Goal: Task Accomplishment & Management: Complete application form

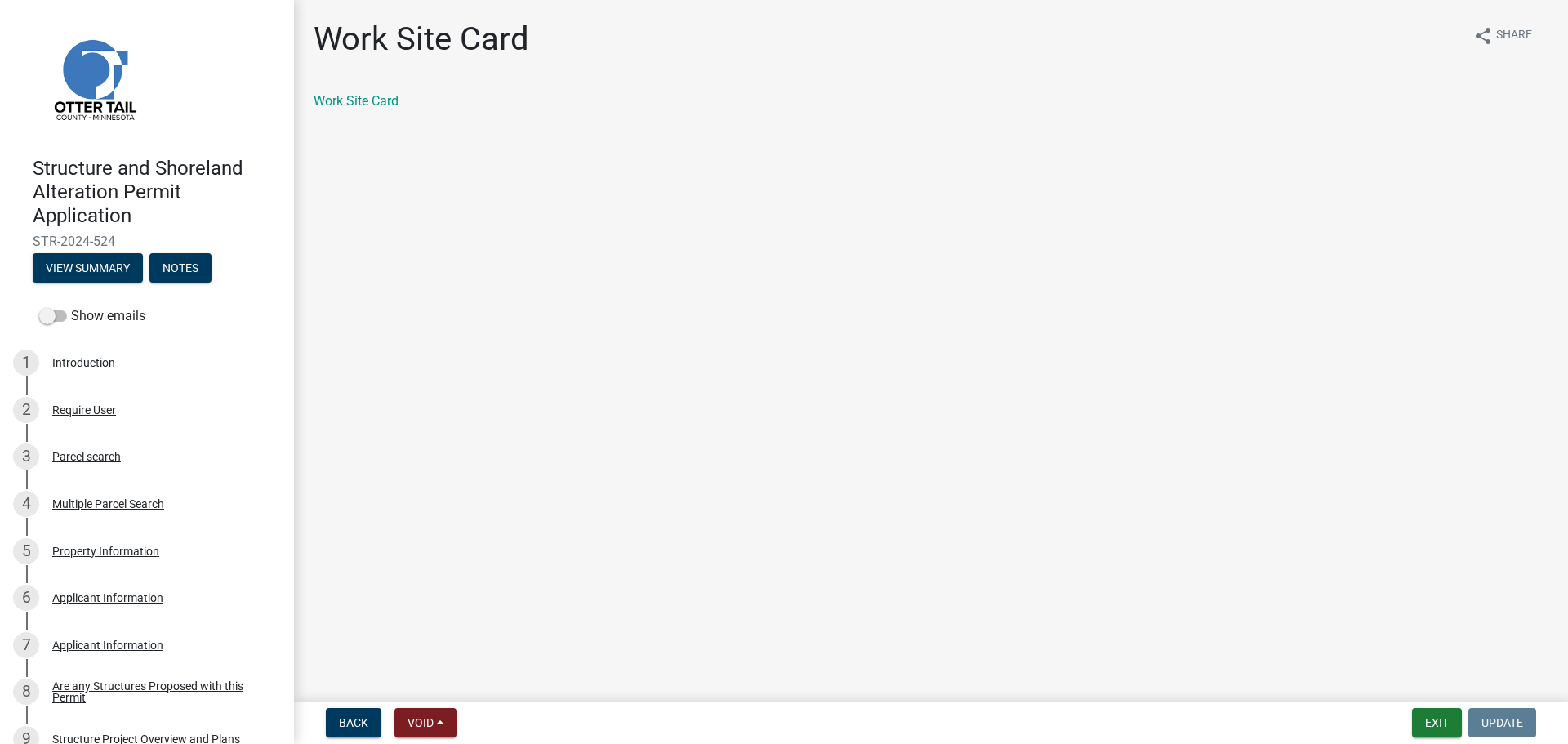
scroll to position [1551, 0]
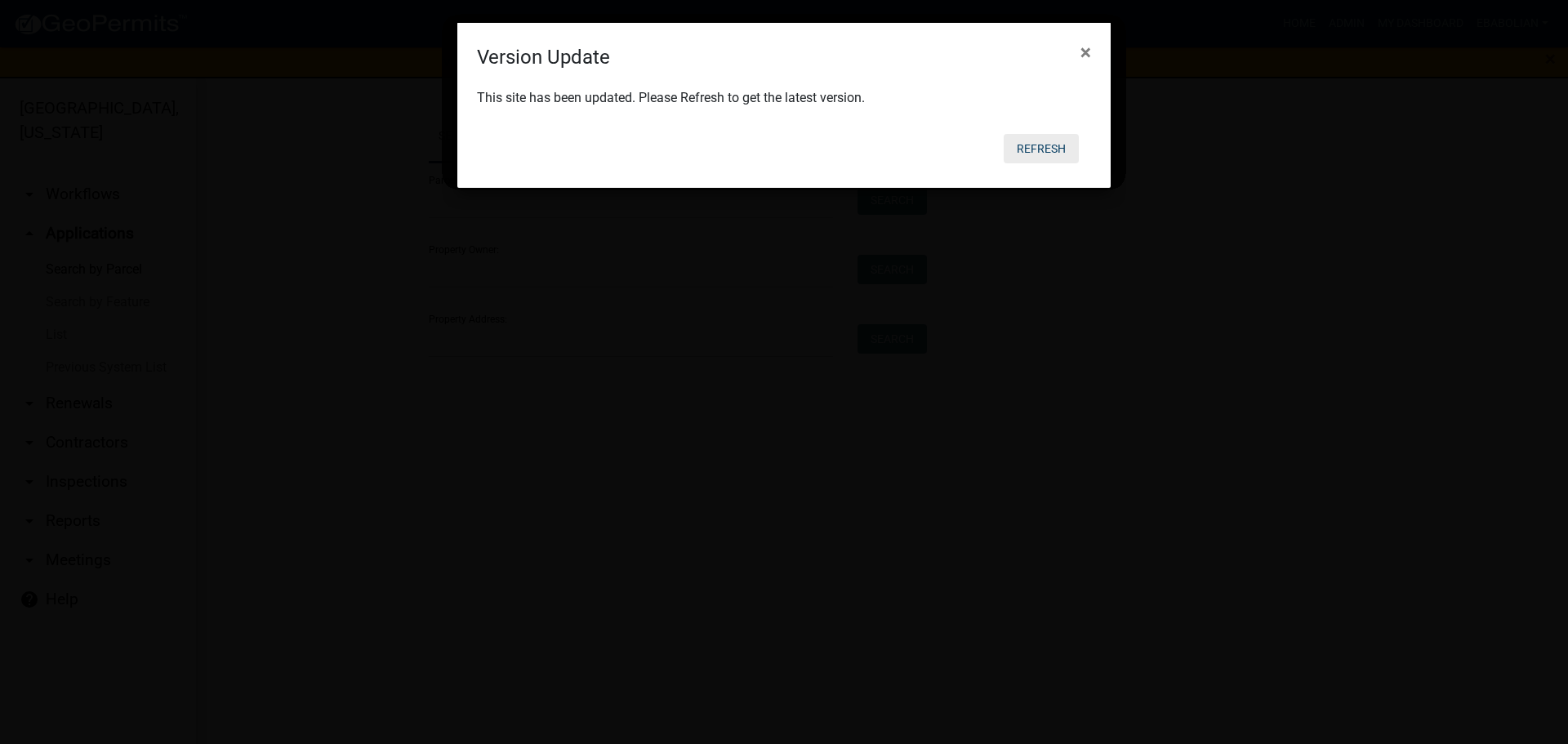
drag, startPoint x: 1032, startPoint y: 150, endPoint x: 1033, endPoint y: 169, distance: 19.0
click at [1033, 149] on button "Refresh" at bounding box center [1041, 149] width 75 height 29
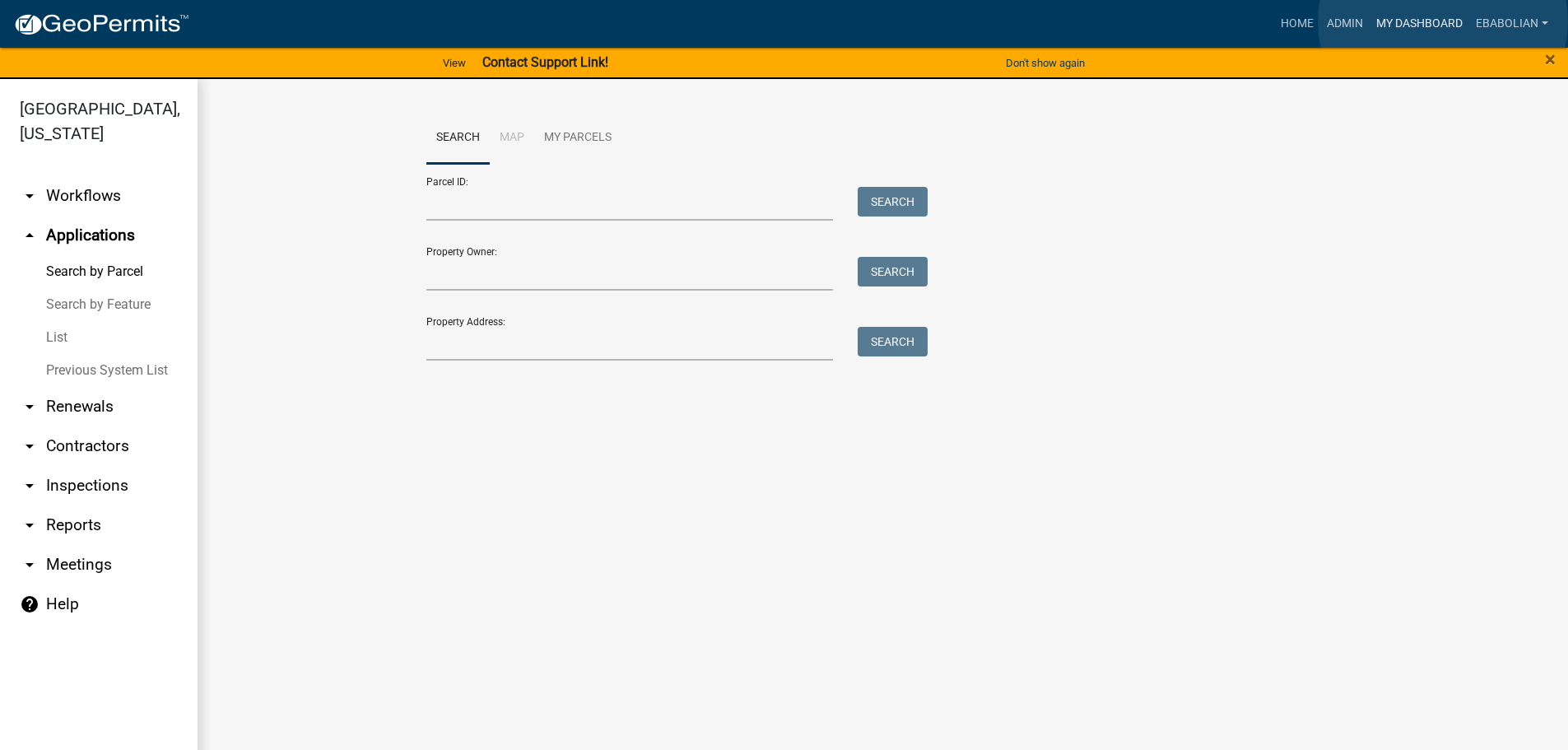
click at [1443, 21] on link "My Dashboard" at bounding box center [1419, 24] width 99 height 31
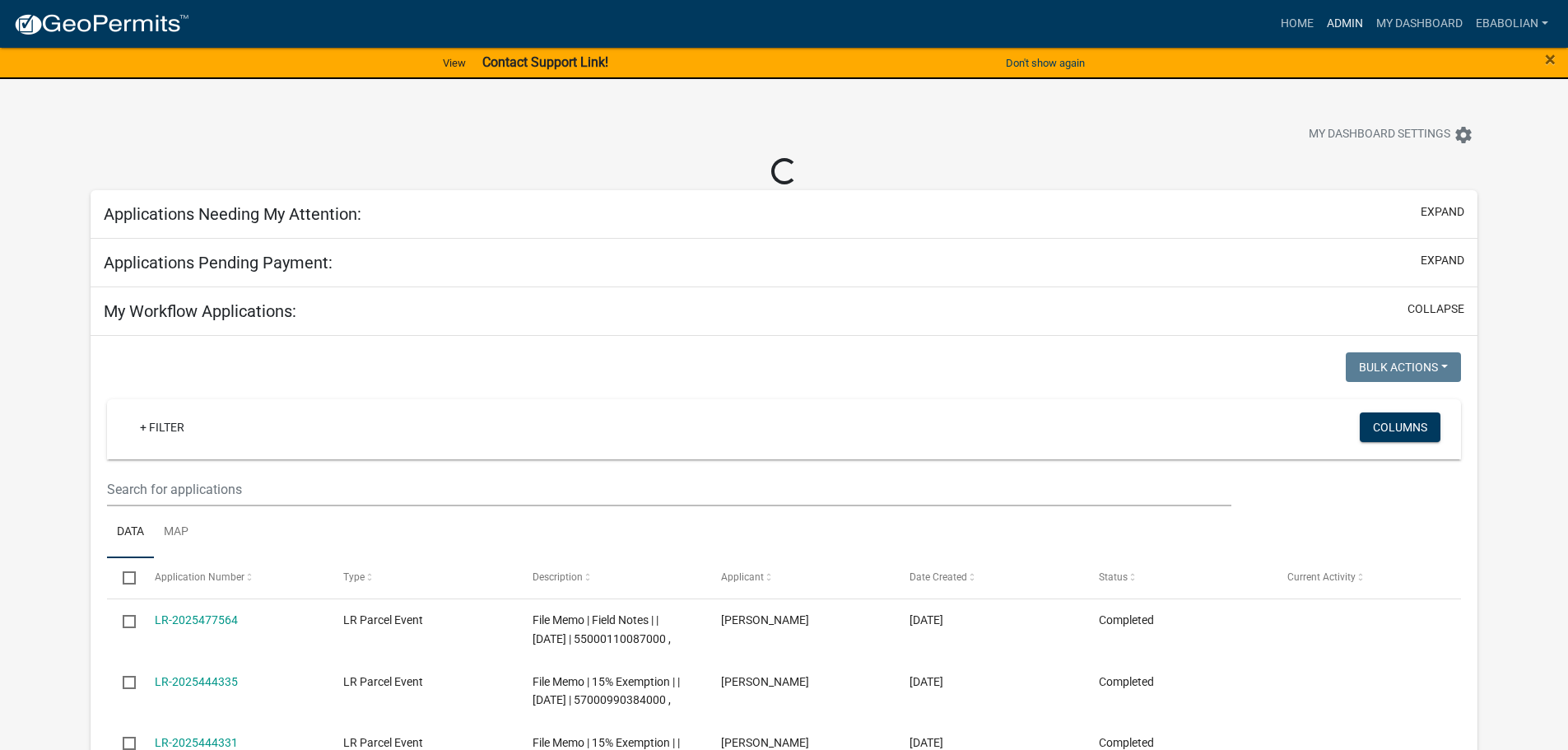
click at [1355, 23] on link "Admin" at bounding box center [1345, 24] width 50 height 31
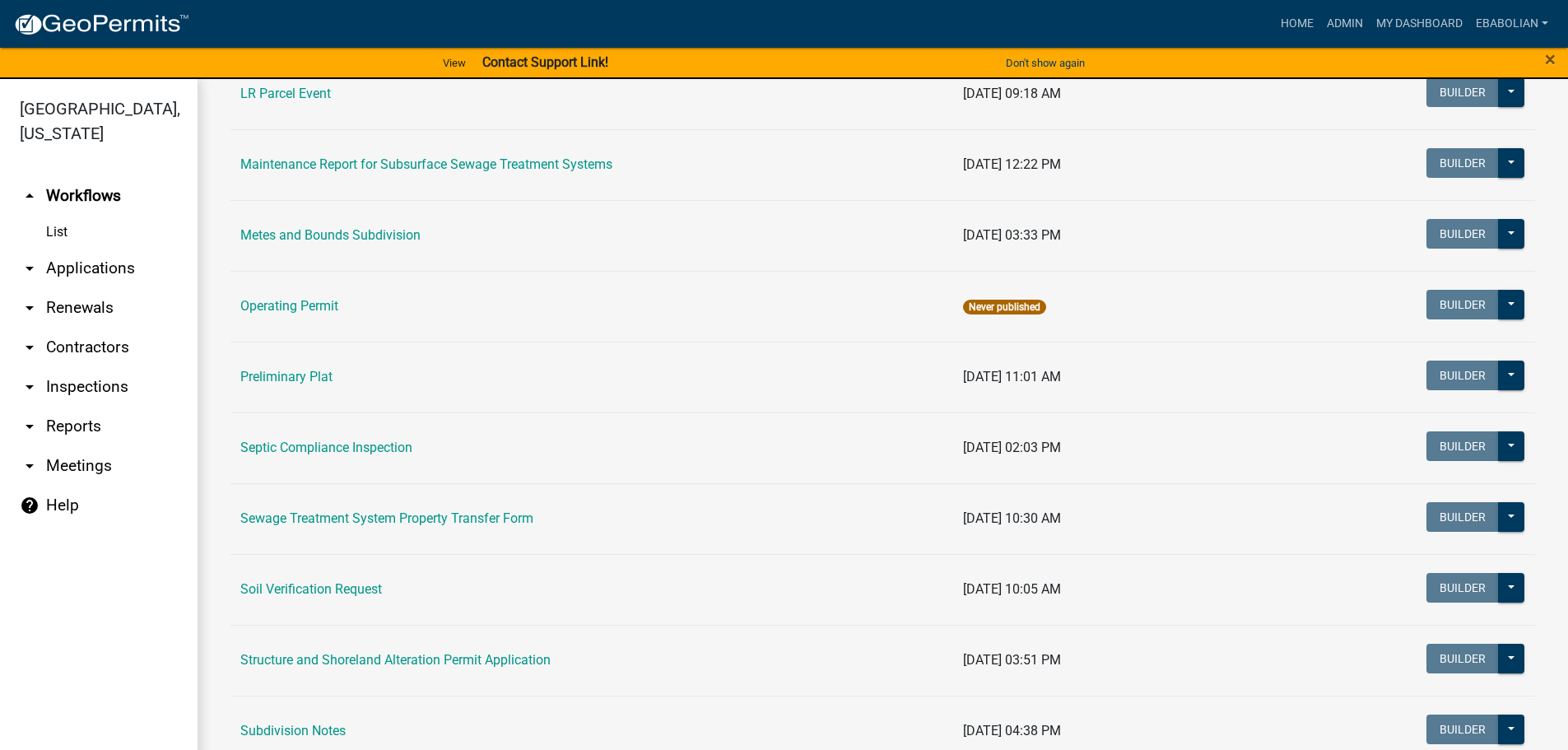
scroll to position [659, 0]
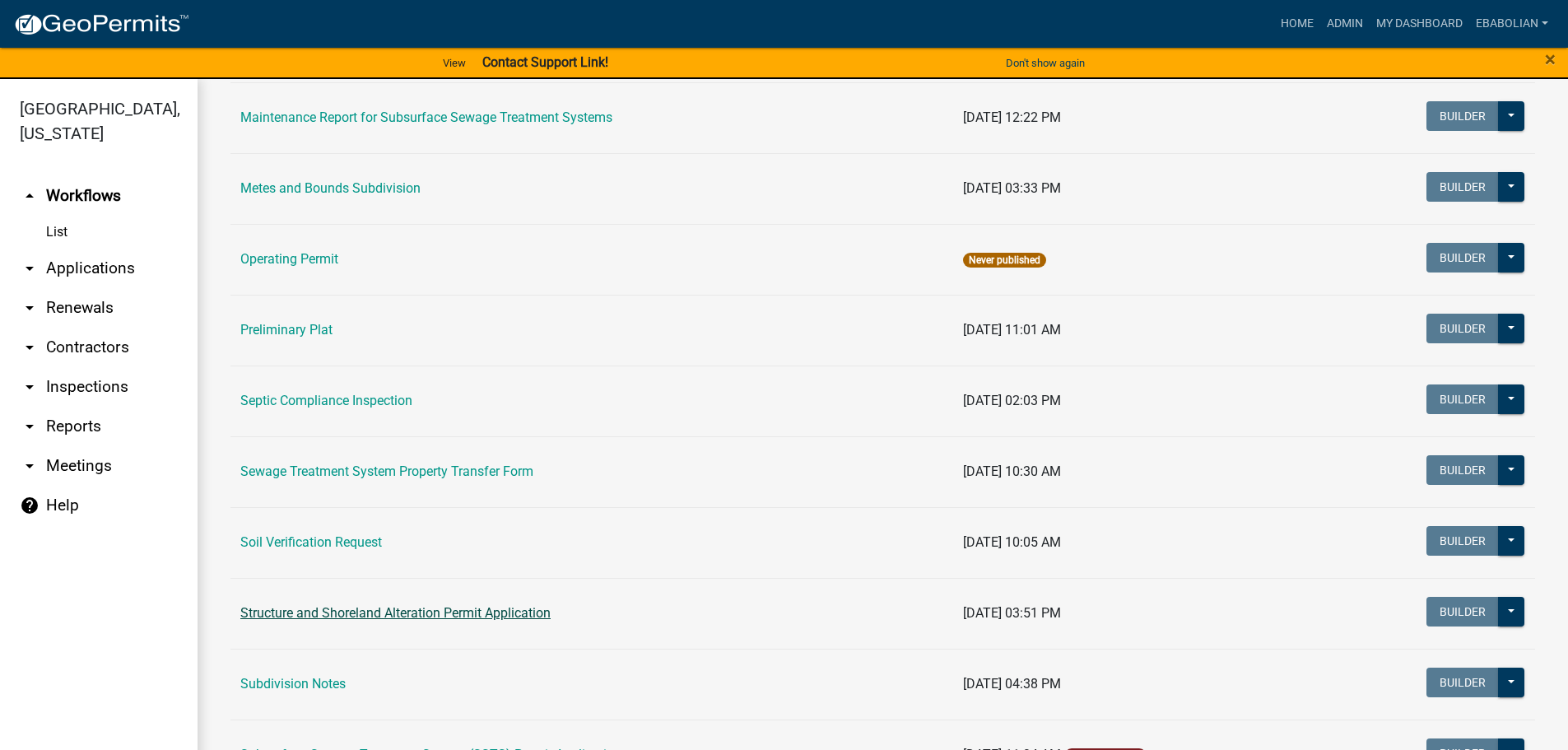
click at [373, 616] on link "Structure and Shoreland Alteration Permit Application" at bounding box center [395, 612] width 310 height 16
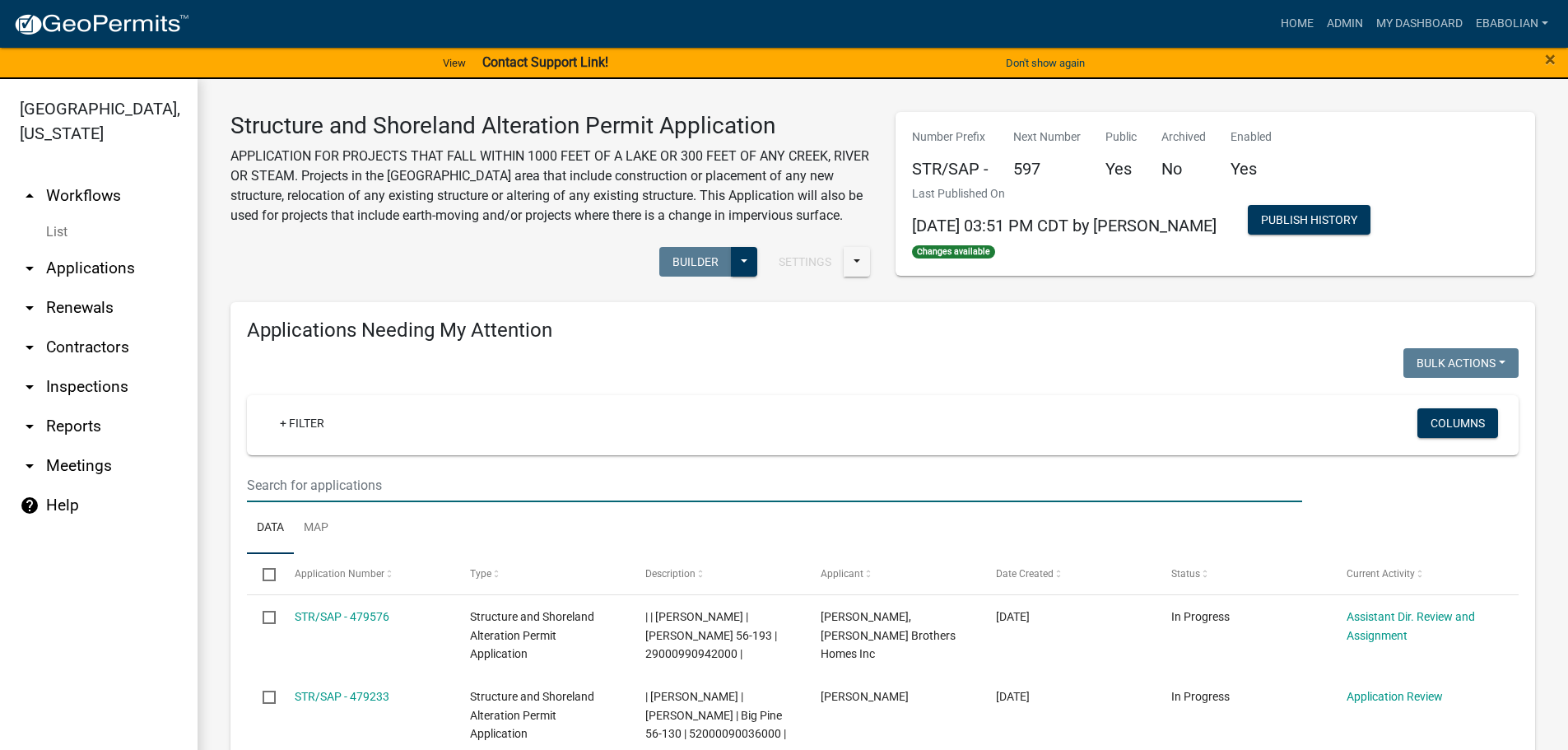
click at [323, 502] on input "text" at bounding box center [774, 485] width 1055 height 34
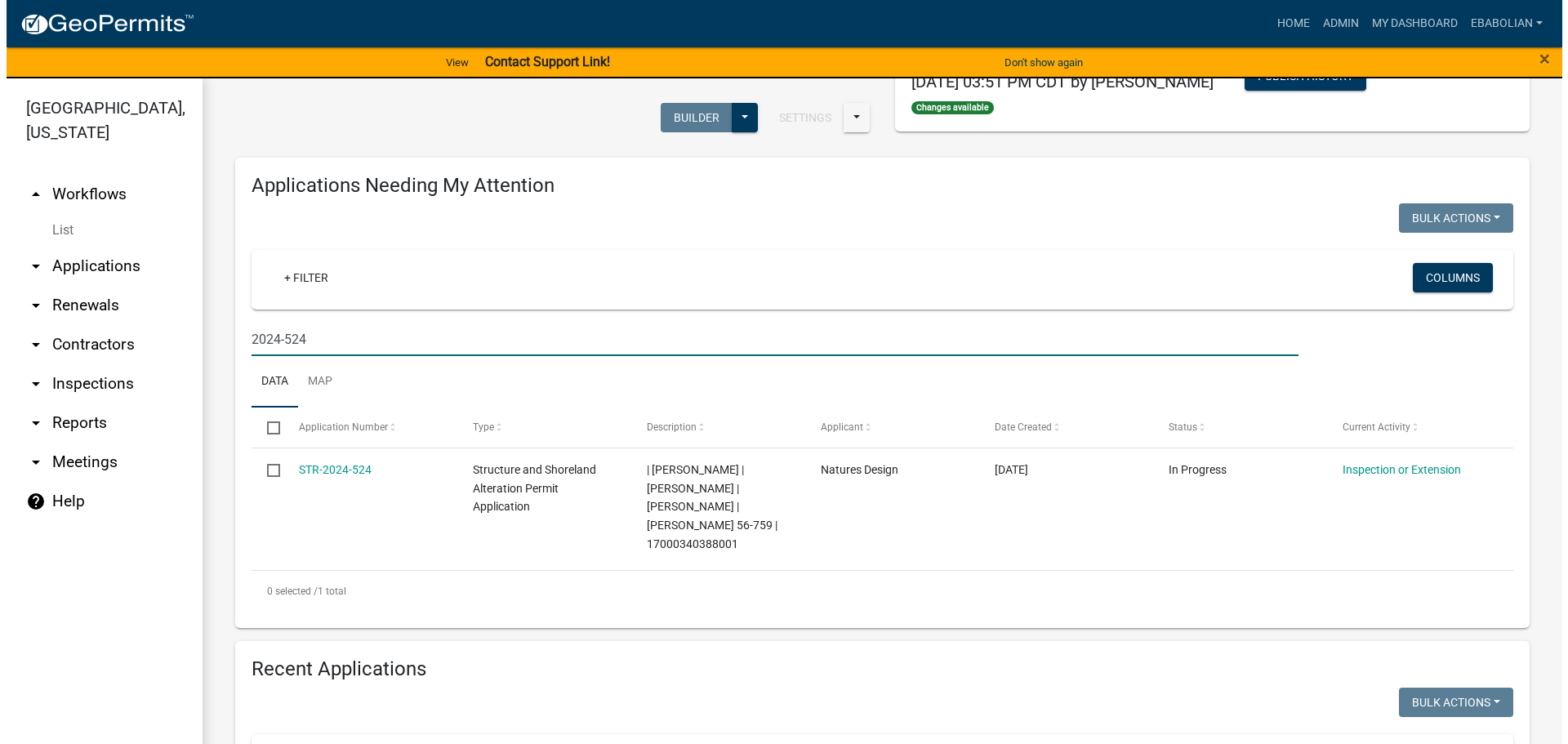
scroll to position [163, 0]
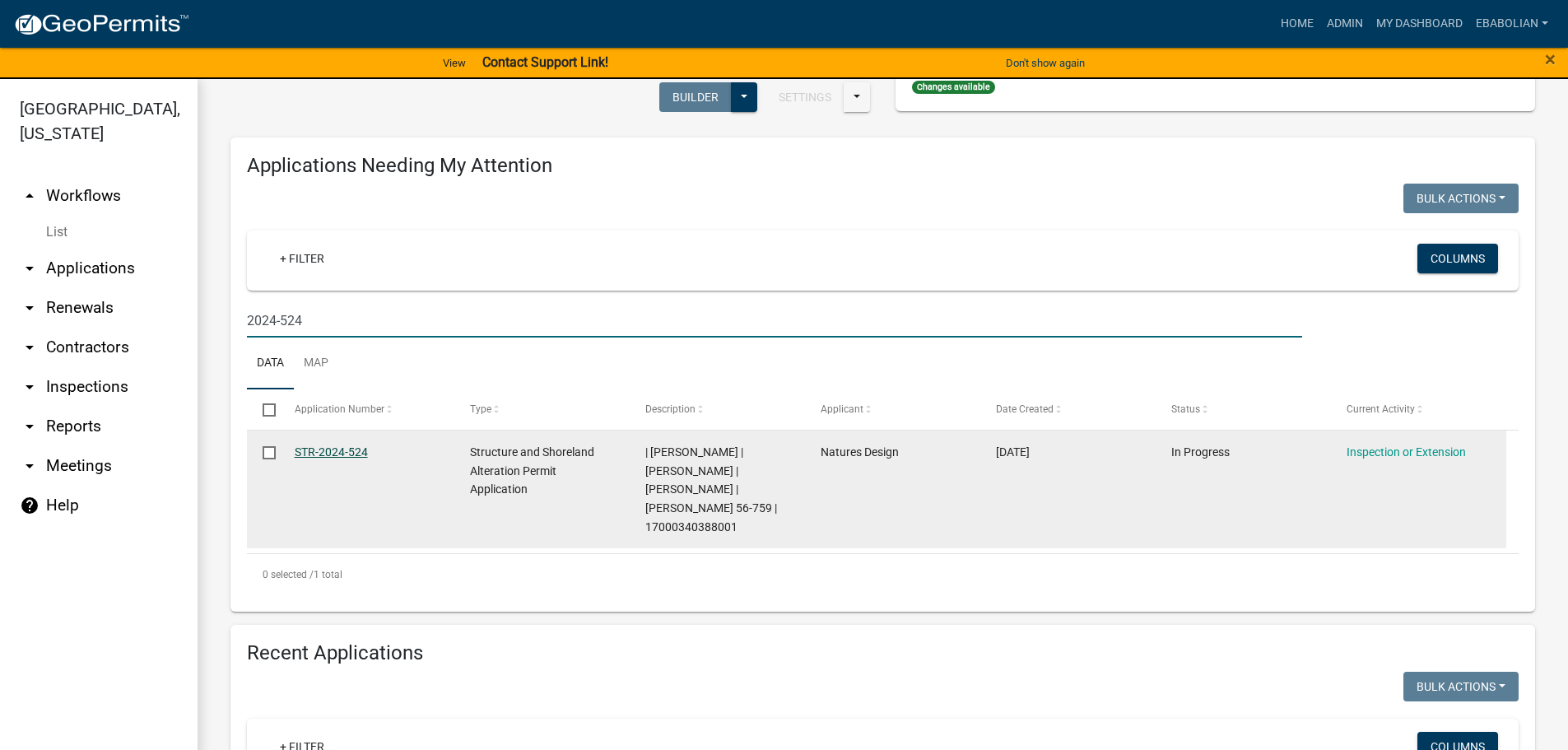
type input "2024-524"
click at [329, 458] on link "STR-2024-524" at bounding box center [331, 452] width 74 height 13
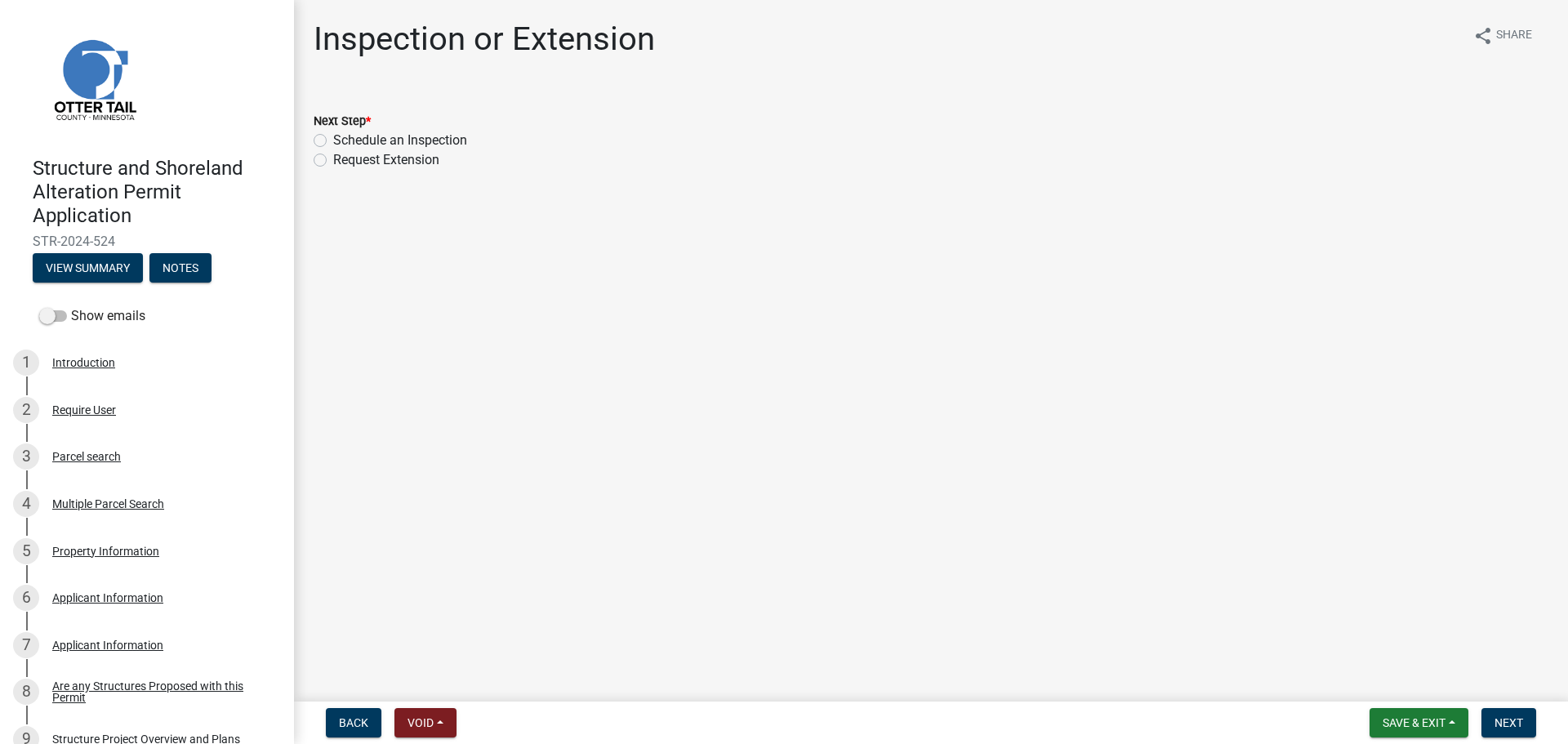
click at [333, 143] on label "Schedule an Inspection" at bounding box center [400, 140] width 134 height 19
click at [333, 141] on input "Schedule an Inspection" at bounding box center [339, 136] width 11 height 11
radio input "true"
click at [1498, 719] on span "Next" at bounding box center [1509, 722] width 28 height 13
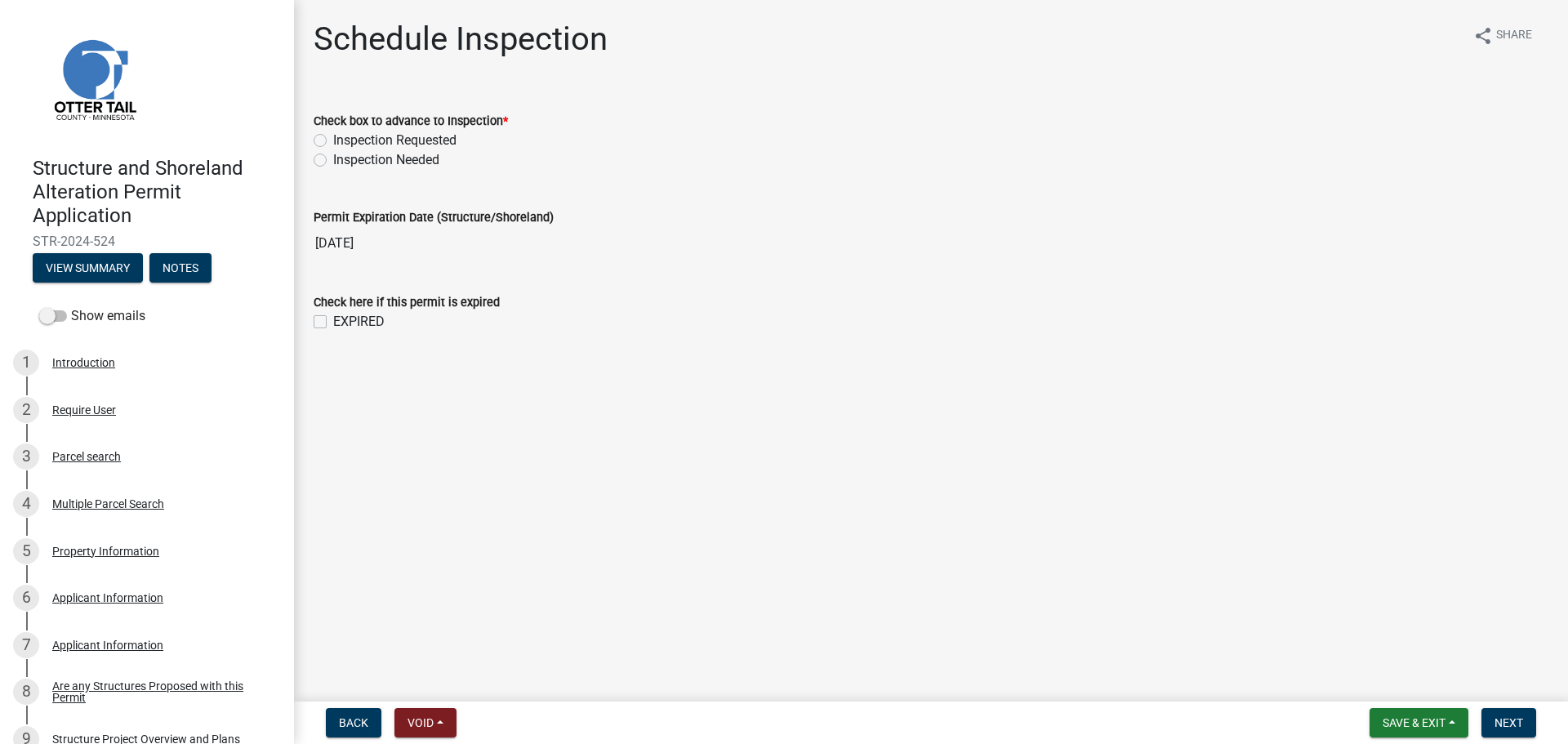
click at [333, 141] on label "Inspection Requested" at bounding box center [395, 140] width 123 height 19
click at [333, 141] on input "Inspection Requested" at bounding box center [339, 136] width 11 height 11
radio input "true"
click at [1520, 724] on span "Next" at bounding box center [1509, 722] width 28 height 13
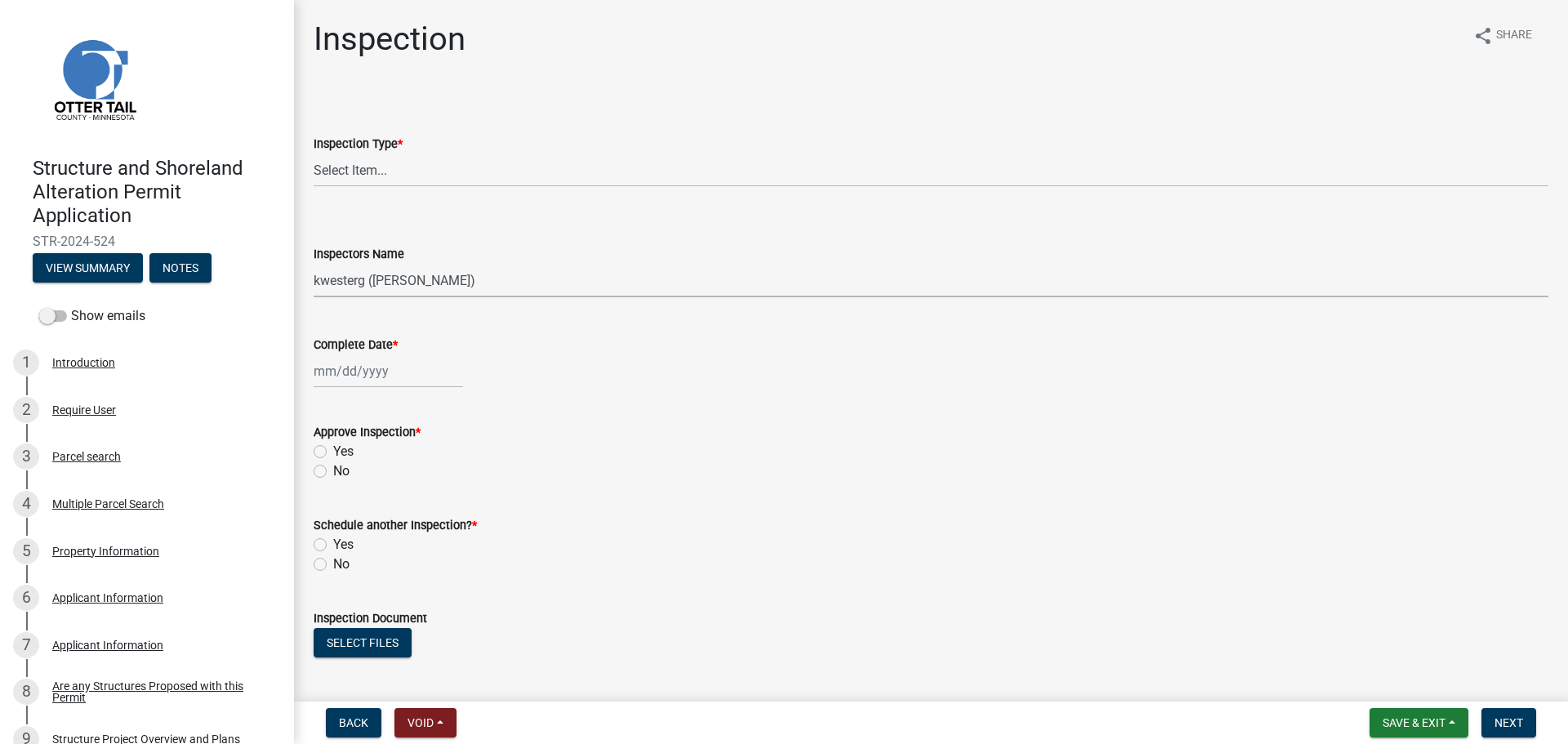
click at [363, 282] on select "Select Item... btollefson ([PERSON_NAME]) [PERSON_NAME] ([PERSON_NAME]) eplaste…" at bounding box center [931, 280] width 1235 height 34
select select "cd31a072-cd4e-4306-9b8c-c26eab70e9de"
click at [313, 264] on select "Select Item... btollefson ([PERSON_NAME]) [PERSON_NAME] ([PERSON_NAME]) eplaste…" at bounding box center [931, 280] width 1235 height 34
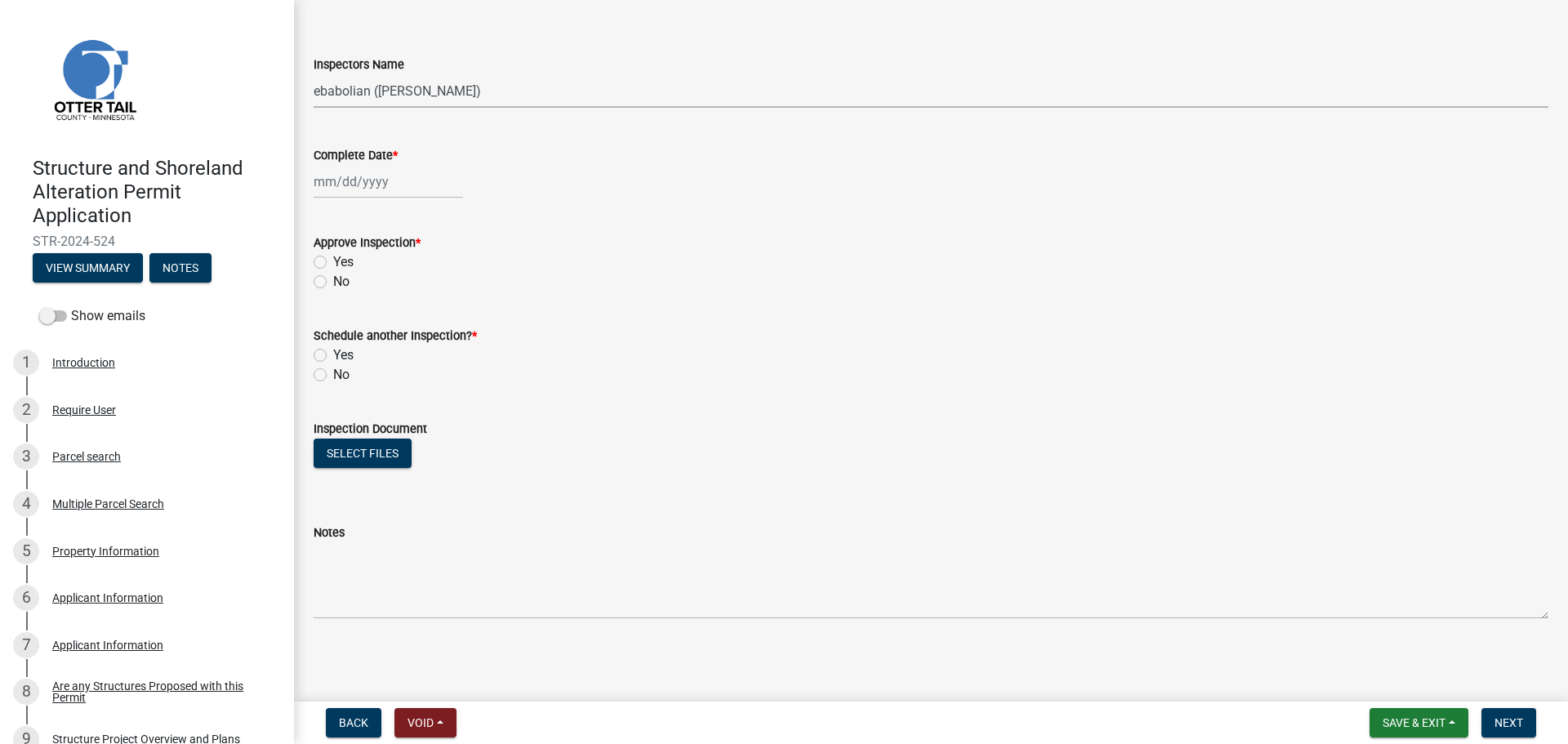
scroll to position [190, 0]
click at [375, 457] on button "Select files" at bounding box center [362, 452] width 98 height 29
click at [376, 451] on button "Select files" at bounding box center [362, 452] width 98 height 29
click at [1383, 729] on span "Save & Exit" at bounding box center [1414, 722] width 63 height 13
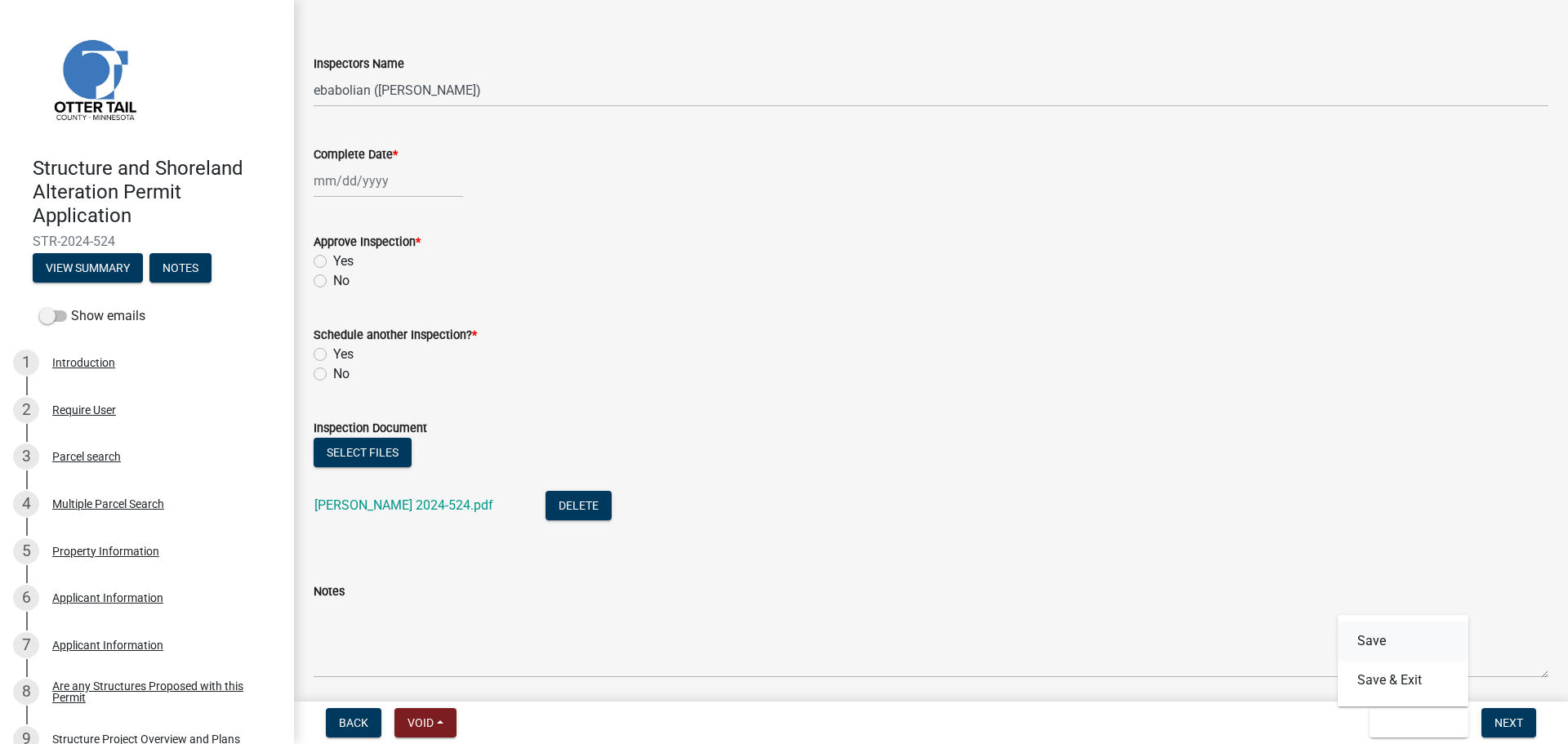
click at [1373, 643] on button "Save" at bounding box center [1403, 641] width 131 height 39
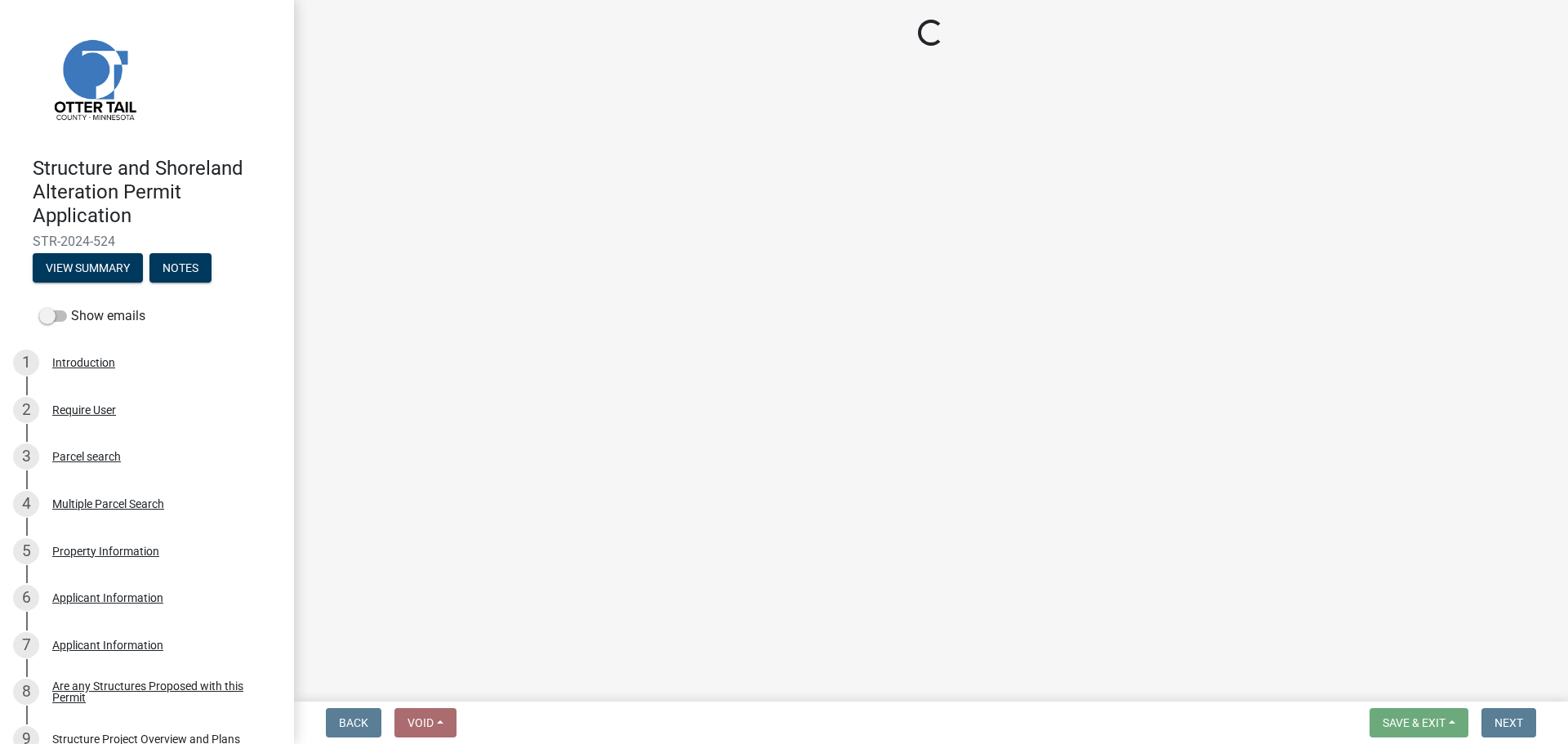
select select "cd31a072-cd4e-4306-9b8c-c26eab70e9de"
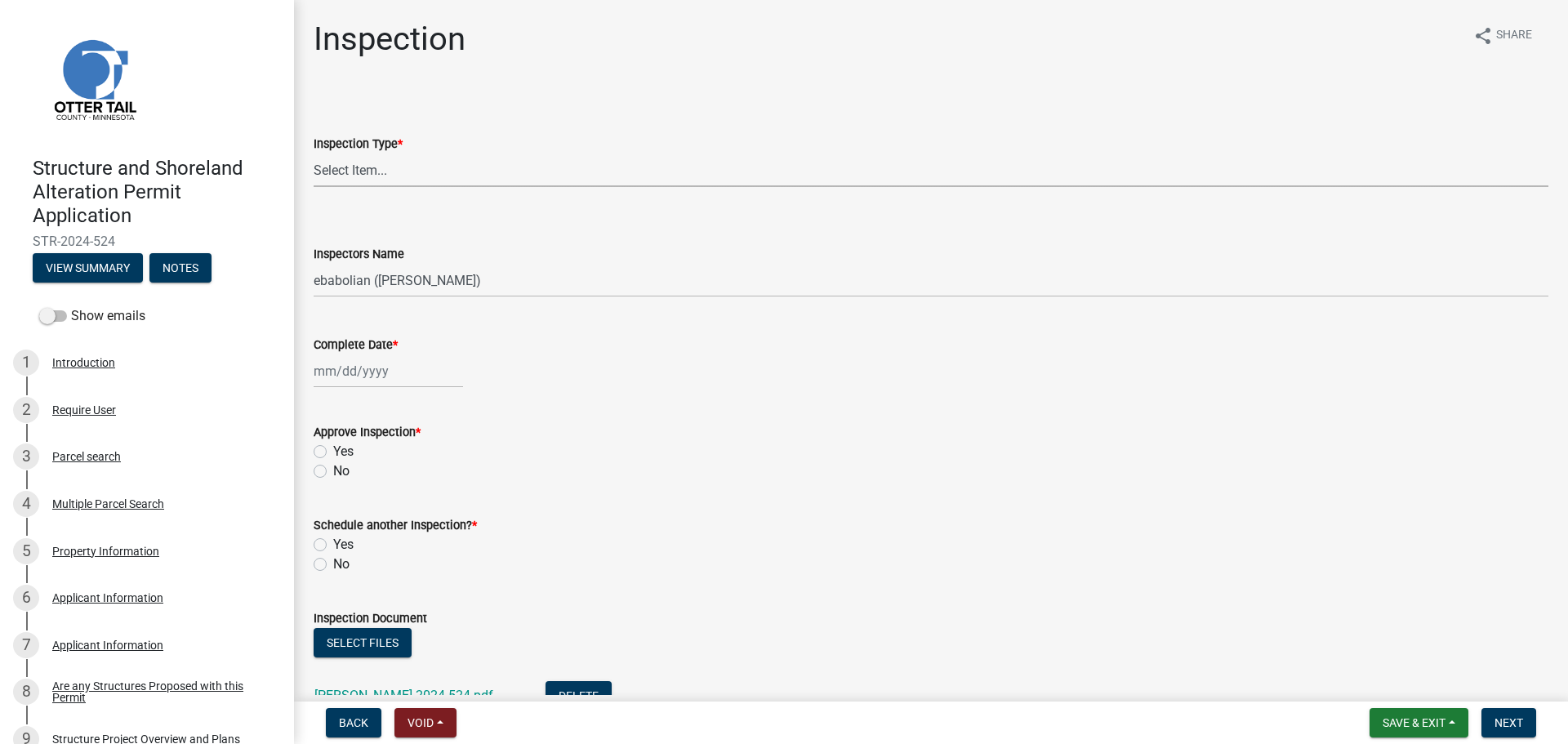
click at [347, 172] on select "Select Item... Footing / Structure Inspection Shoreland Alteration Not Built" at bounding box center [931, 170] width 1235 height 34
click at [313, 153] on select "Select Item... Footing / Structure Inspection Shoreland Alteration Not Built" at bounding box center [931, 170] width 1235 height 34
select select "29b027fa-a62f-4639-a4c1-67ac8b0bd2a2"
select select "9"
select select "2025"
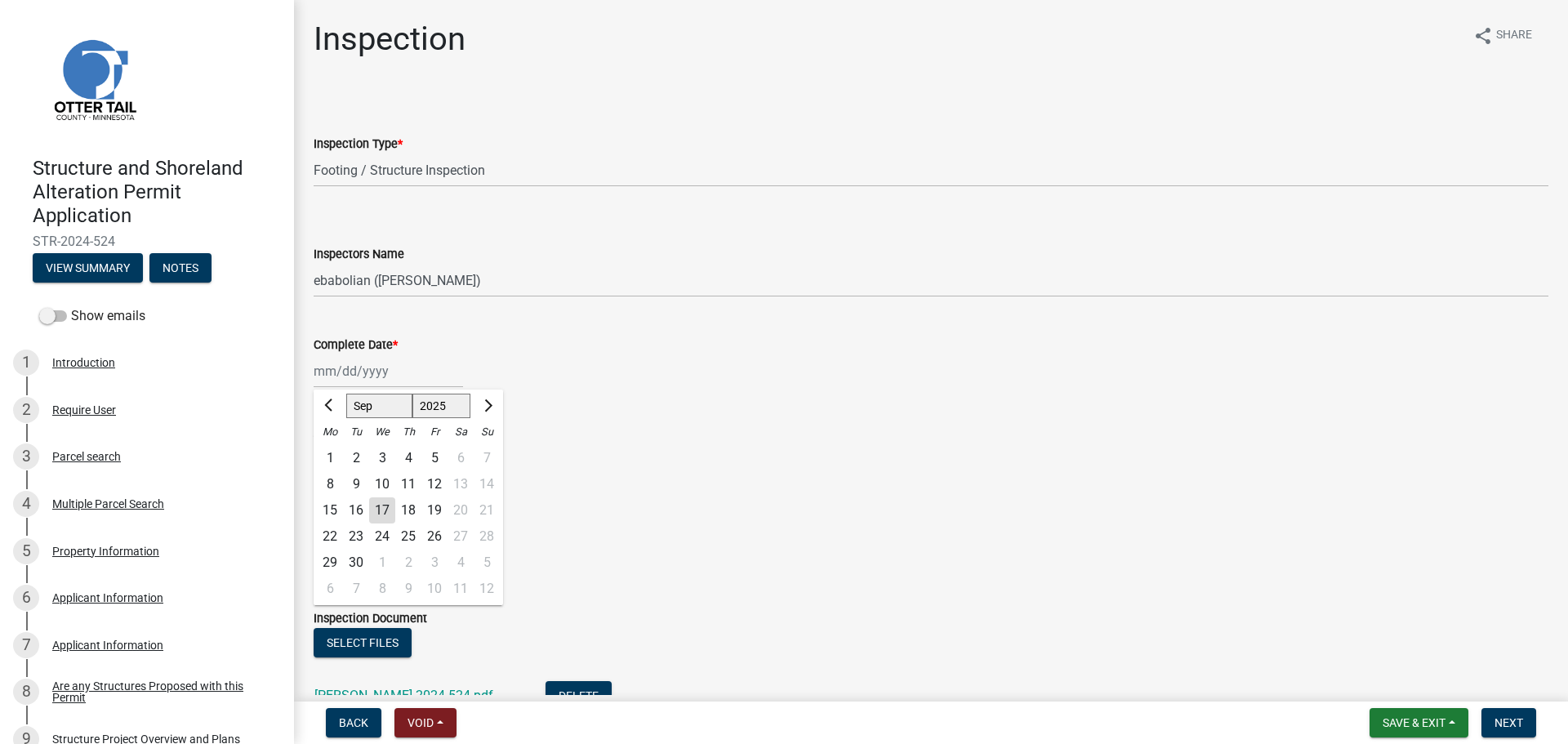
click at [357, 379] on div "[PERSON_NAME] Feb Mar Apr [PERSON_NAME][DATE] Oct Nov [DATE] 1526 1527 1528 152…" at bounding box center [388, 371] width 150 height 34
click at [717, 306] on wm-data-entity-input "Inspectors Name Select Item... btollefson ([PERSON_NAME]) [PERSON_NAME] ([PERSO…" at bounding box center [931, 257] width 1235 height 110
click at [342, 371] on div at bounding box center [388, 371] width 150 height 34
select select "9"
select select "2025"
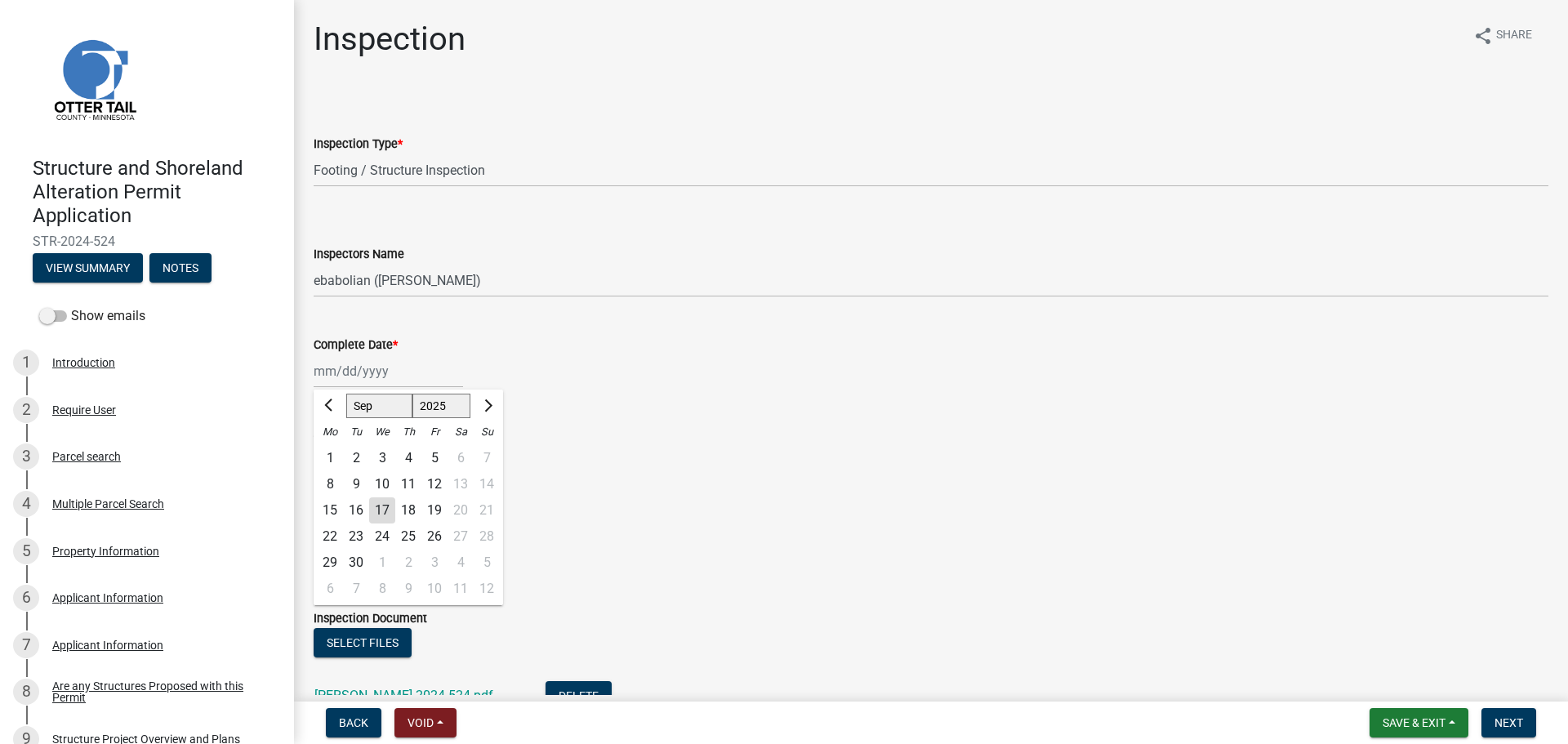
click at [433, 481] on div "12" at bounding box center [435, 484] width 26 height 26
type input "[DATE]"
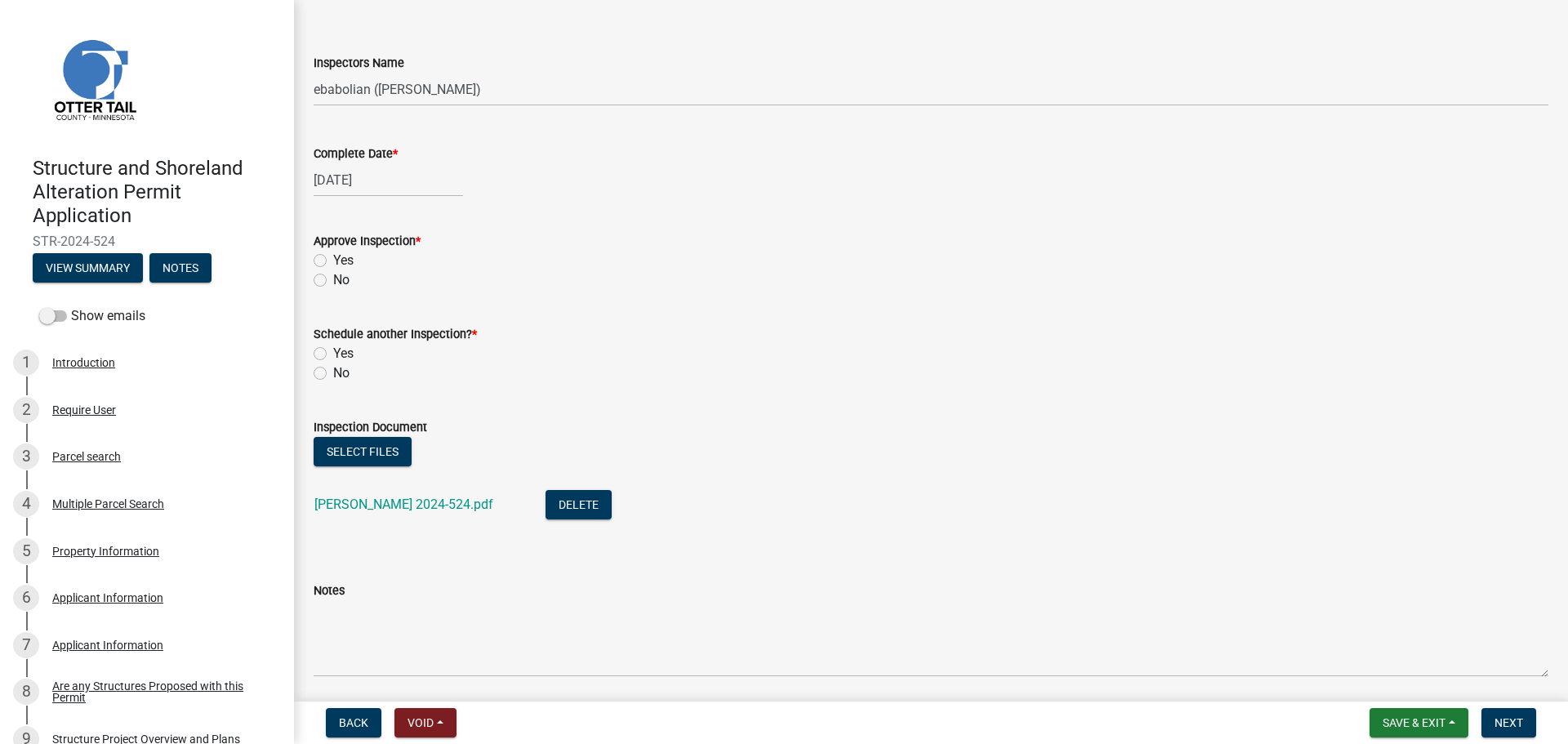
scroll to position [163, 0]
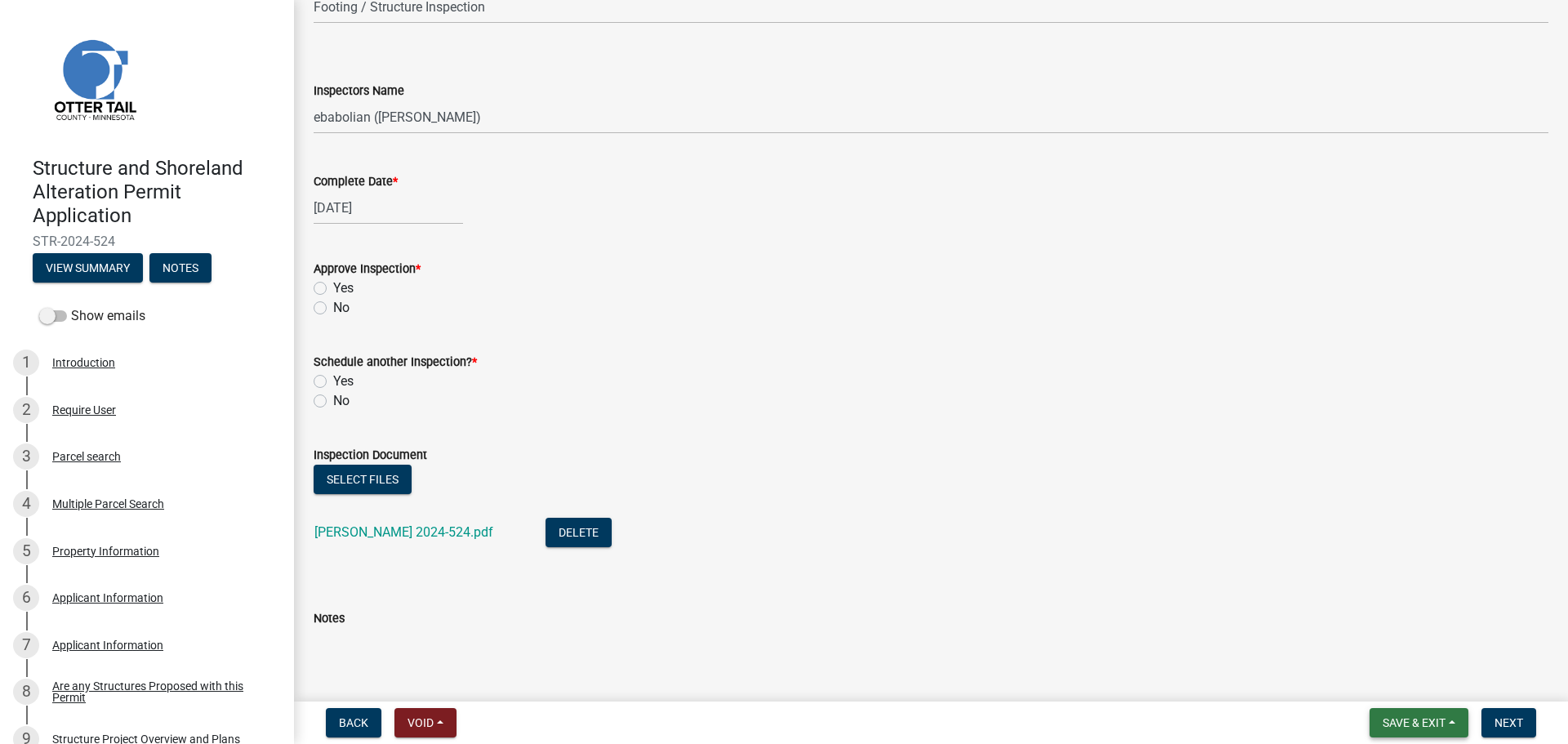
click at [1385, 718] on span "Save & Exit" at bounding box center [1414, 722] width 63 height 13
click at [1373, 636] on button "Save" at bounding box center [1403, 641] width 131 height 39
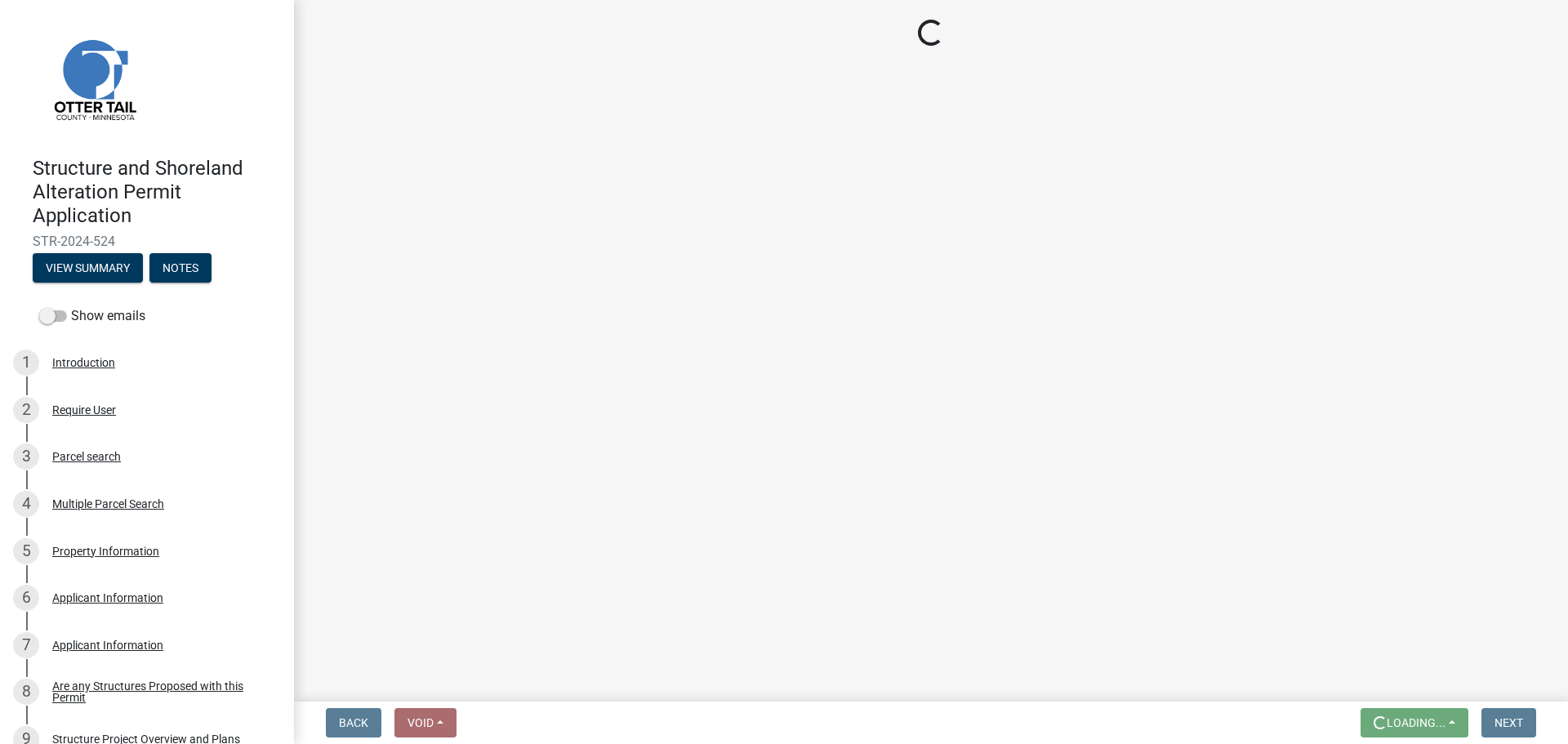
scroll to position [0, 0]
select select "29b027fa-a62f-4639-a4c1-67ac8b0bd2a2"
select select "cd31a072-cd4e-4306-9b8c-c26eab70e9de"
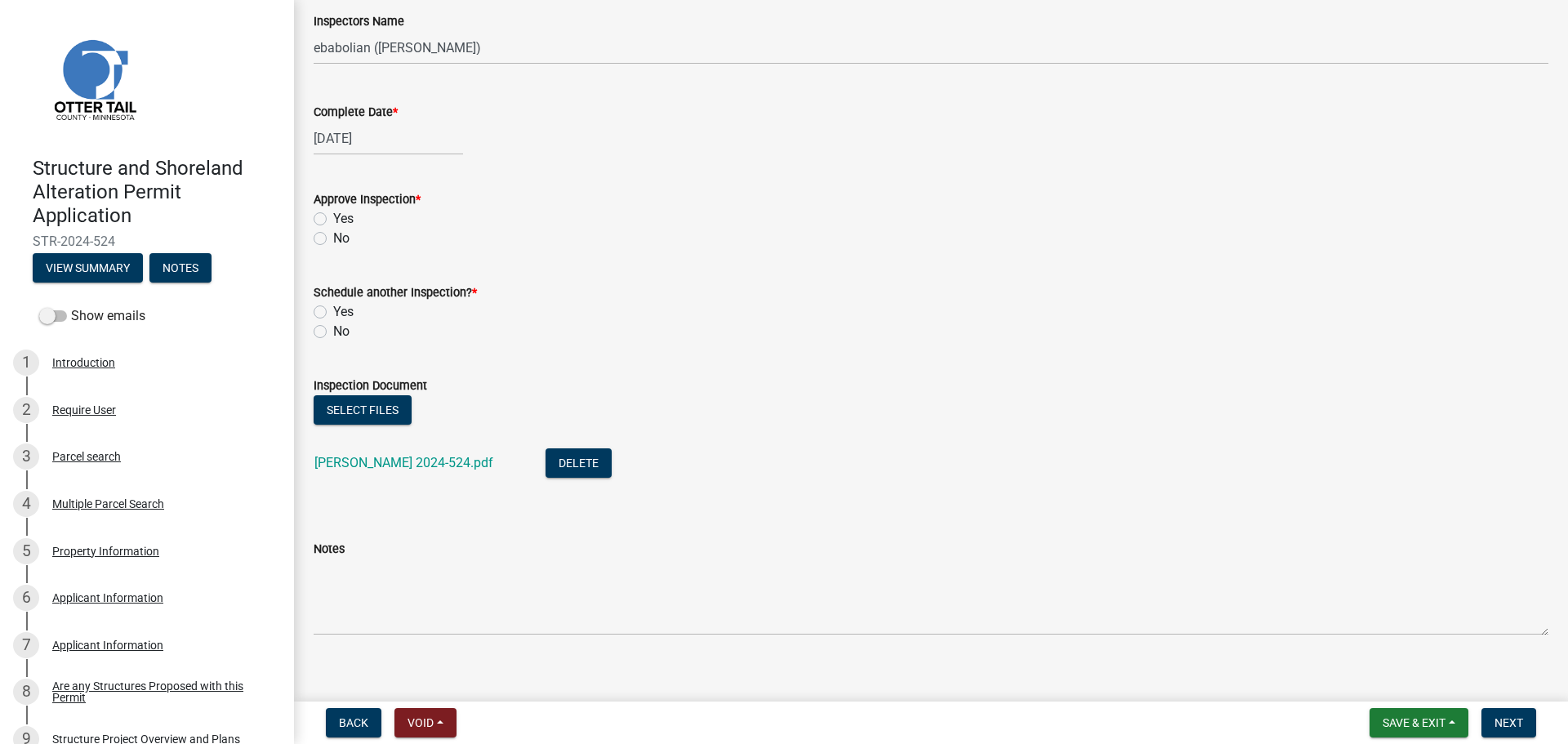
scroll to position [250, 0]
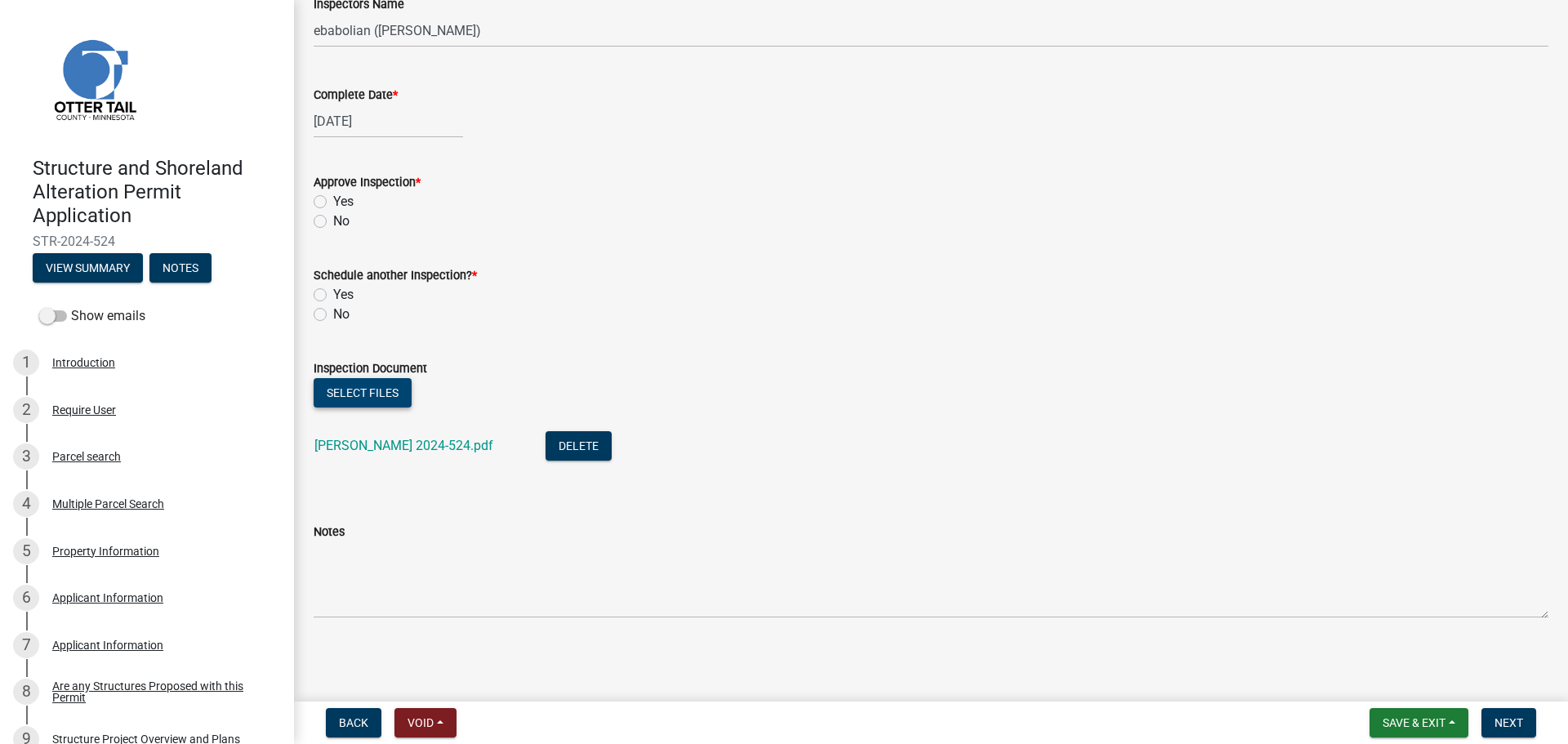
click at [369, 393] on button "Select files" at bounding box center [362, 393] width 98 height 29
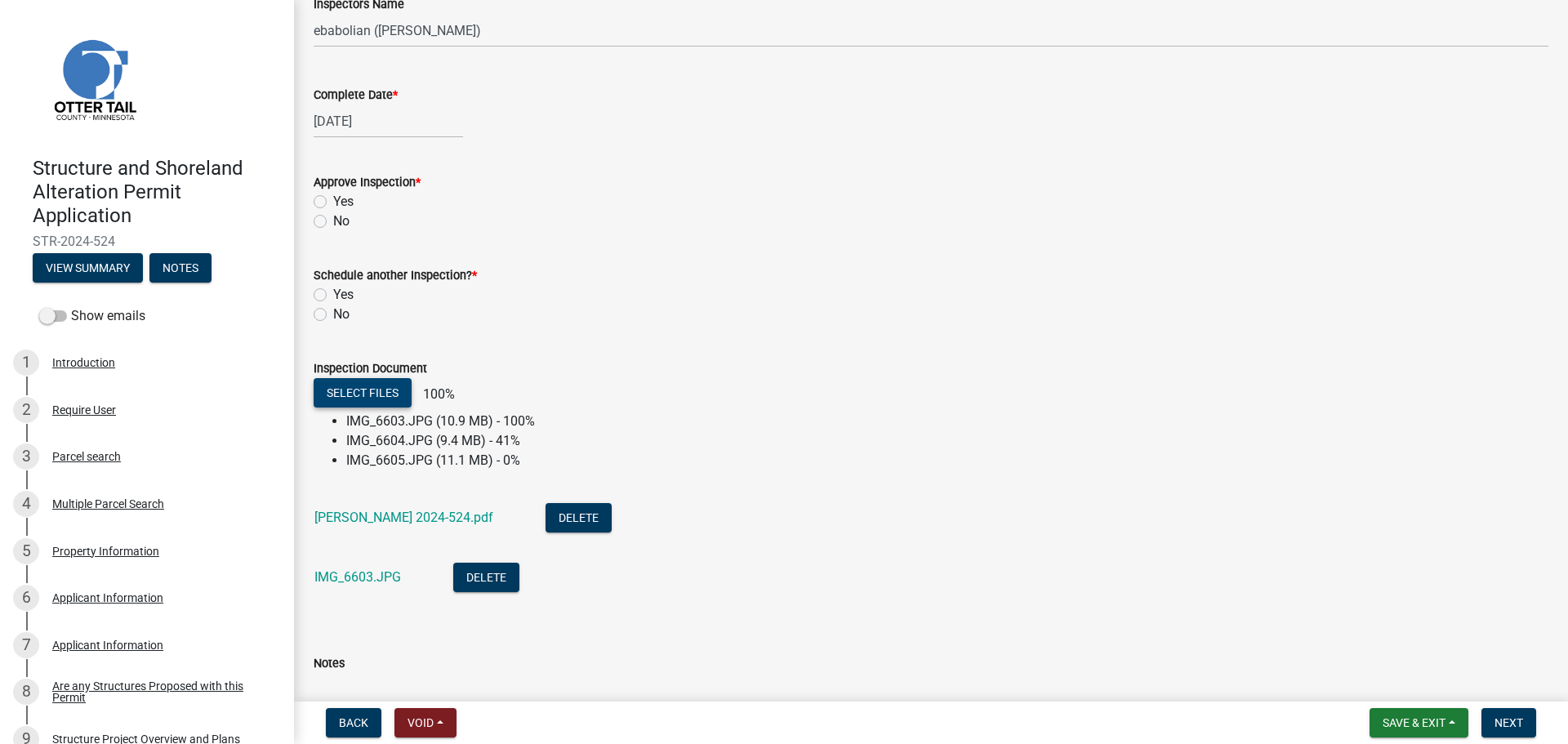
scroll to position [331, 0]
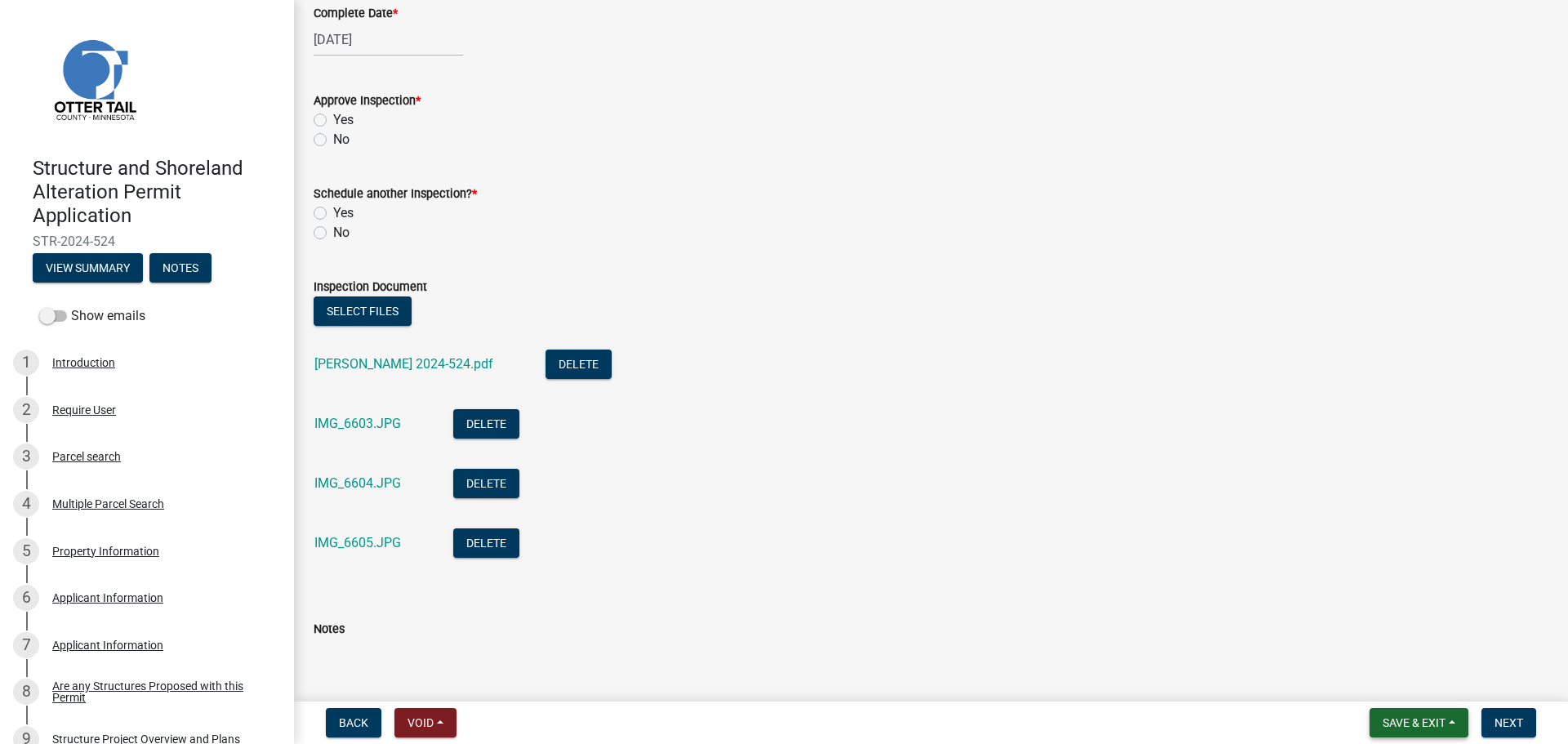
click at [1409, 719] on span "Save & Exit" at bounding box center [1414, 722] width 63 height 13
click at [1378, 645] on button "Save" at bounding box center [1403, 641] width 131 height 39
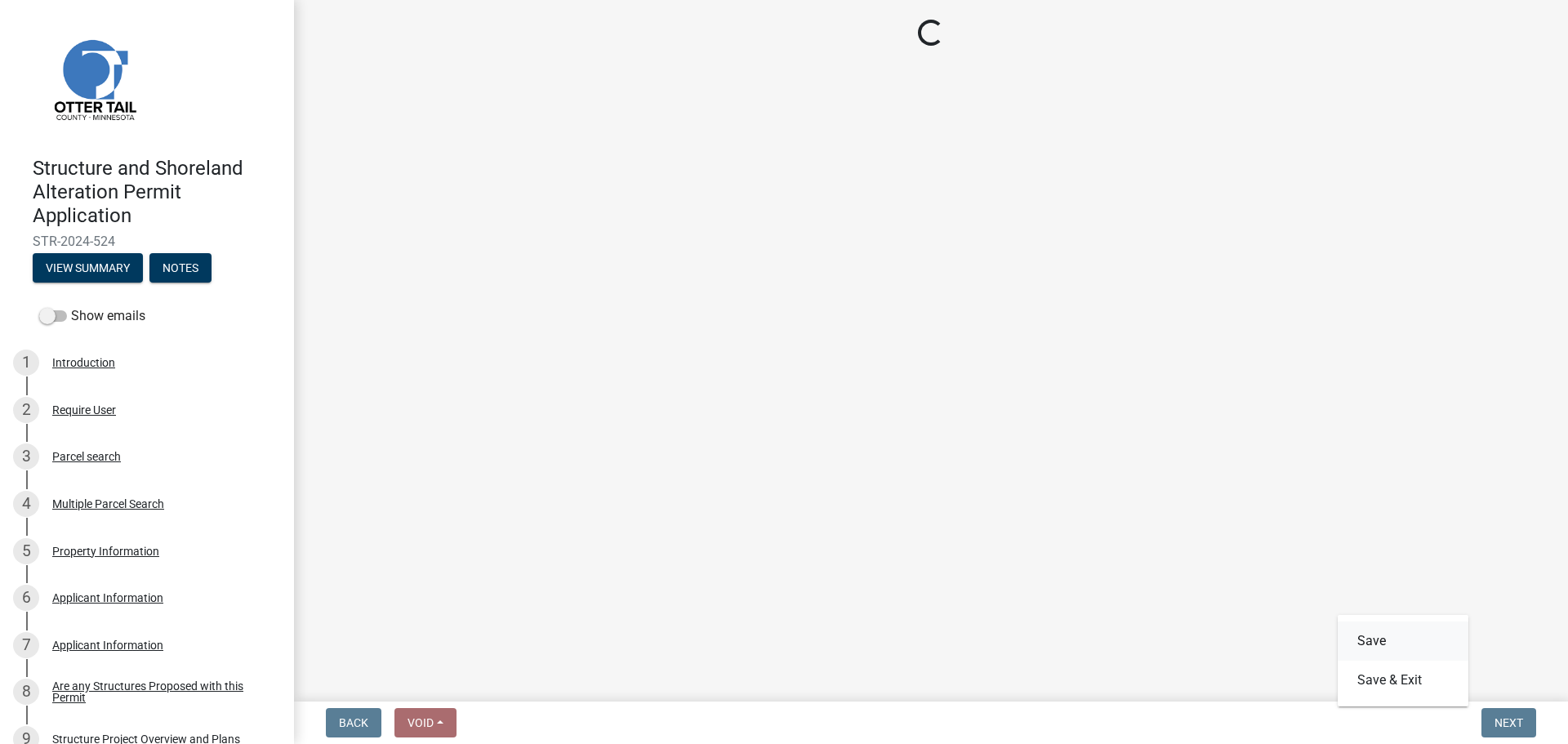
scroll to position [0, 0]
select select "29b027fa-a62f-4639-a4c1-67ac8b0bd2a2"
select select "cd31a072-cd4e-4306-9b8c-c26eab70e9de"
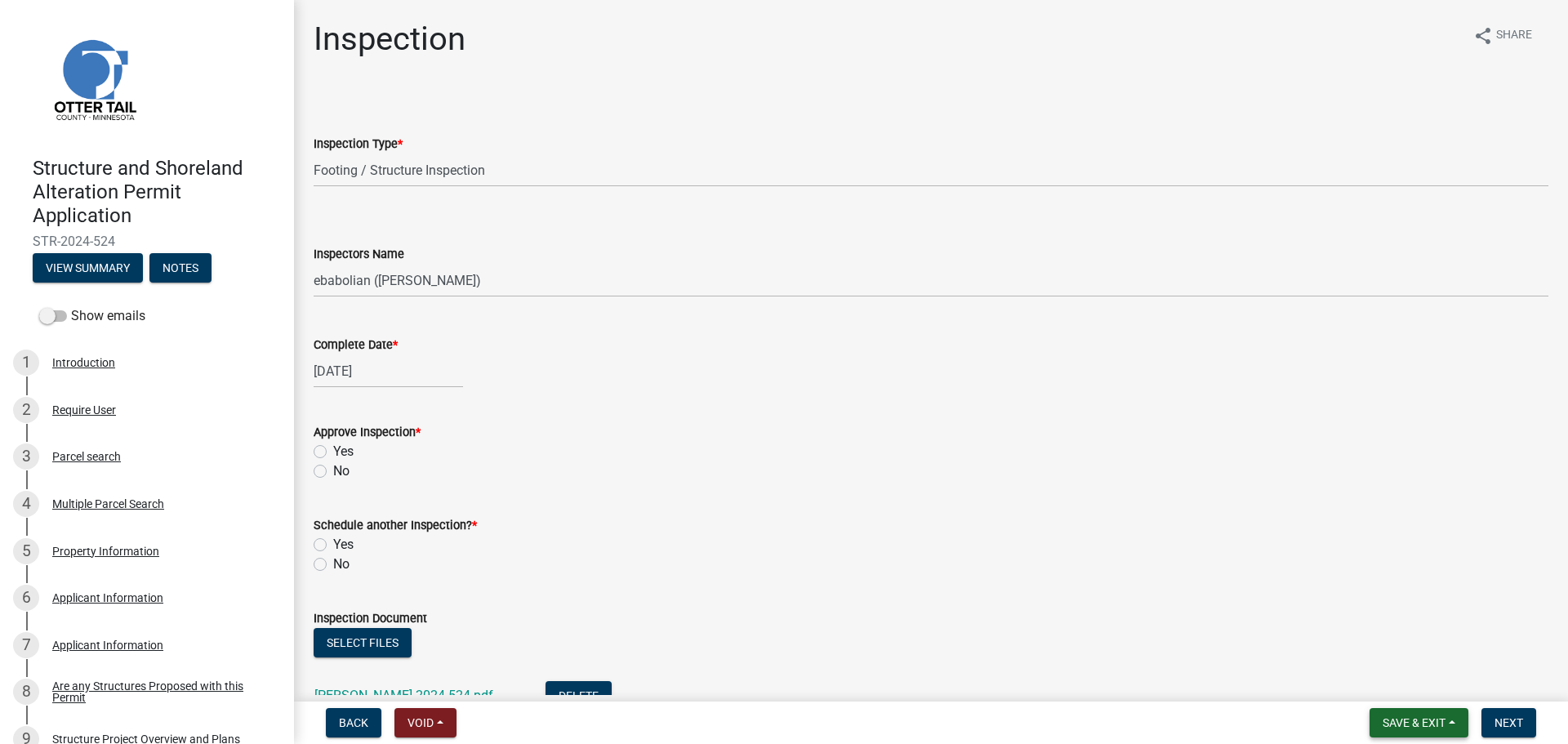
click at [1399, 727] on span "Save & Exit" at bounding box center [1414, 722] width 63 height 13
click at [1378, 686] on button "Save & Exit" at bounding box center [1403, 680] width 131 height 39
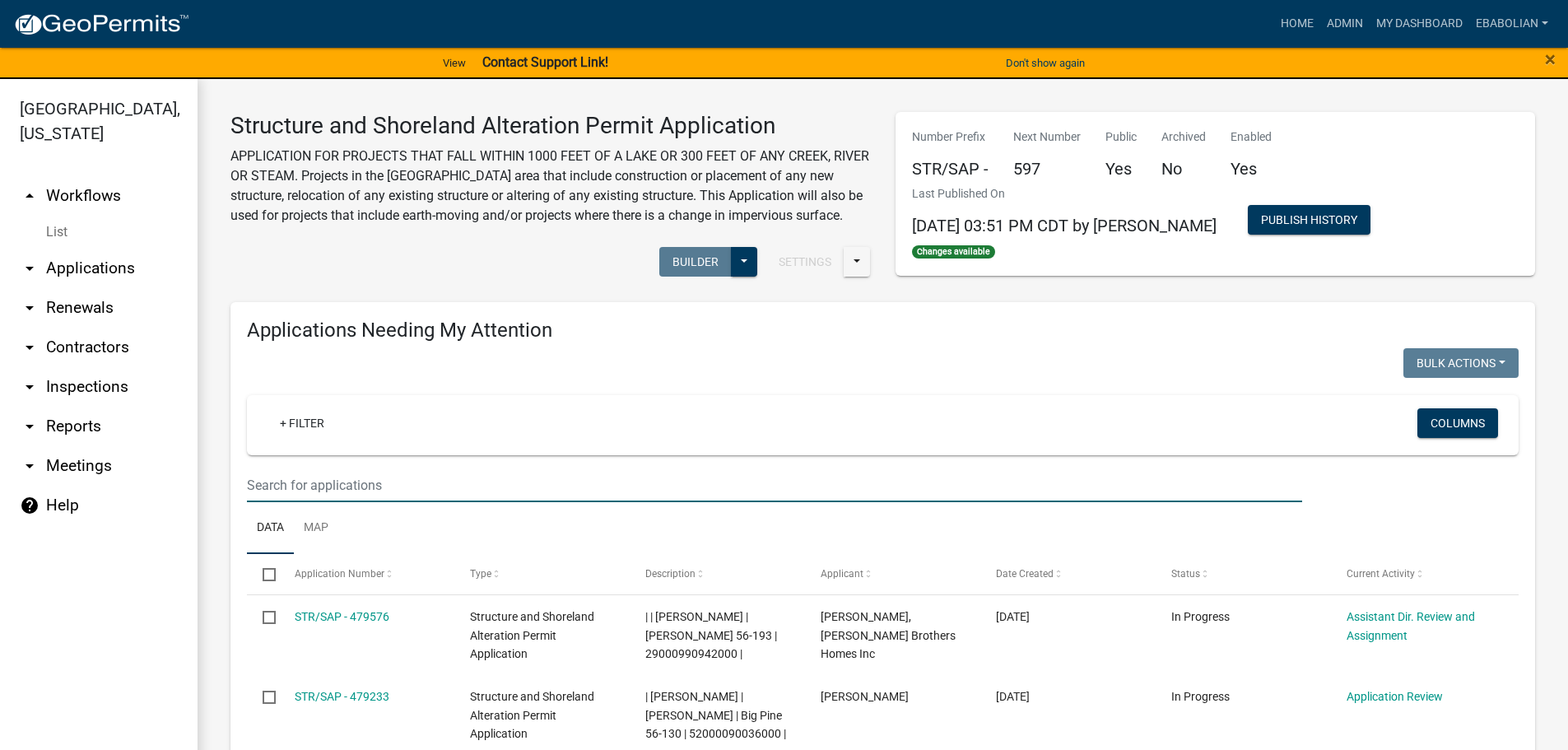
click at [363, 502] on input "text" at bounding box center [774, 485] width 1055 height 34
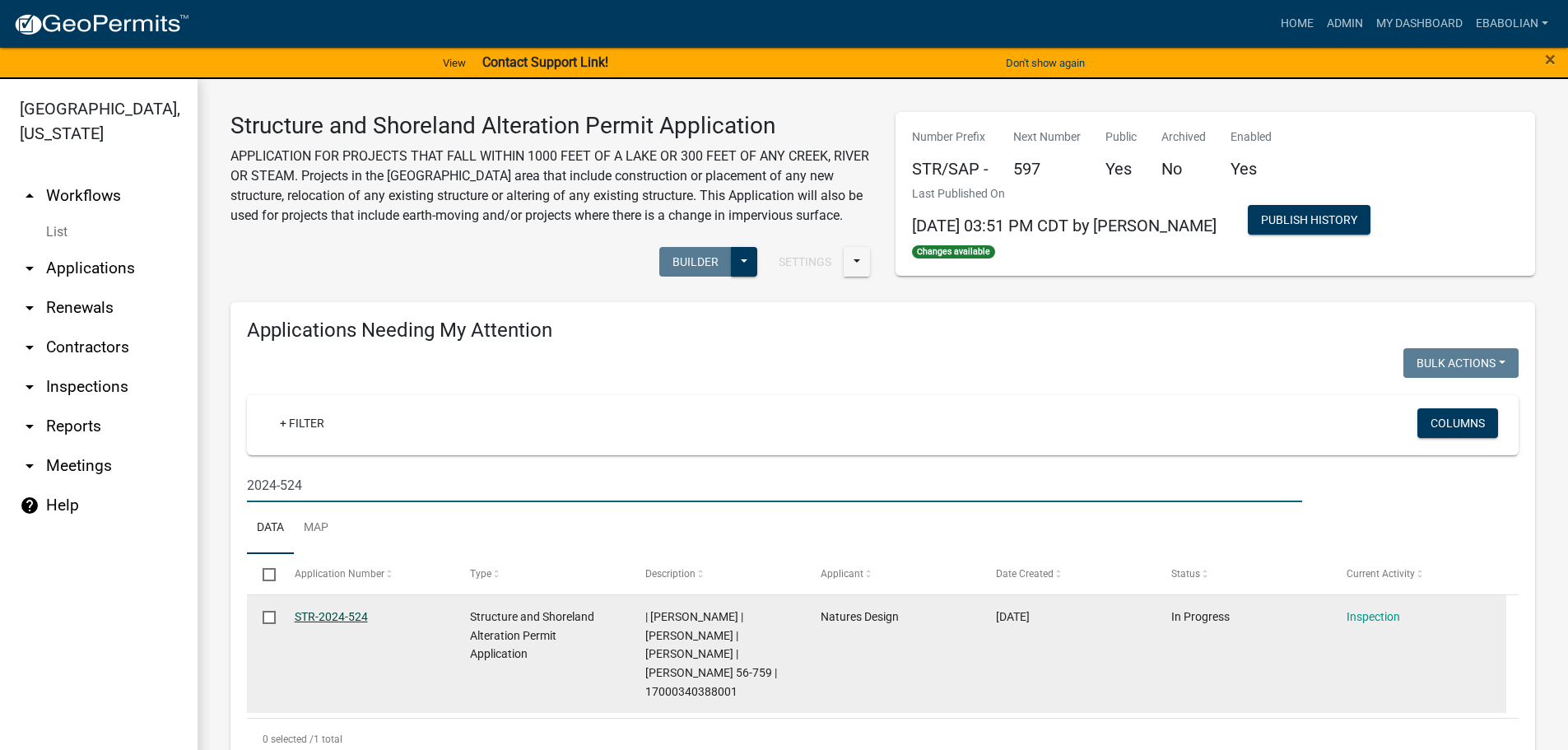
type input "2024-524"
click at [340, 623] on link "STR-2024-524" at bounding box center [331, 617] width 74 height 13
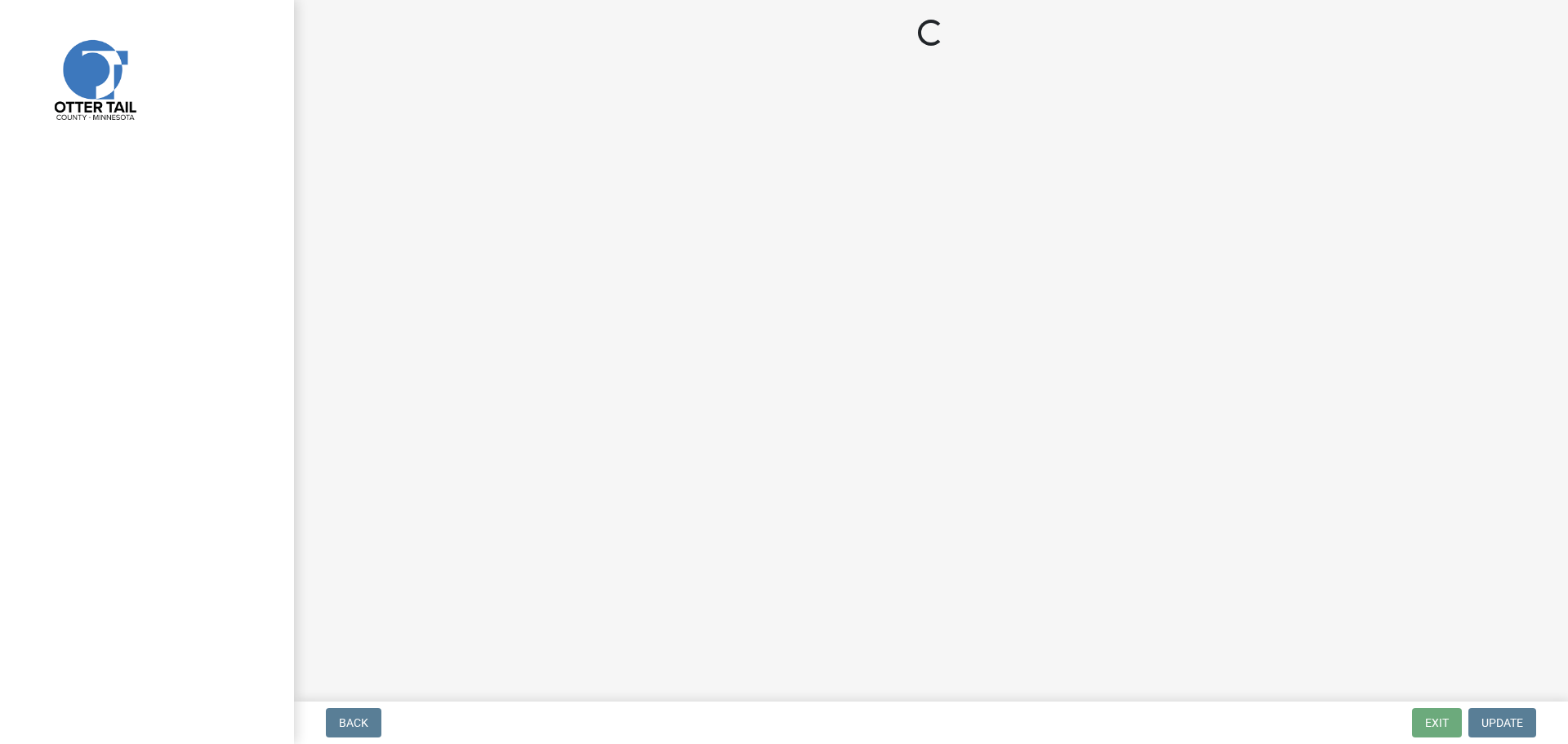
select select "29b027fa-a62f-4639-a4c1-67ac8b0bd2a2"
select select "cd31a072-cd4e-4306-9b8c-c26eab70e9de"
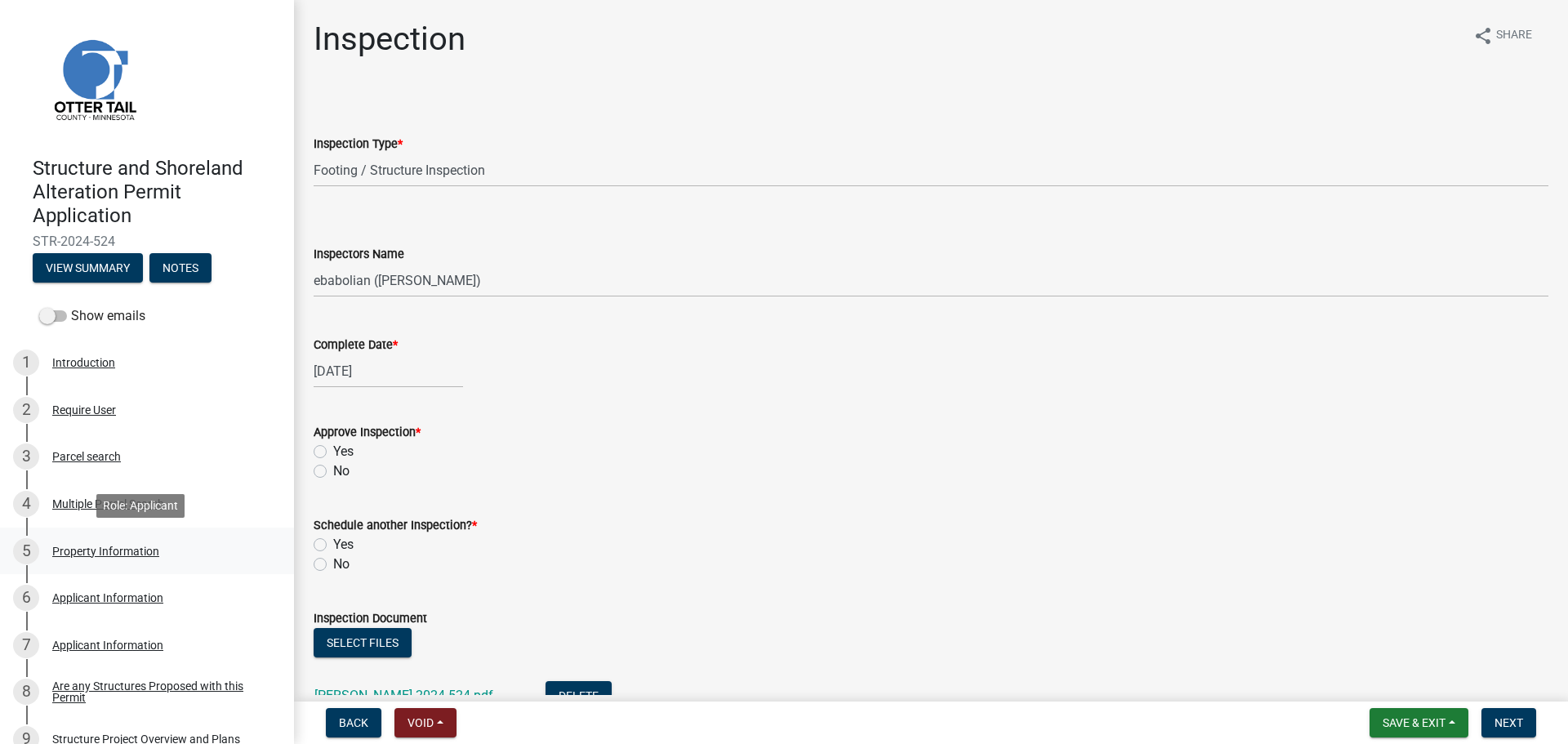
click at [78, 550] on div "Property Information" at bounding box center [105, 550] width 107 height 12
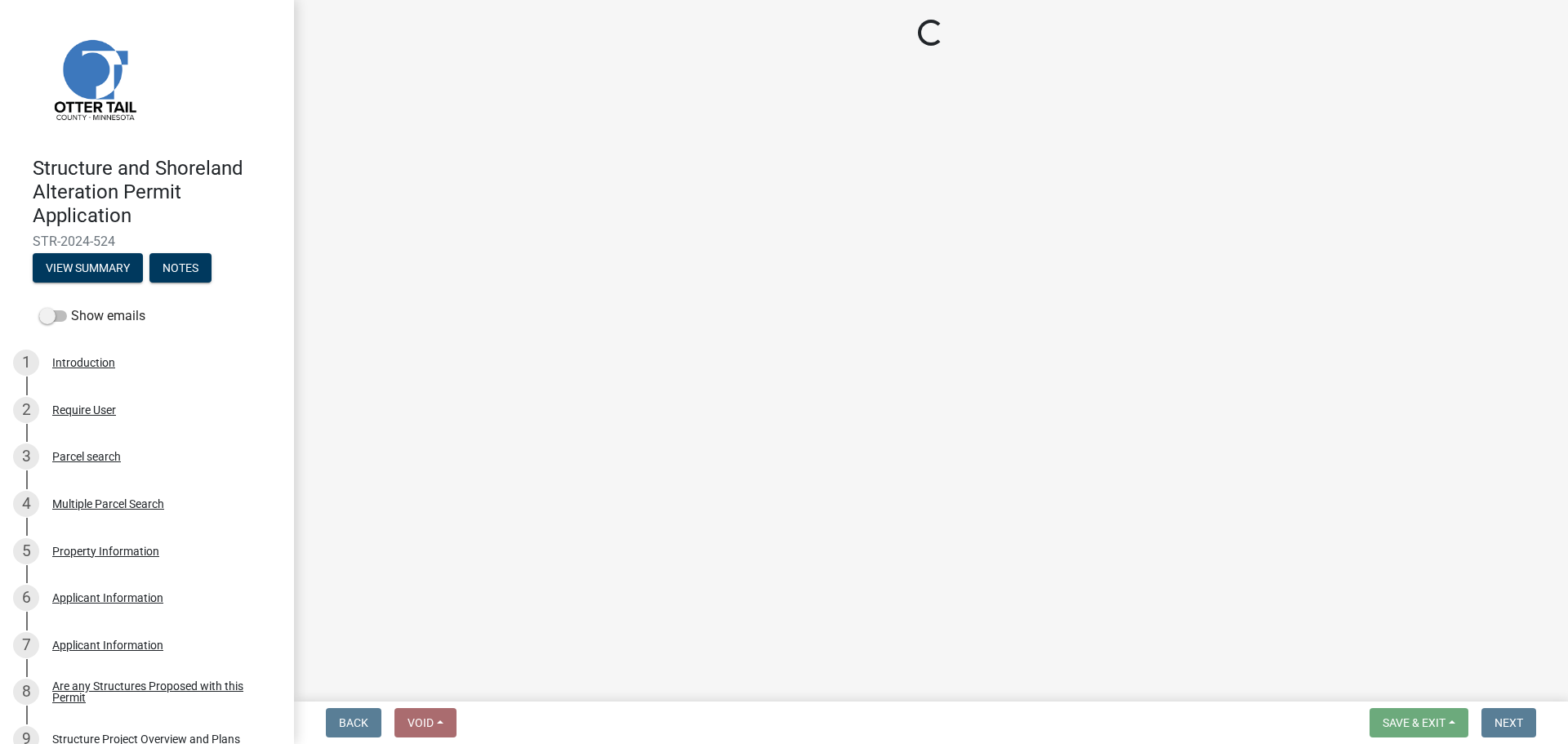
select select "fd4633de-75d4-49de-aef5-ccd60eee912f"
select select "bc95ce3f-9706-43bd-97a5-80c1e912429f"
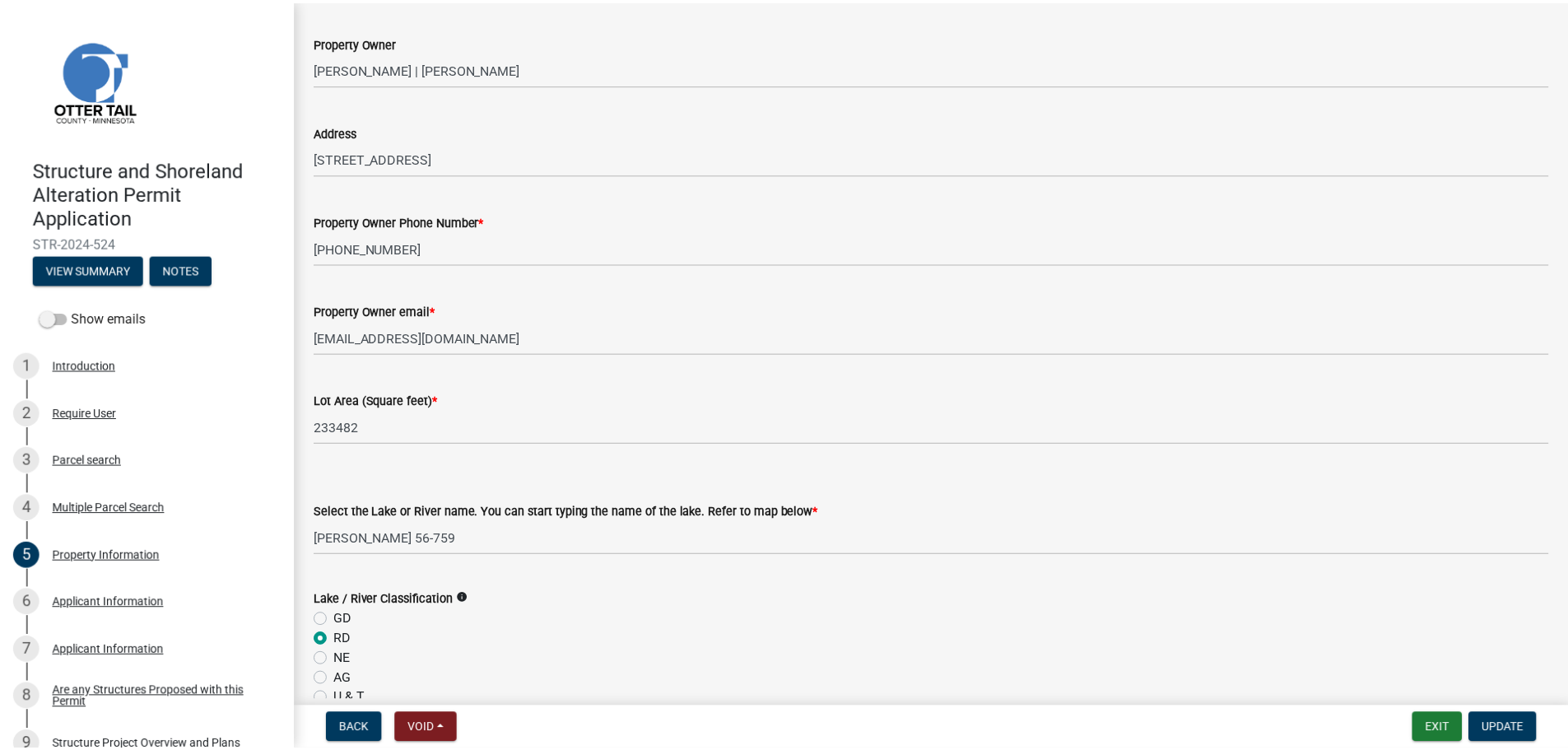
scroll to position [82, 0]
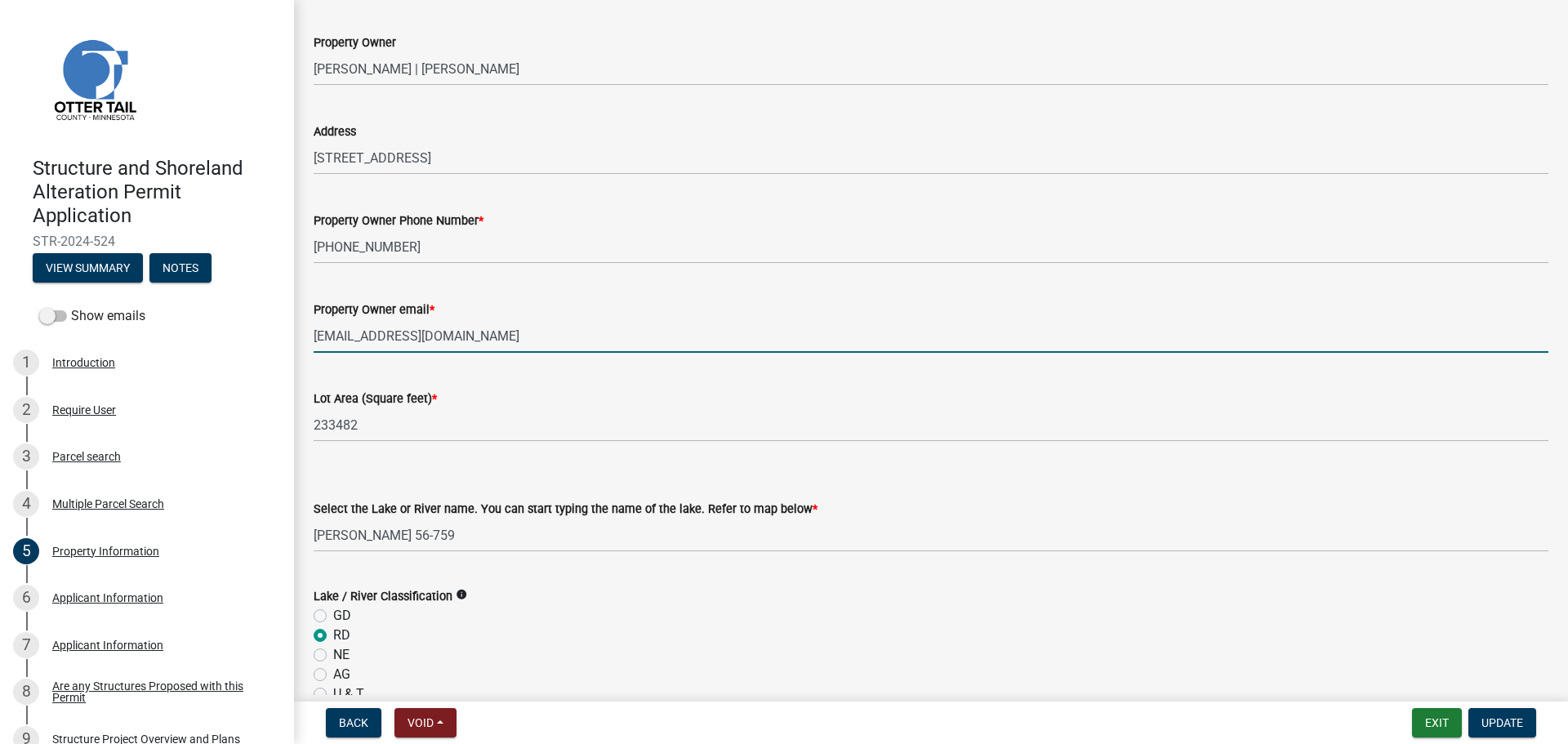
drag, startPoint x: 485, startPoint y: 339, endPoint x: 314, endPoint y: 334, distance: 171.1
click at [314, 334] on input "[EMAIL_ADDRESS][DOMAIN_NAME]" at bounding box center [931, 336] width 1235 height 34
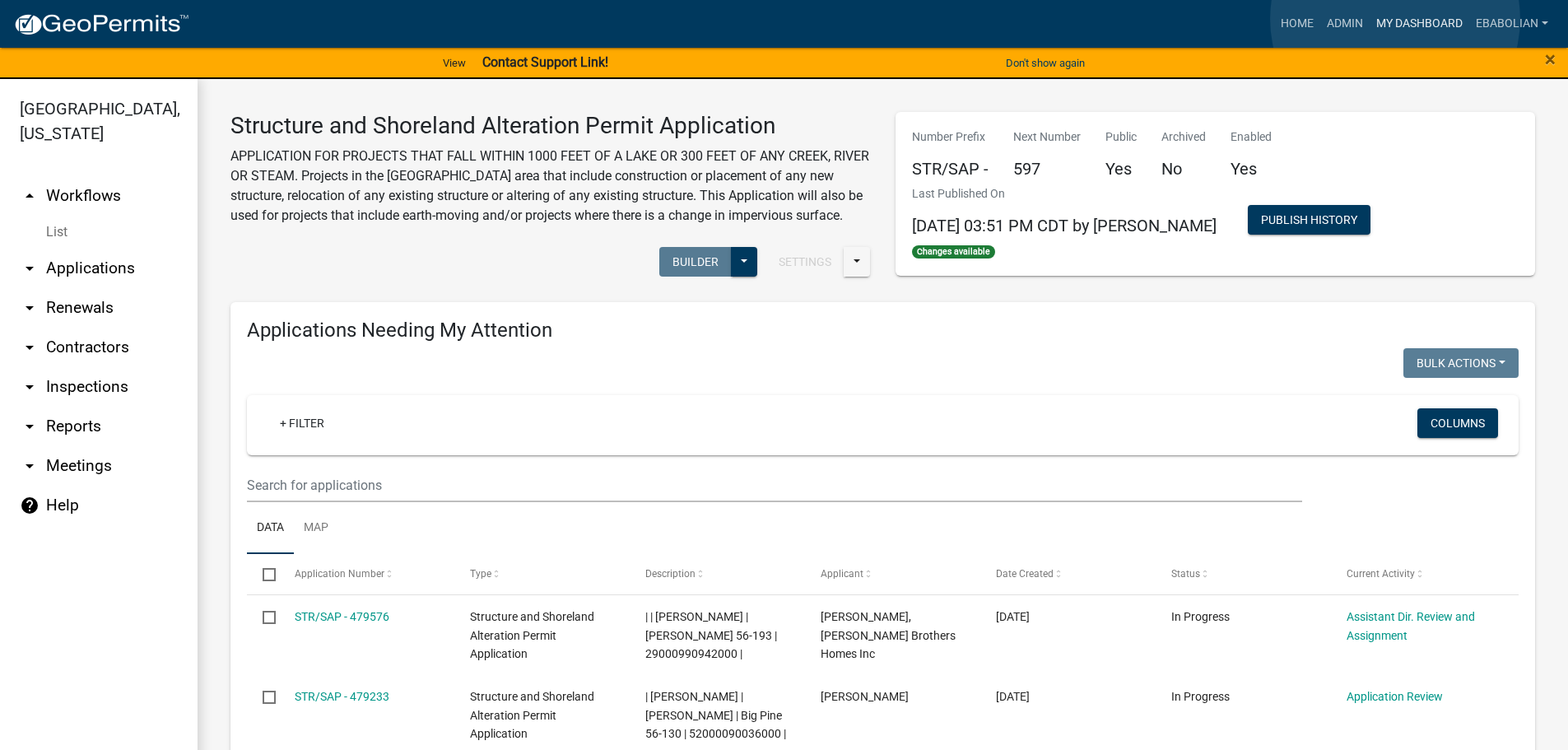
click at [1395, 19] on link "My Dashboard" at bounding box center [1419, 24] width 99 height 31
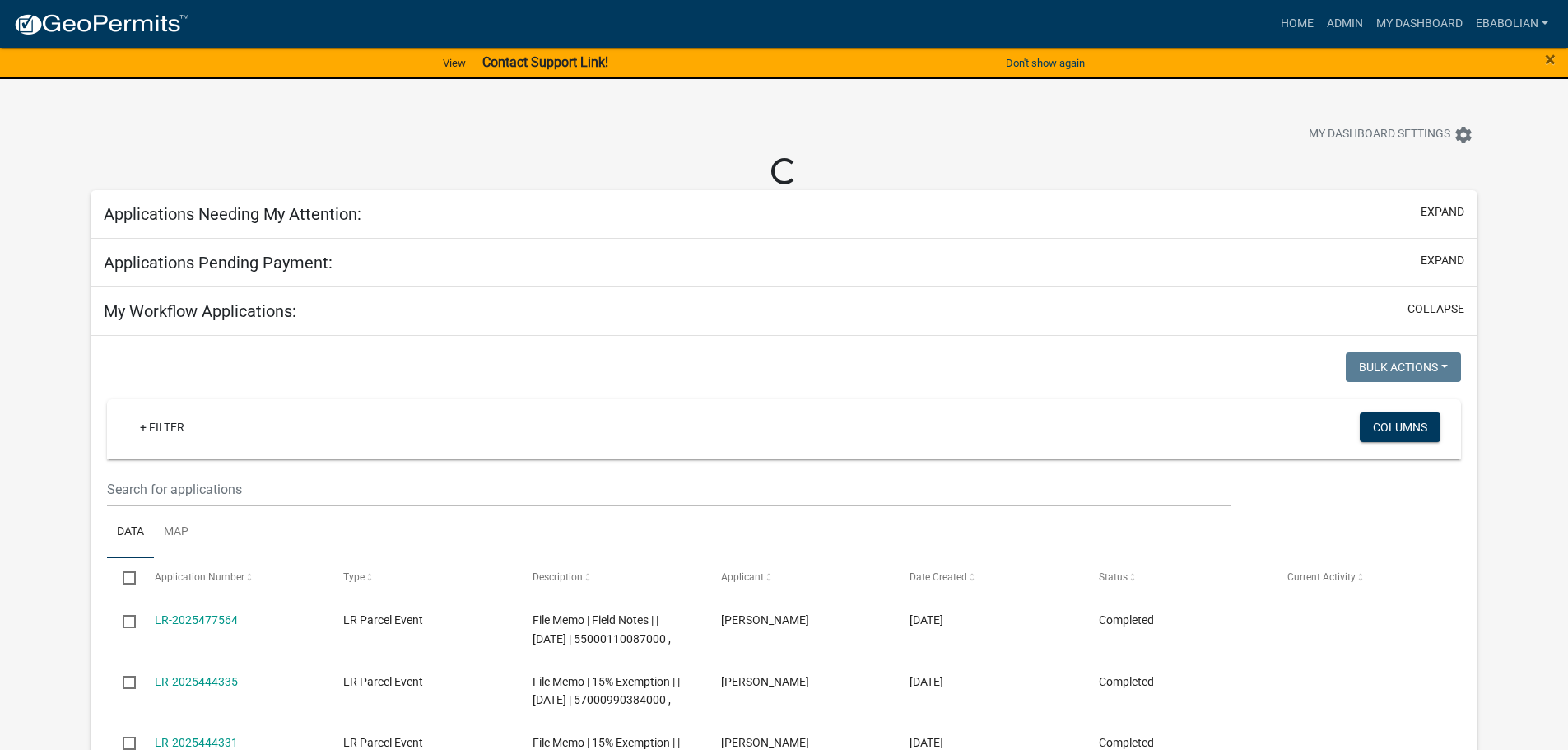
select select "3: 100"
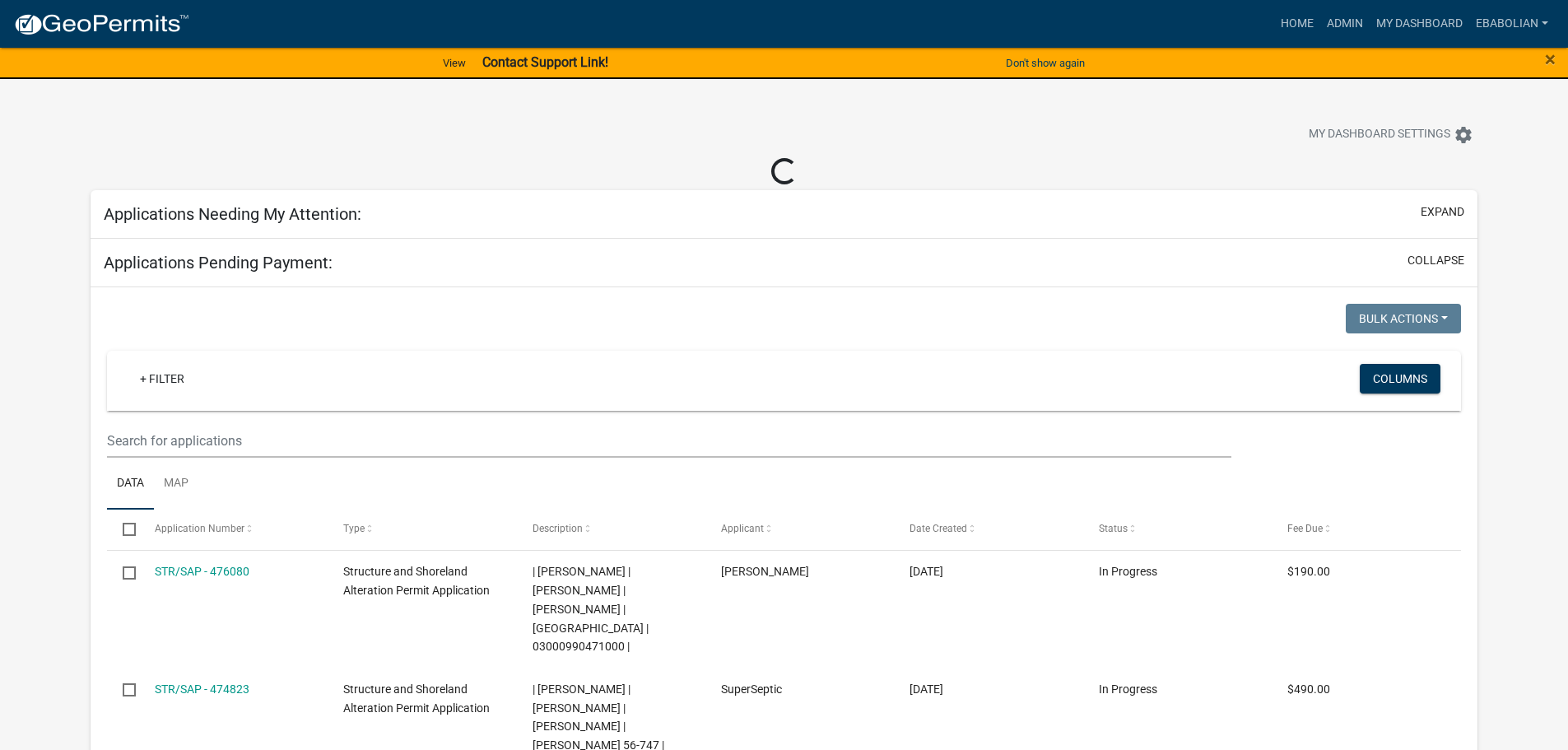
select select "3: 100"
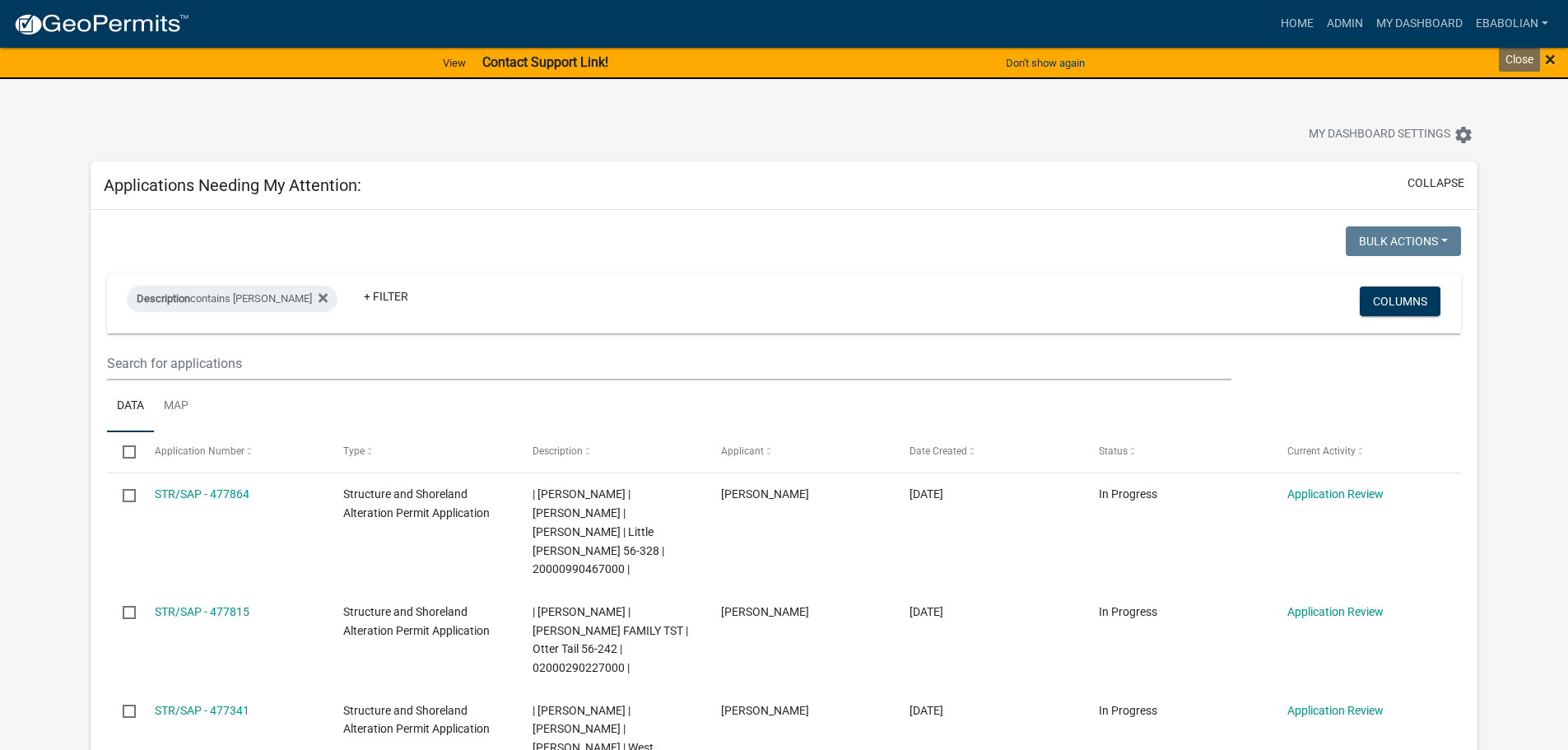
drag, startPoint x: 1548, startPoint y: 59, endPoint x: 1541, endPoint y: 105, distance: 46.5
click at [1548, 59] on span "×" at bounding box center [1551, 59] width 11 height 23
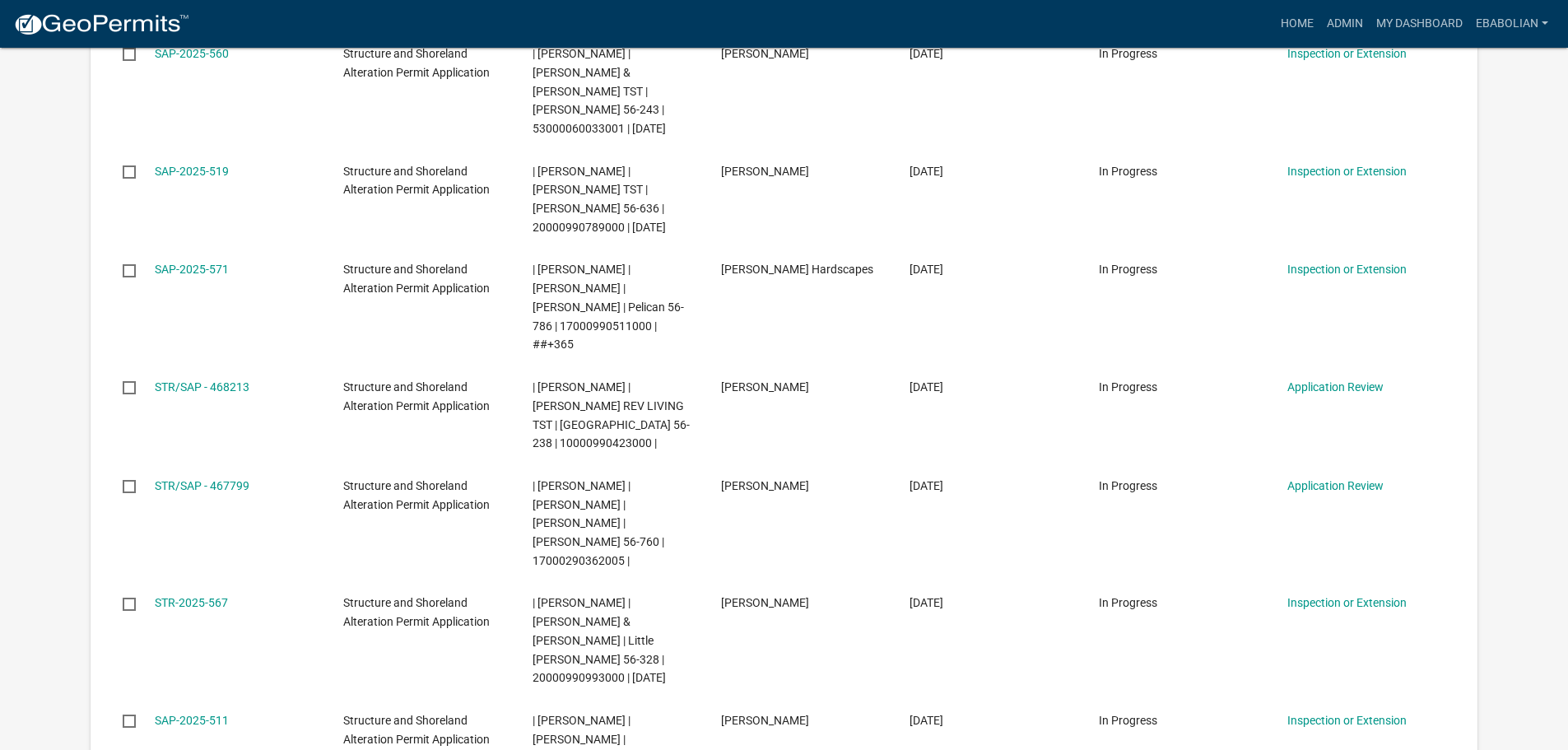
scroll to position [1893, 0]
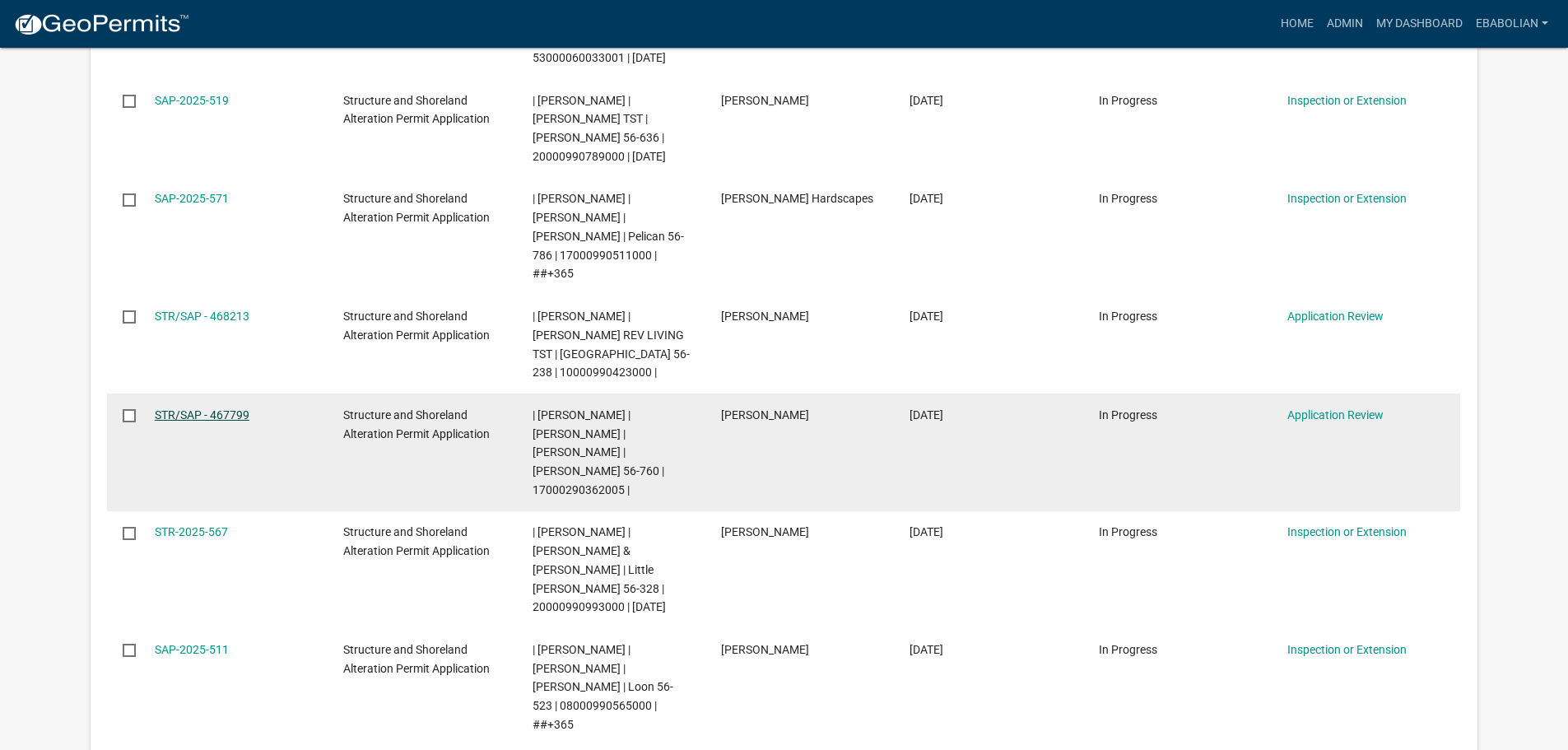
click at [211, 409] on link "STR/SAP - 467799" at bounding box center [202, 415] width 95 height 13
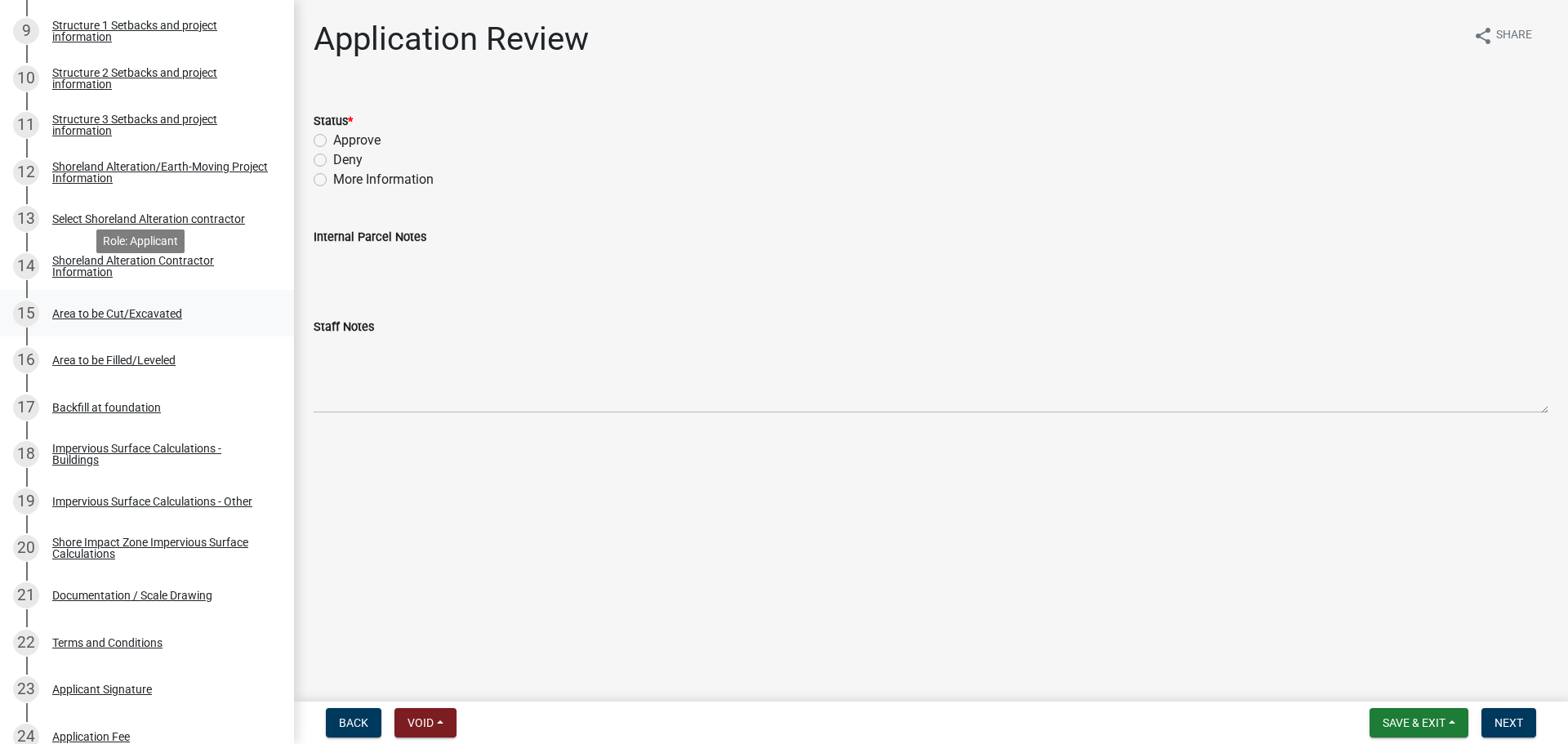
scroll to position [735, 0]
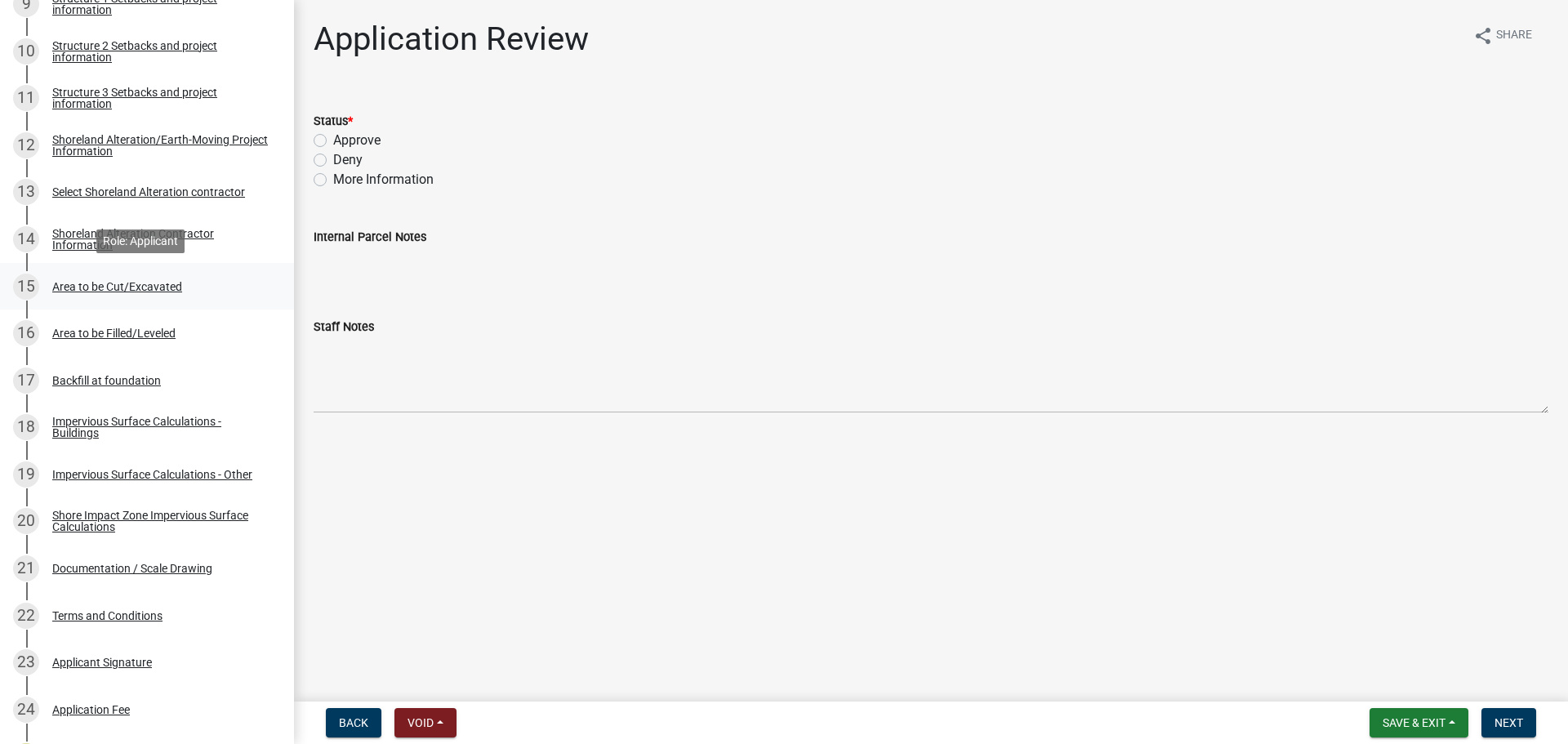
drag, startPoint x: 99, startPoint y: 284, endPoint x: 199, endPoint y: 336, distance: 112.7
click at [99, 284] on div "Area to be Cut/Excavated" at bounding box center [117, 287] width 130 height 12
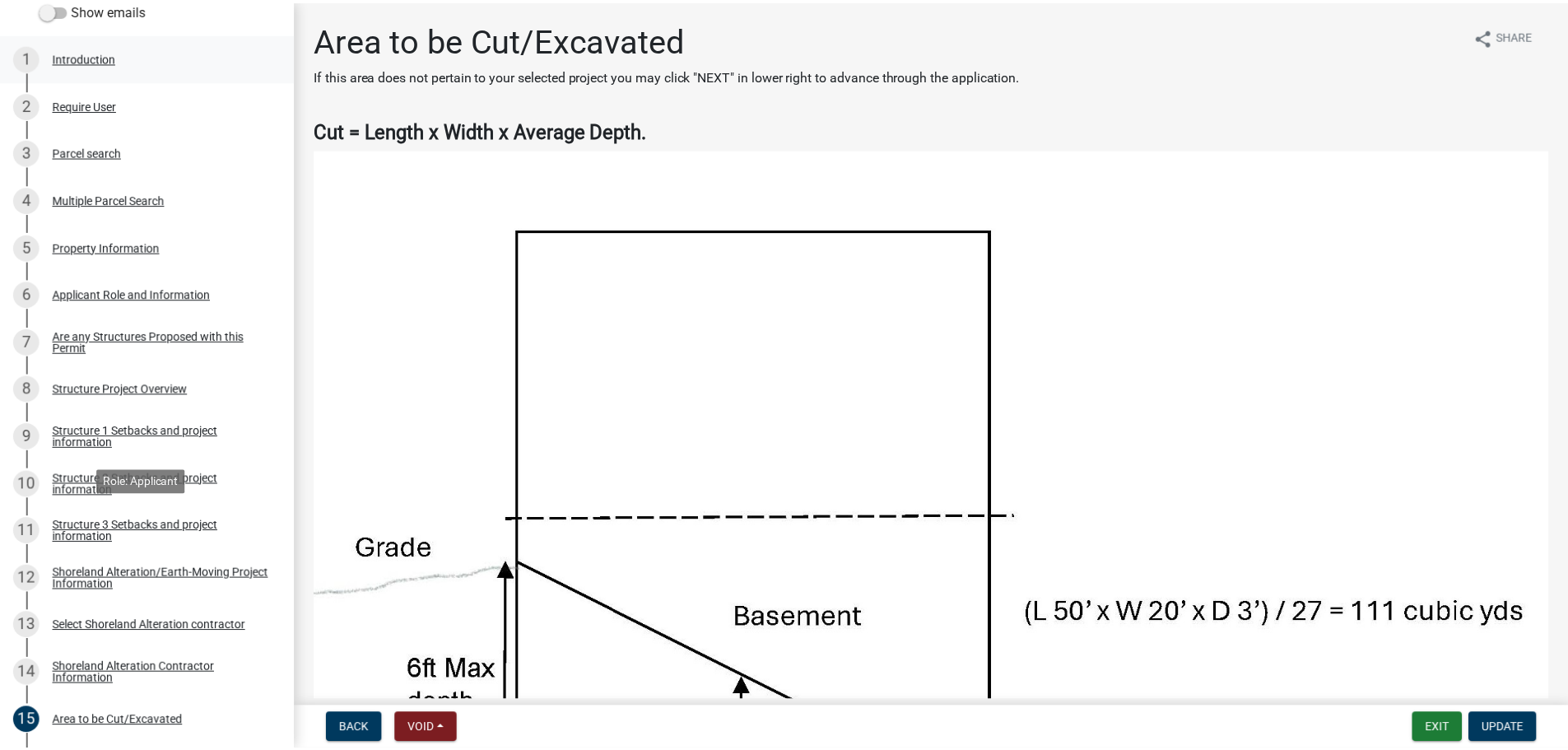
scroll to position [247, 0]
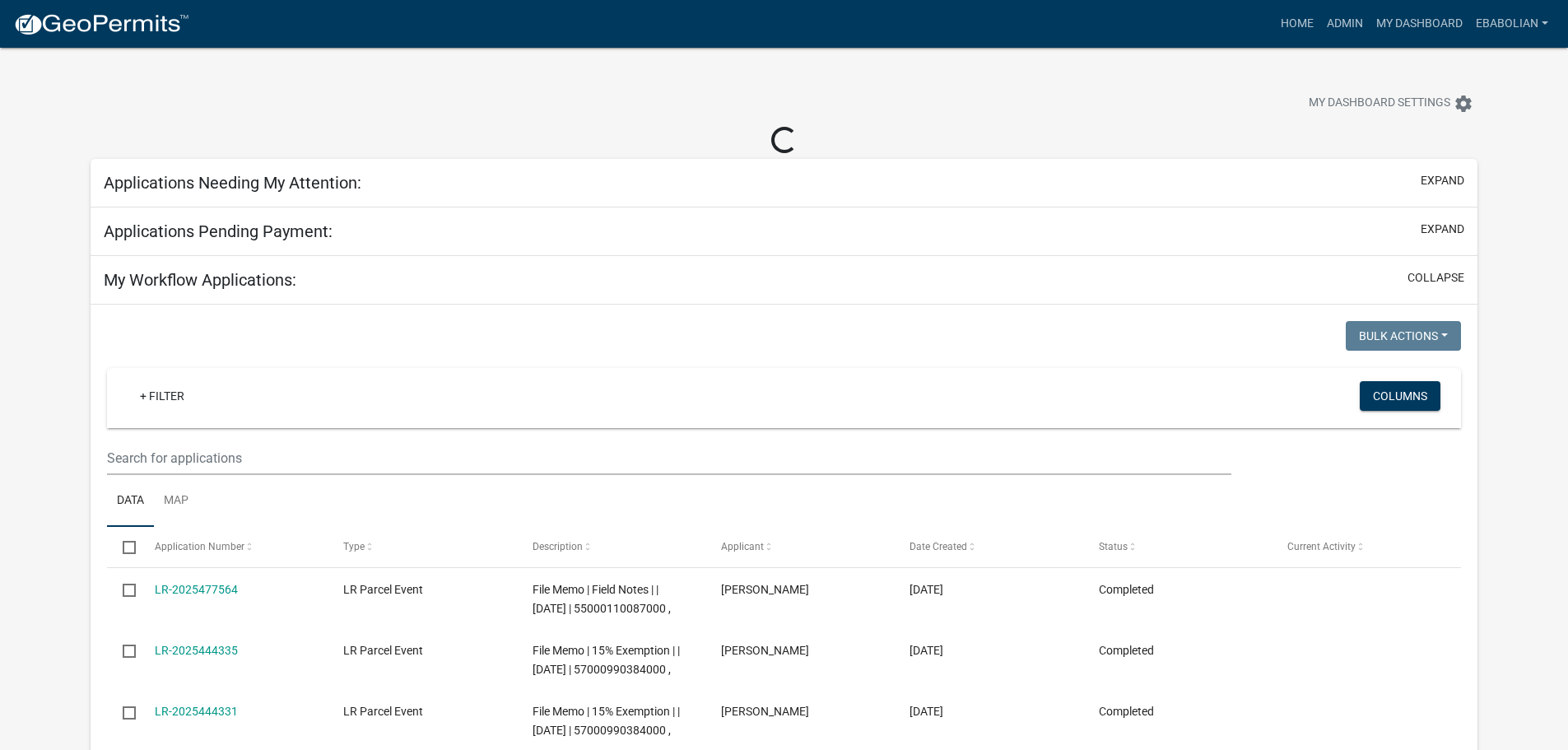
select select "3: 100"
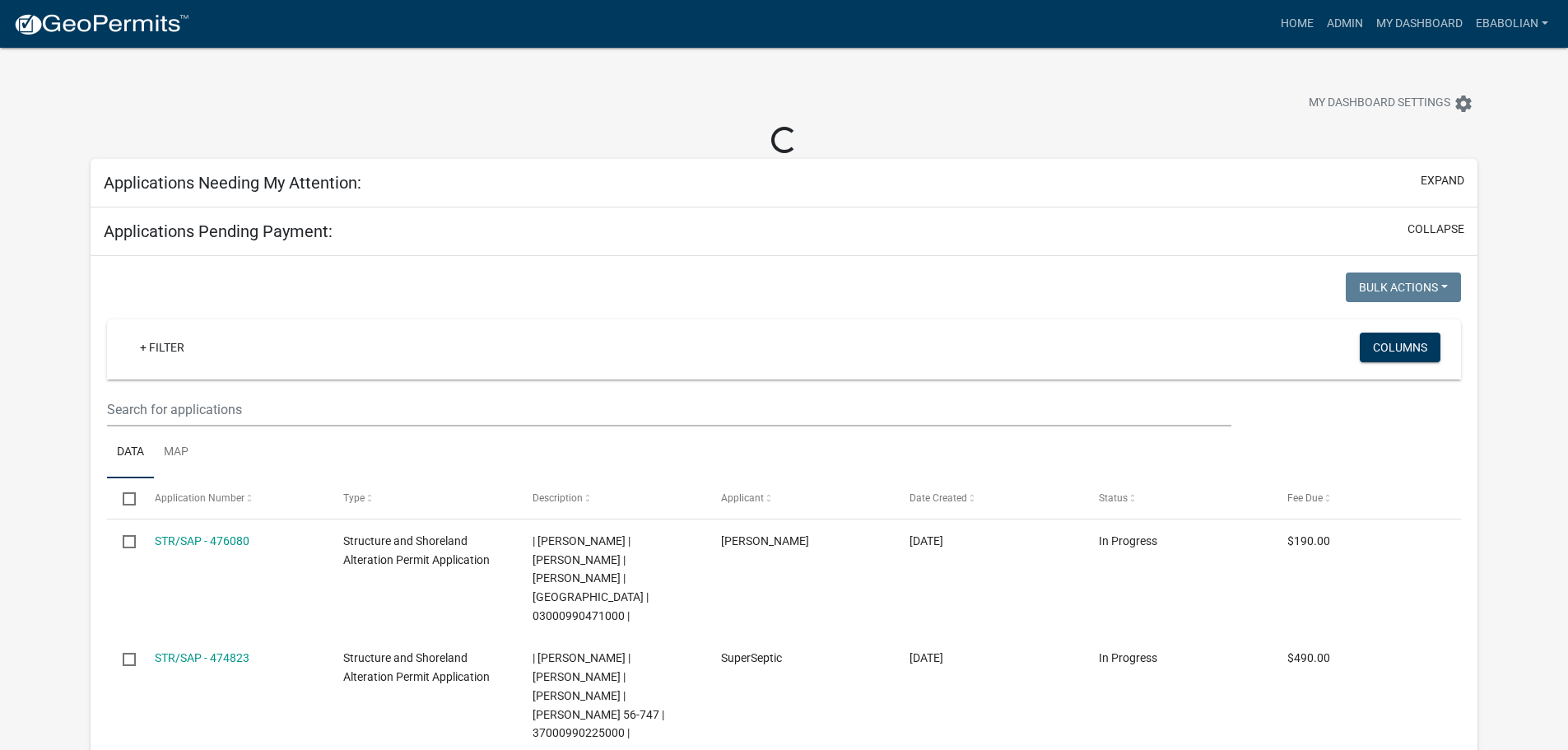
select select "3: 100"
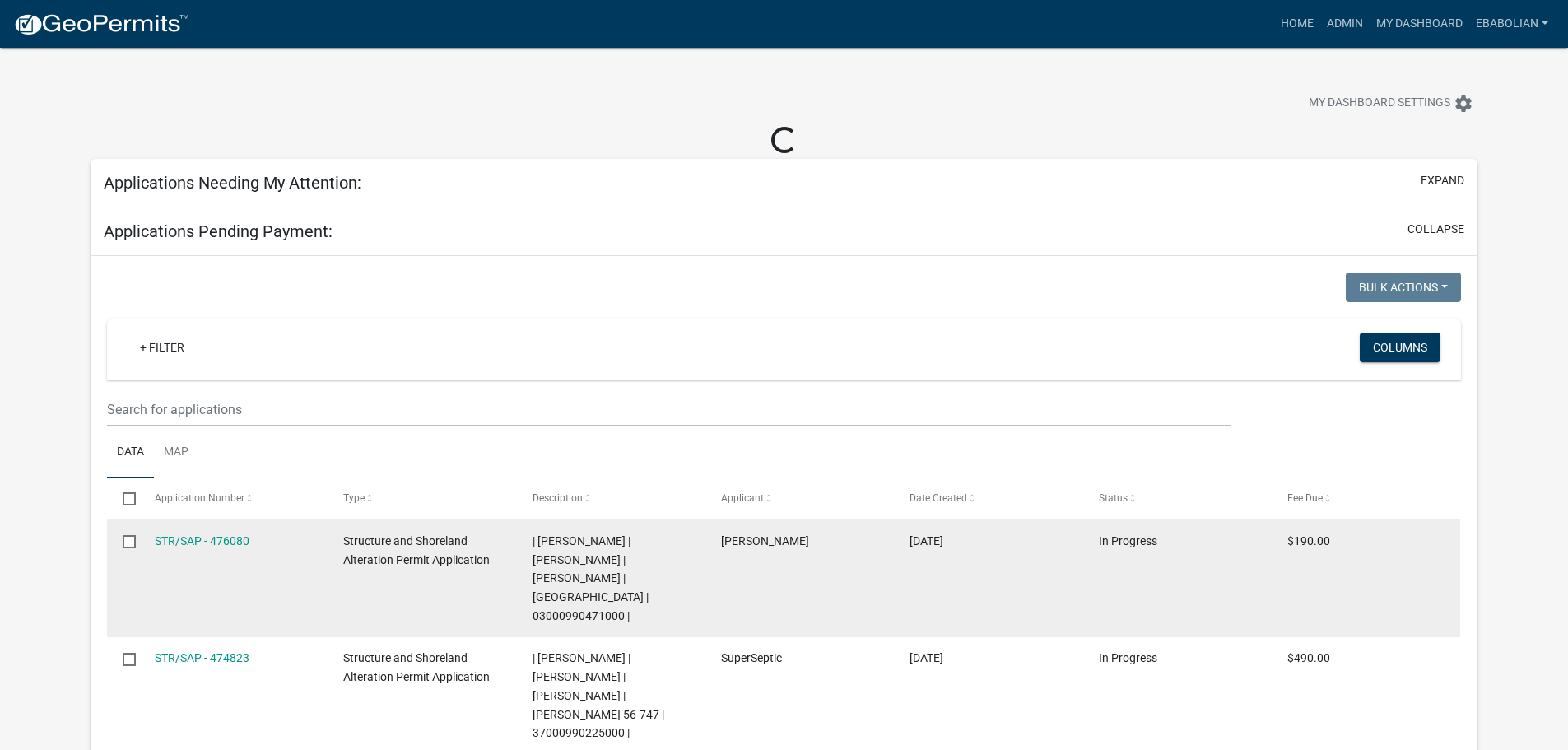
select select "3: 100"
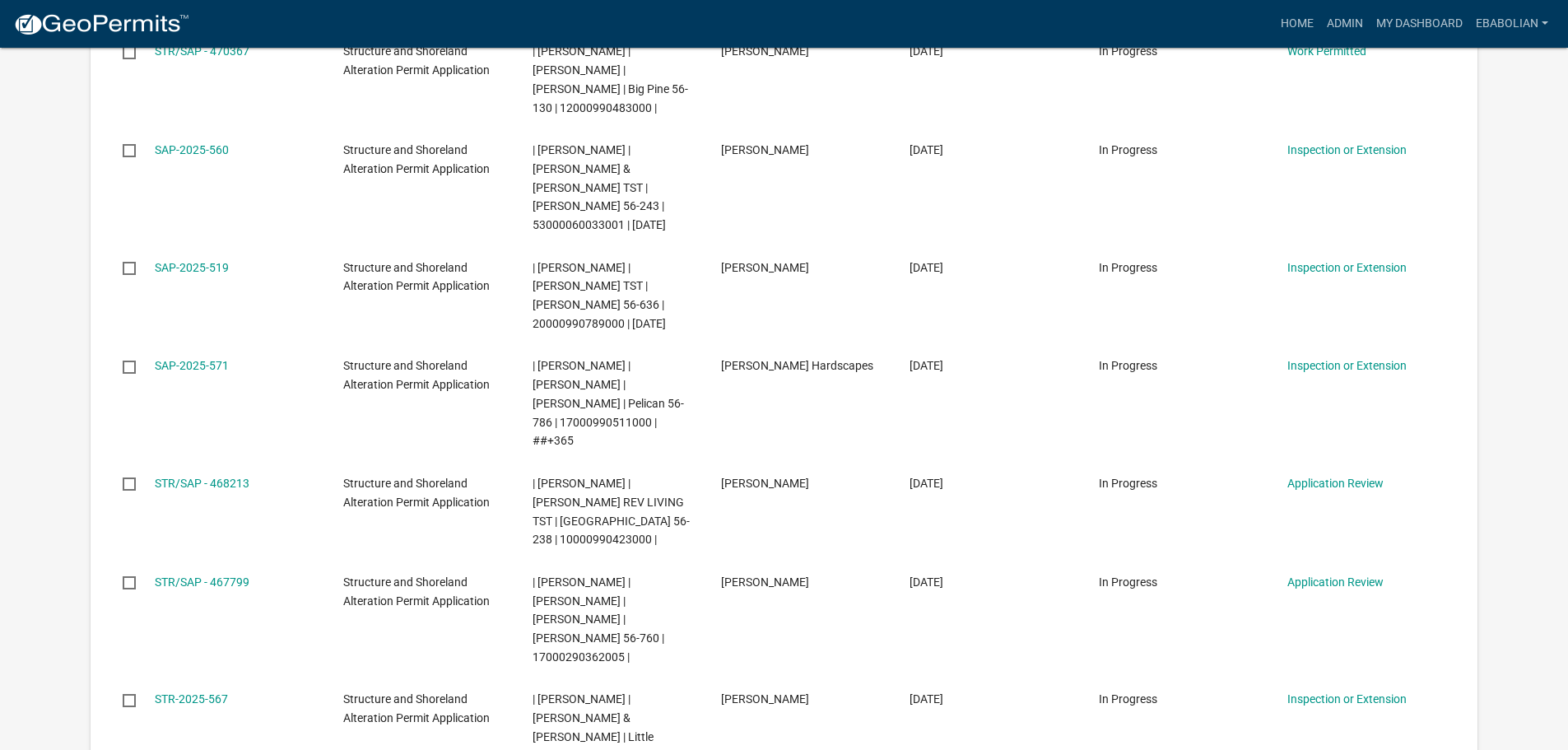
scroll to position [1728, 0]
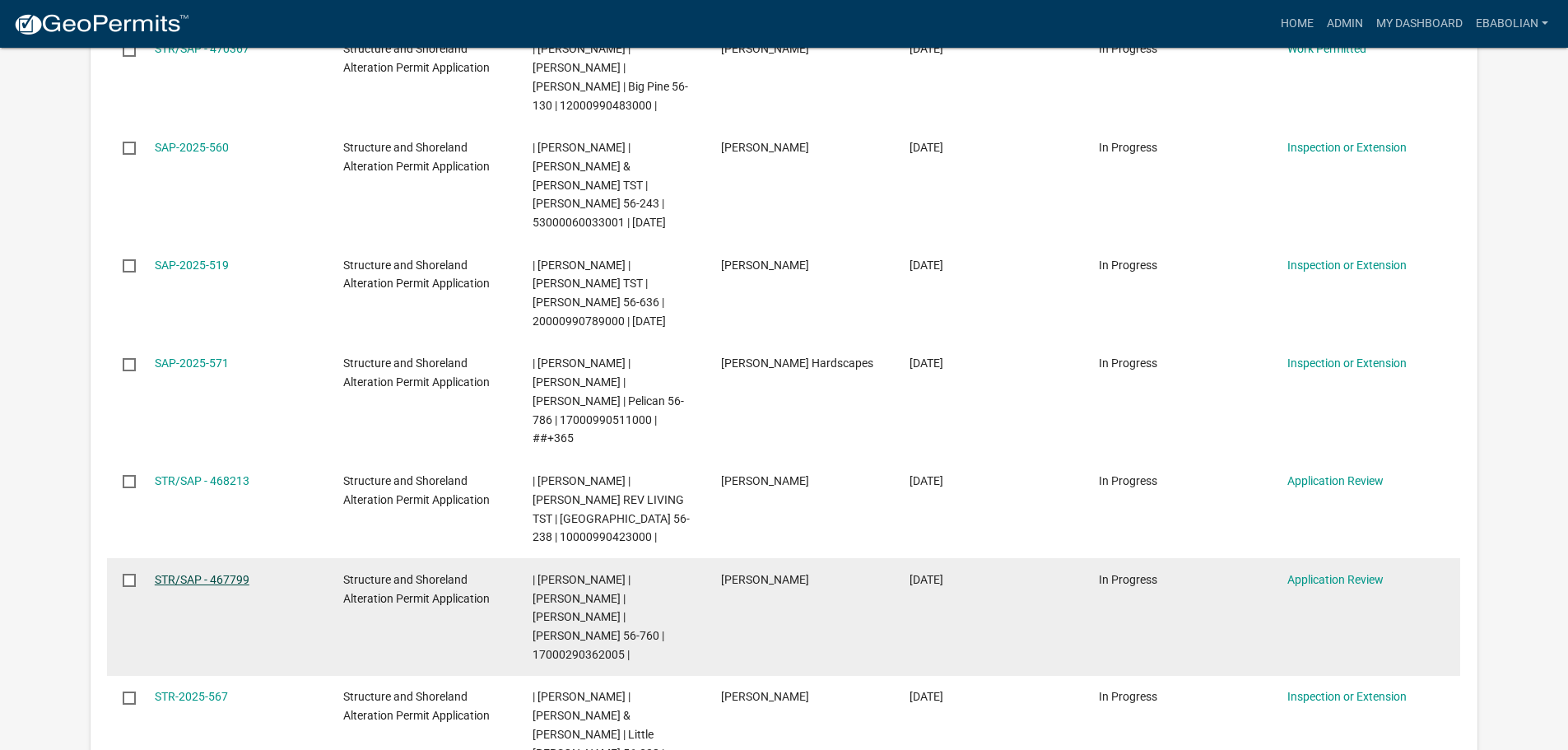
click at [223, 573] on link "STR/SAP - 467799" at bounding box center [202, 580] width 95 height 13
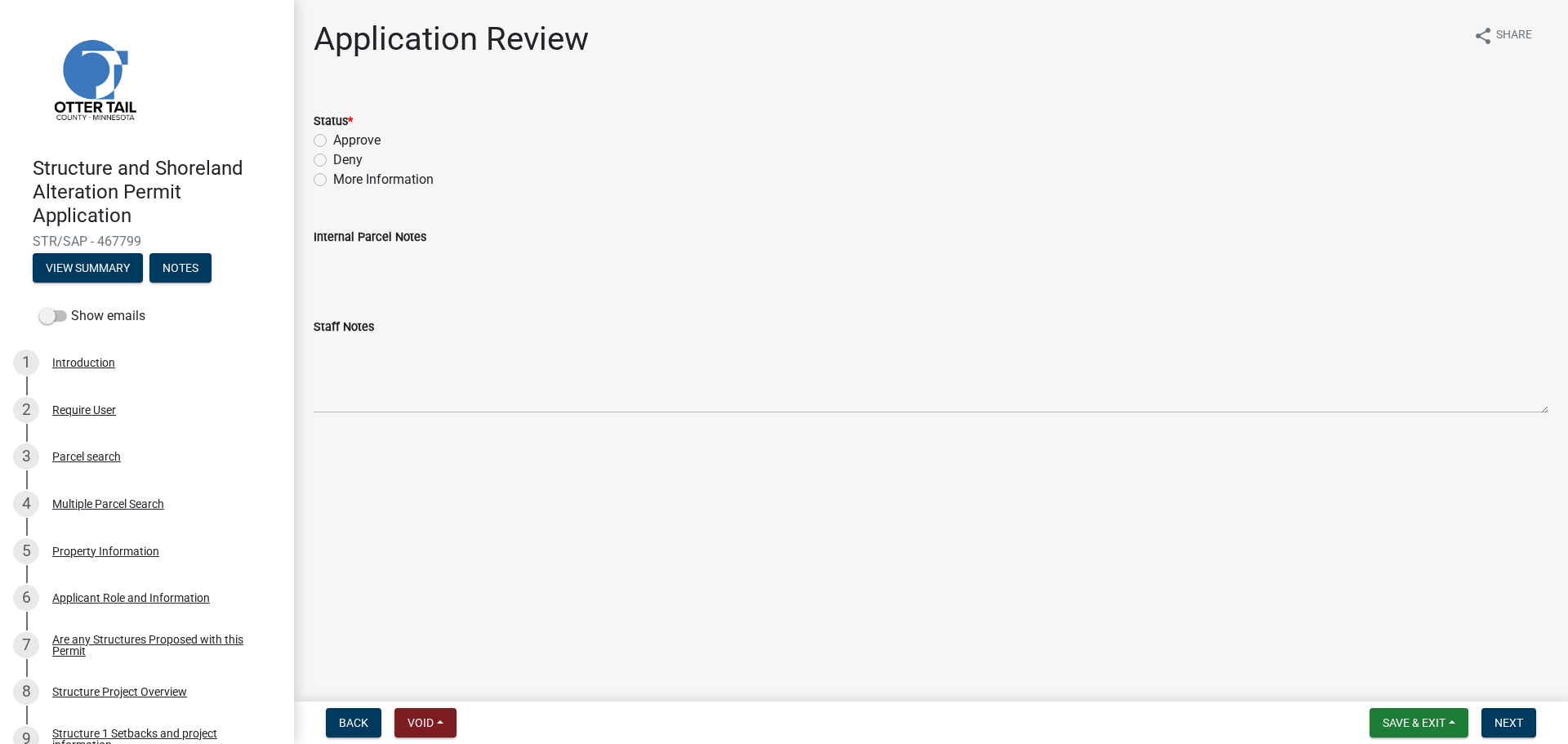
click at [333, 138] on label "Approve" at bounding box center [357, 140] width 47 height 19
click at [333, 138] on input "Approve" at bounding box center [339, 136] width 11 height 11
radio input "true"
click at [1511, 716] on span "Next" at bounding box center [1509, 722] width 28 height 13
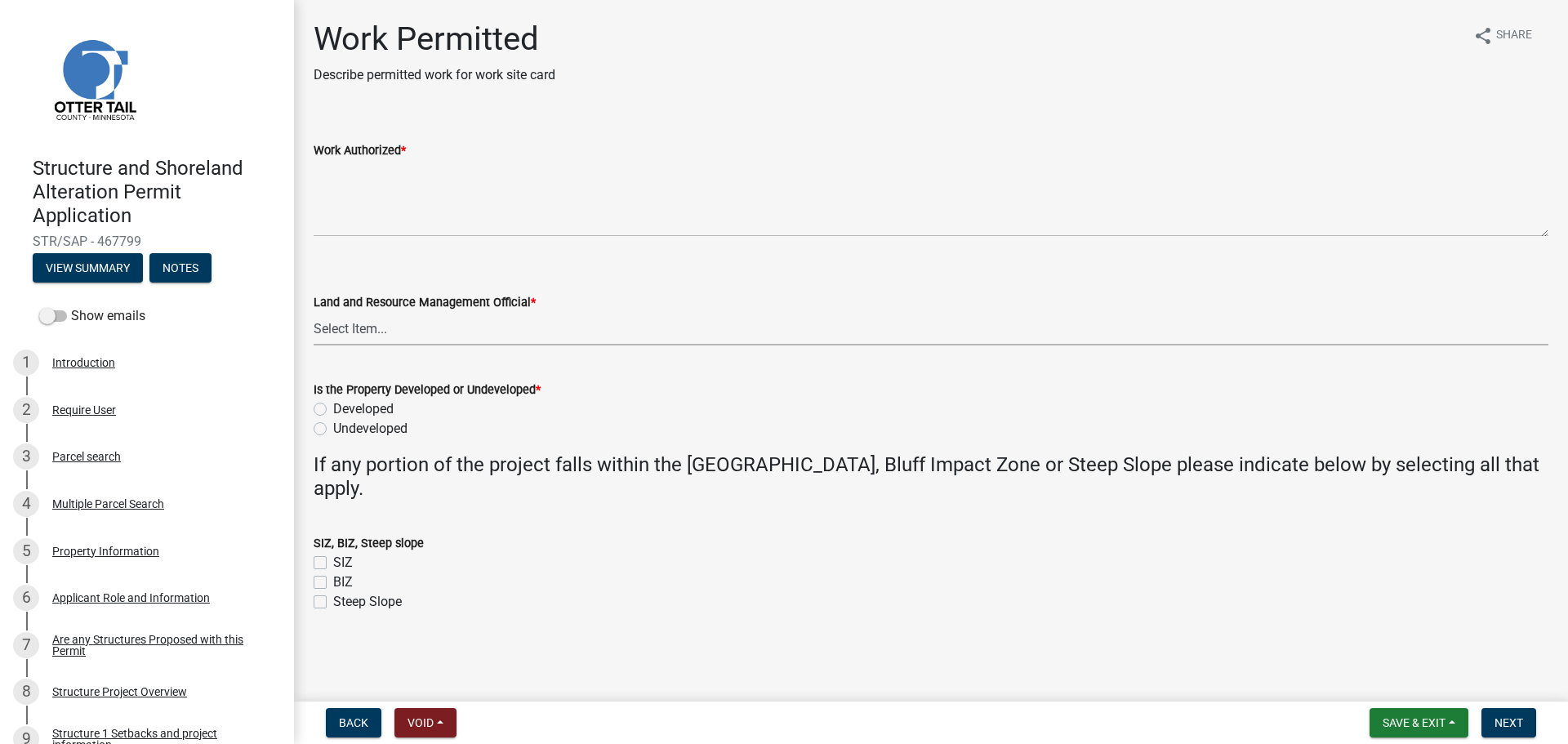
click at [328, 336] on select "Select Item... [PERSON_NAME] [PERSON_NAME] [PERSON_NAME] [PERSON_NAME] [PERSON_…" at bounding box center [931, 329] width 1235 height 34
click at [313, 312] on select "Select Item... [PERSON_NAME] [PERSON_NAME] [PERSON_NAME] [PERSON_NAME] [PERSON_…" at bounding box center [931, 329] width 1235 height 34
select select "f66be788-4dd6-459d-a9ec-6d83f4dfb709"
click at [333, 411] on label "Developed" at bounding box center [363, 408] width 60 height 19
click at [333, 410] on input "Developed" at bounding box center [339, 404] width 11 height 11
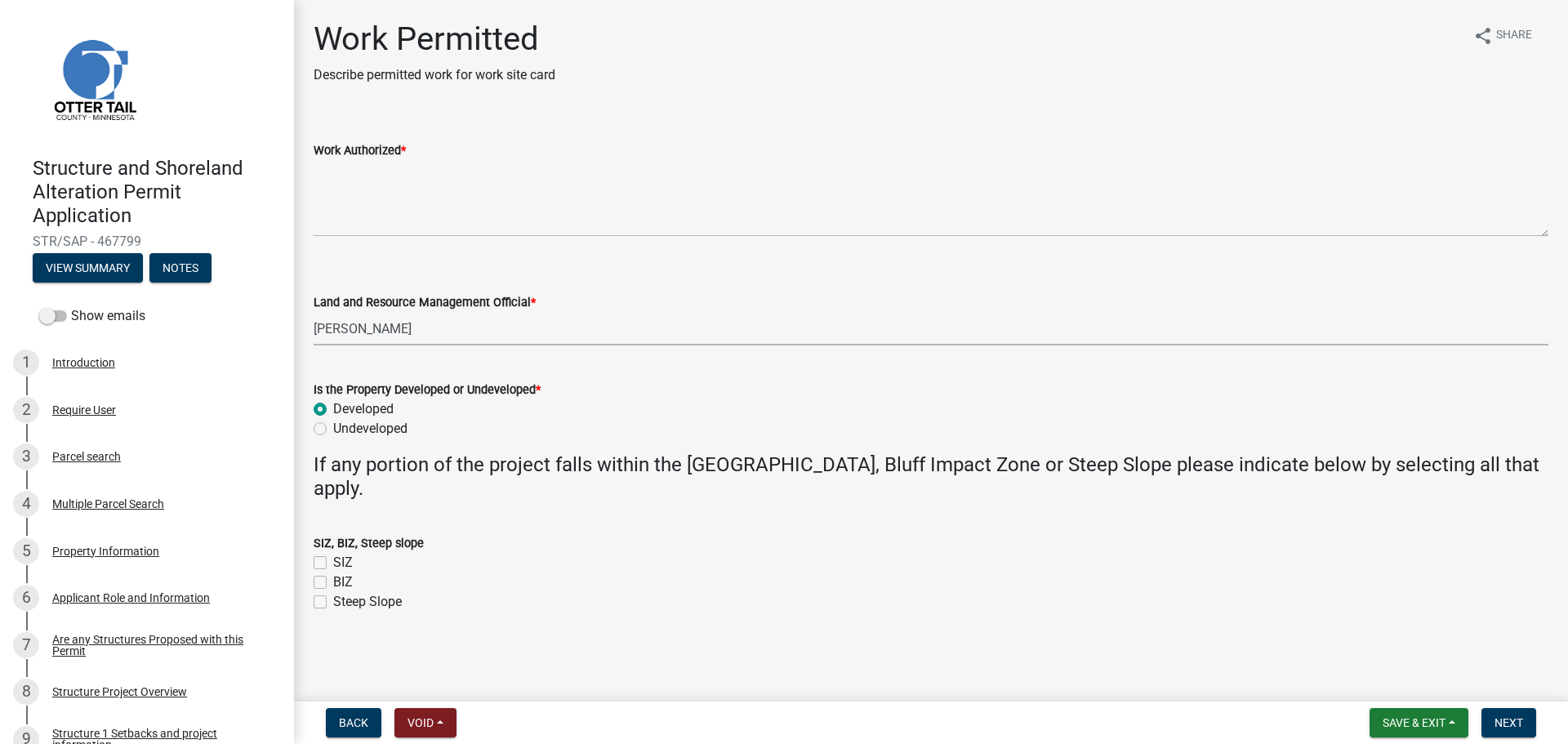
radio input "true"
click at [333, 562] on label "SIZ" at bounding box center [342, 562] width 19 height 19
click at [333, 562] on input "SIZ" at bounding box center [339, 559] width 11 height 11
checkbox input "true"
checkbox input "false"
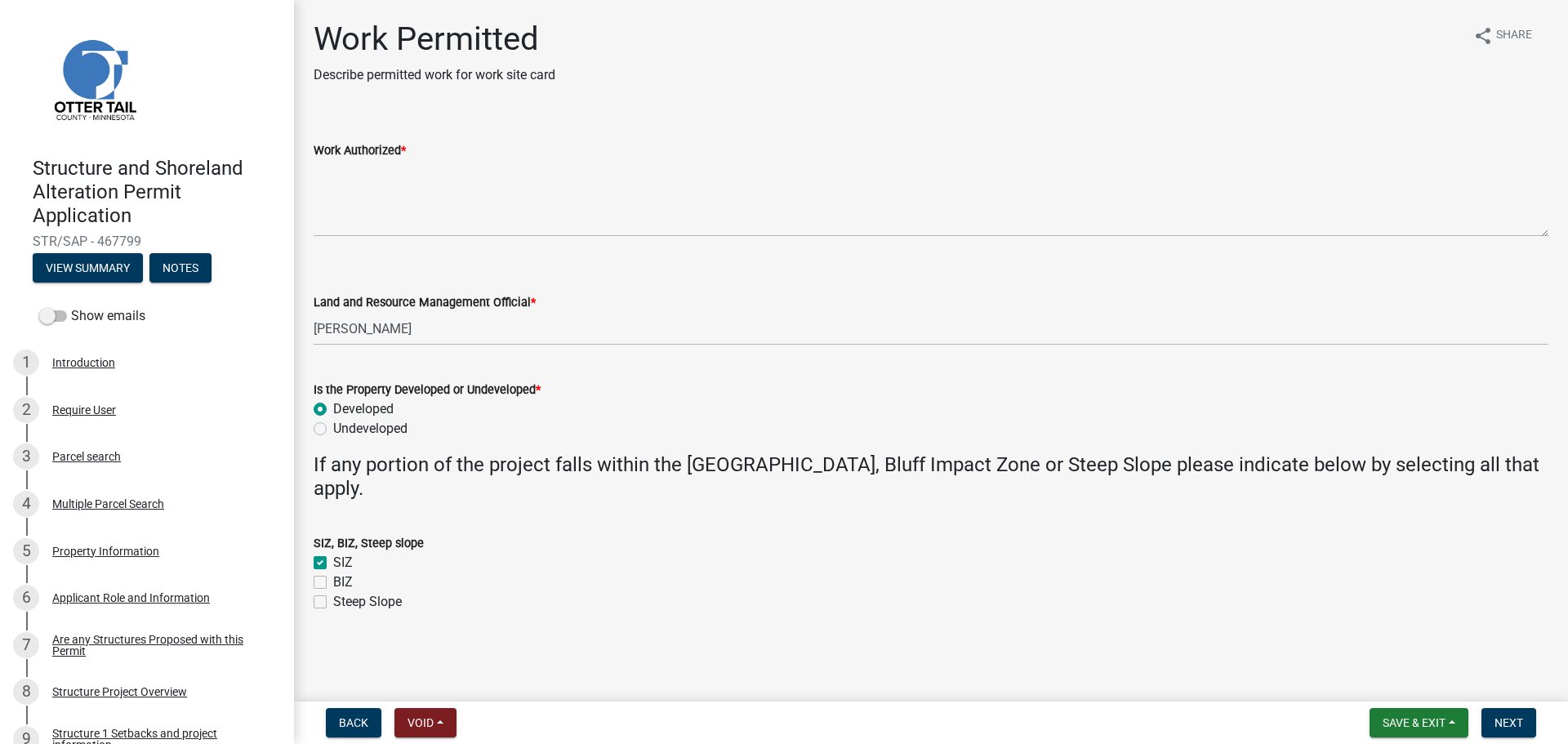
checkbox input "false"
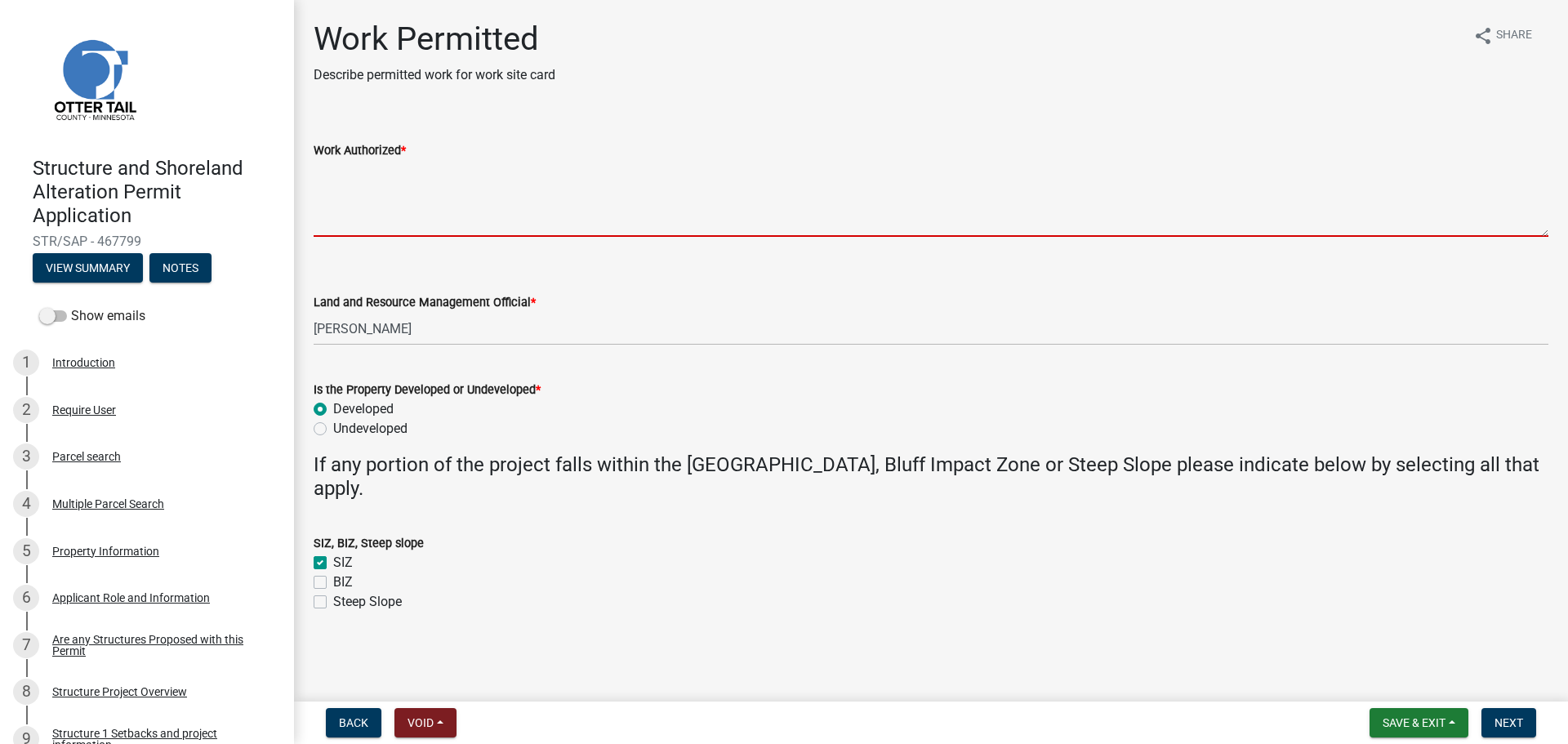
click at [360, 177] on textarea "Work Authorized *" at bounding box center [931, 198] width 1235 height 77
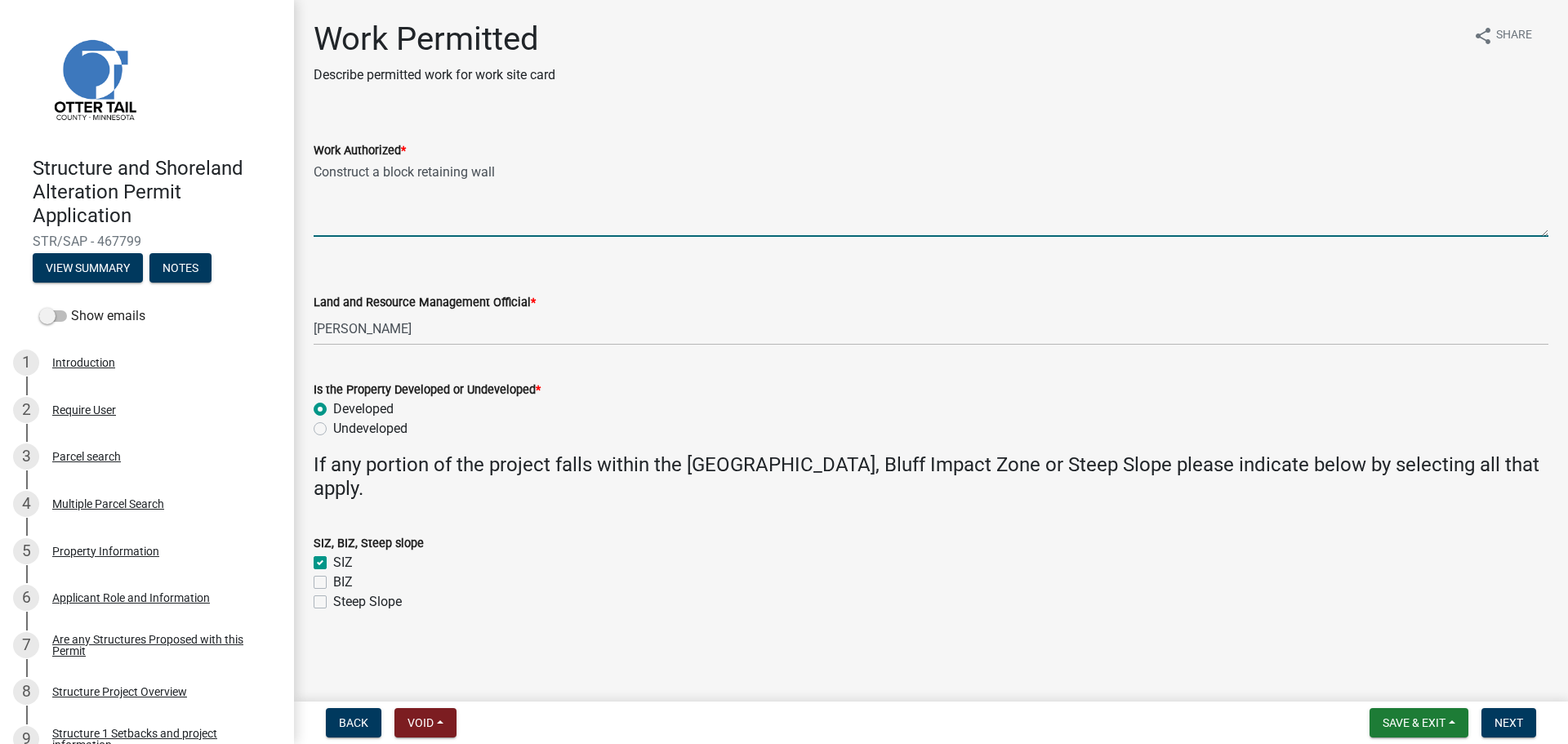
click at [526, 173] on textarea "Construct a block retaining wall" at bounding box center [931, 198] width 1235 height 77
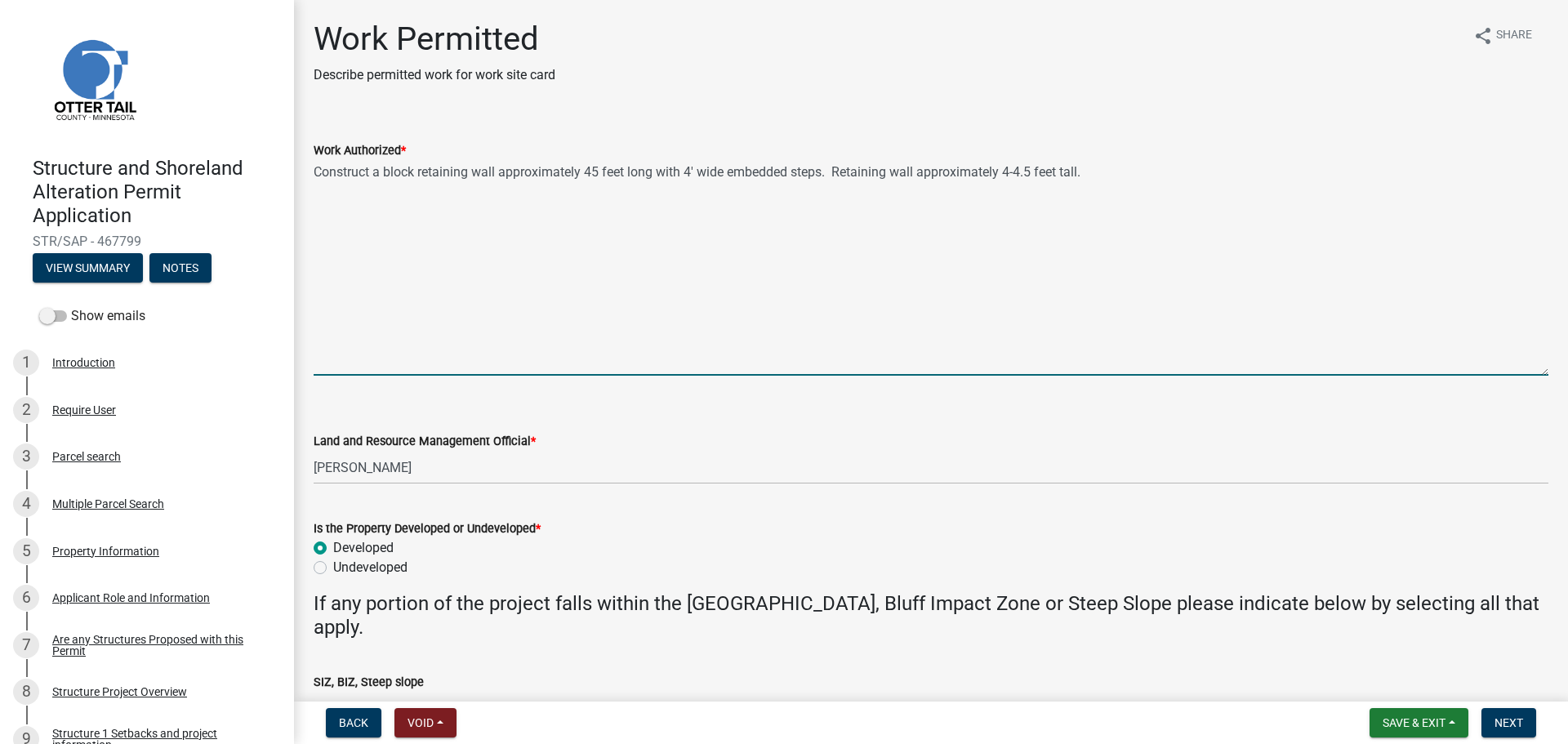
drag, startPoint x: 1545, startPoint y: 231, endPoint x: 1564, endPoint y: 370, distance: 140.3
click at [1555, 370] on main "Work Permitted Describe permitted work for work site card share Share Work Auth…" at bounding box center [931, 347] width 1274 height 695
type textarea "Construct a block retaining wall approximately 45 feet long with 4' wide embedd…"
click at [1412, 712] on button "Save & Exit" at bounding box center [1419, 722] width 99 height 29
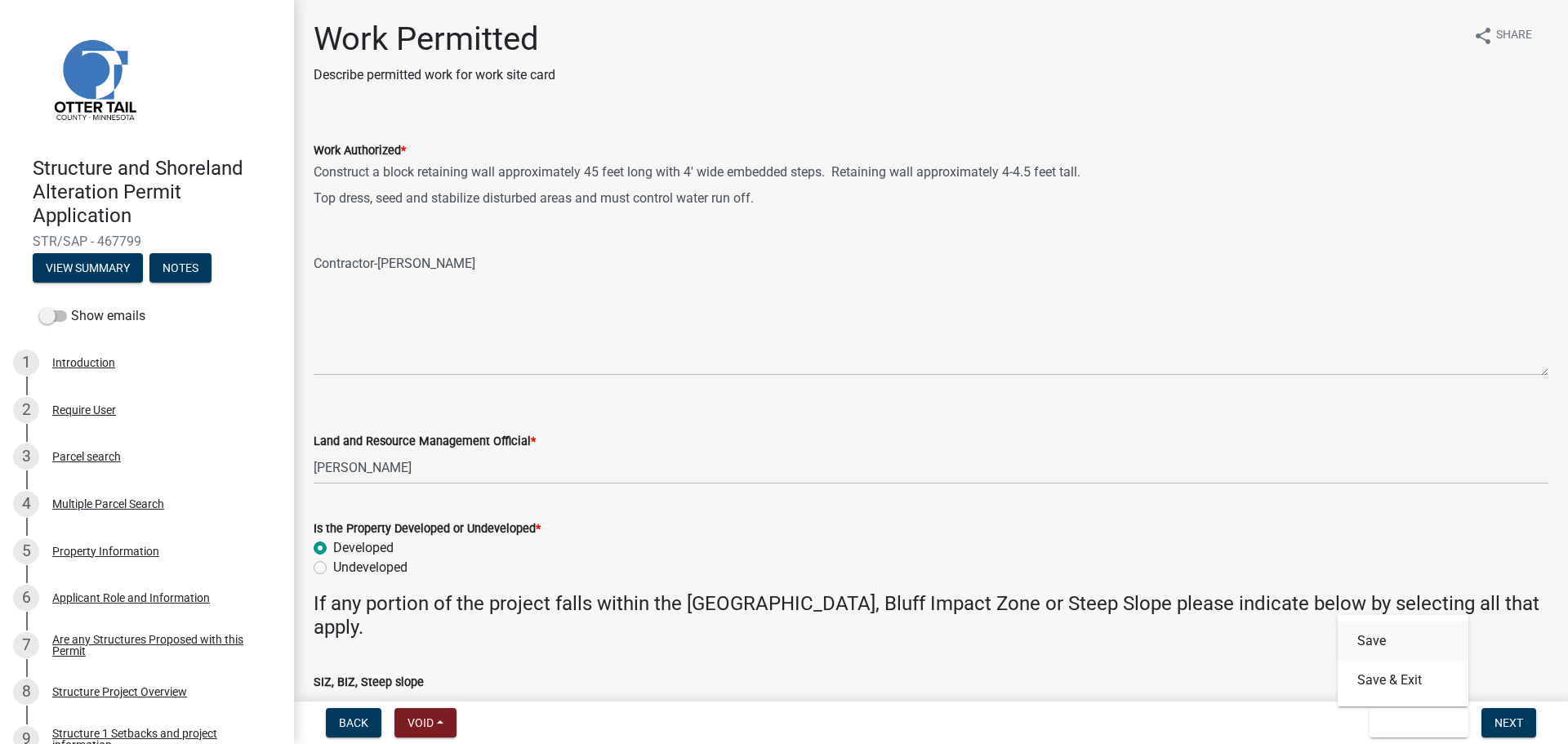
click at [1363, 633] on button "Save" at bounding box center [1403, 641] width 131 height 39
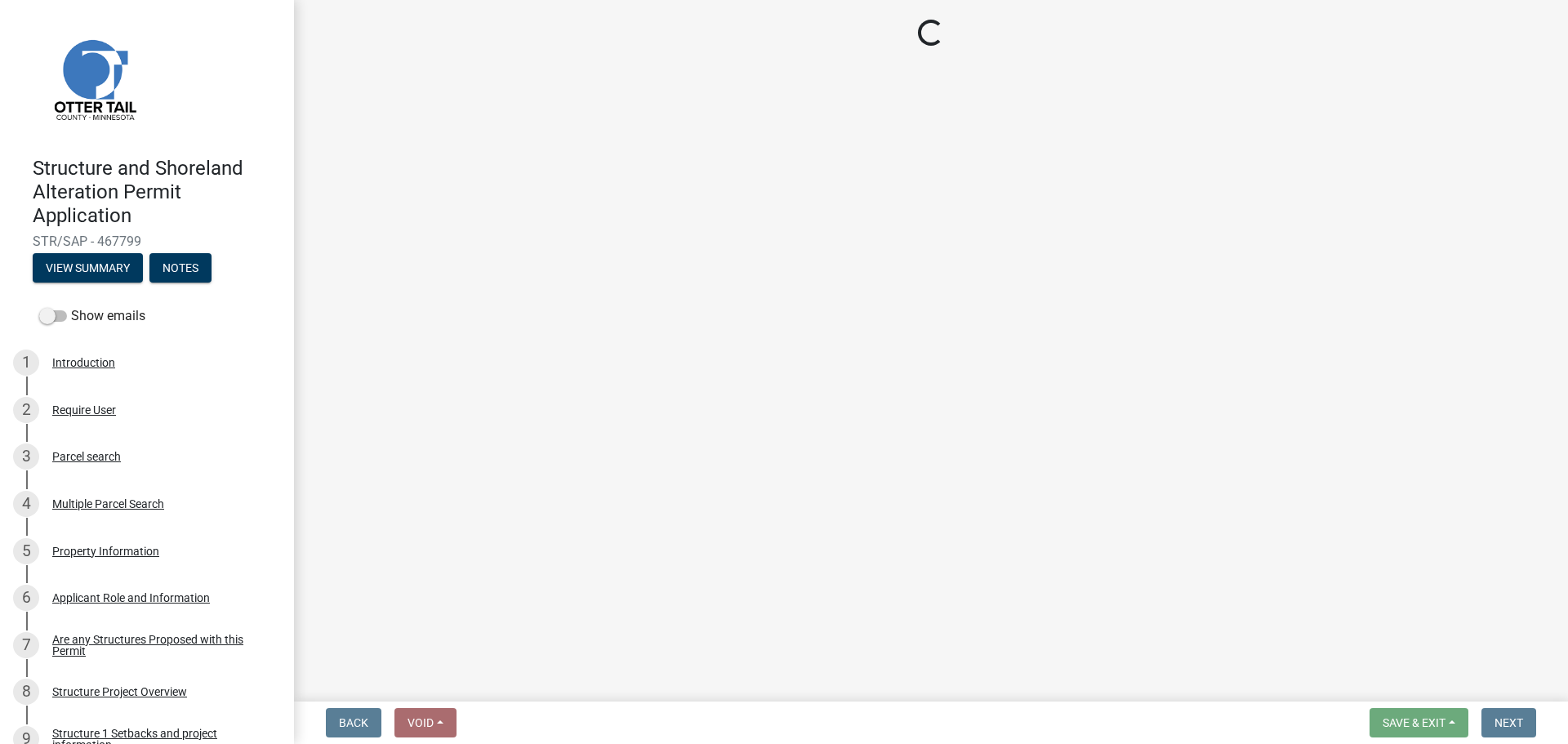
select select "f66be788-4dd6-459d-a9ec-6d83f4dfb709"
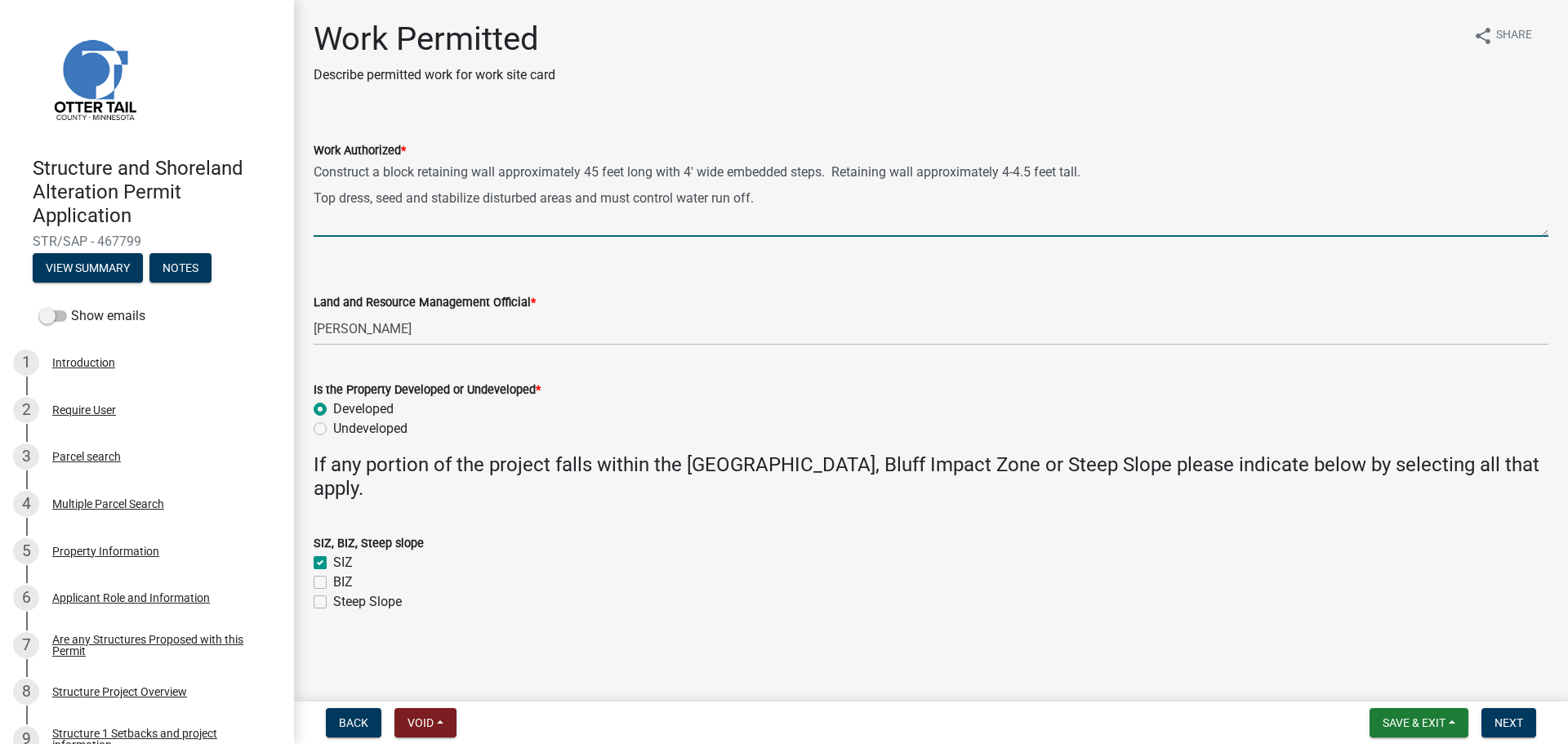
click at [1104, 171] on textarea "Construct a block retaining wall approximately 45 feet long with 4' wide embedd…" at bounding box center [931, 198] width 1235 height 77
click at [1089, 169] on textarea "Construct a block retaining wall approximately 45 feet long with 4' wide embedd…" at bounding box center [931, 198] width 1235 height 77
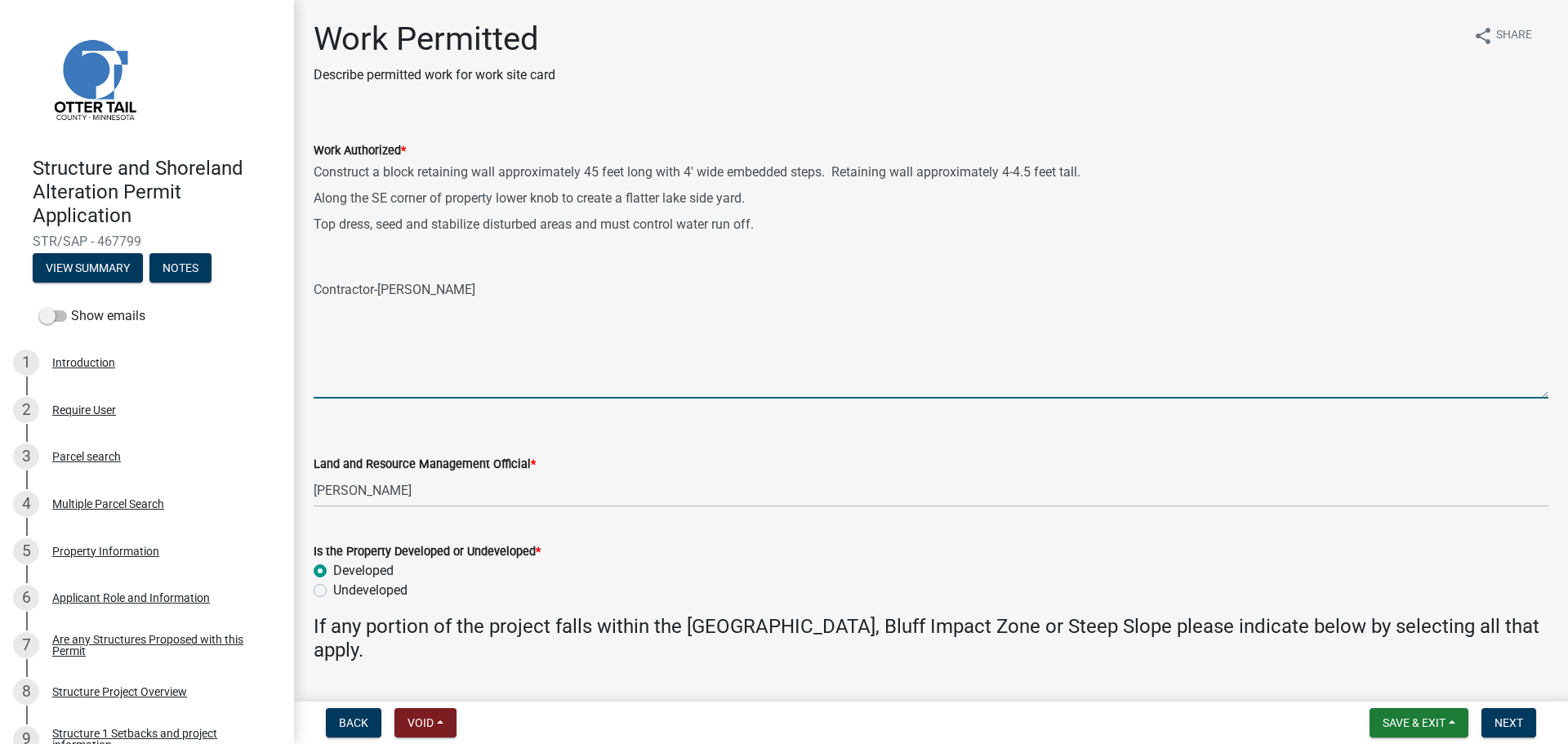
drag, startPoint x: 1547, startPoint y: 236, endPoint x: 1557, endPoint y: 397, distance: 161.3
click at [1555, 397] on main "Work Permitted Describe permitted work for work site card share Share Work Auth…" at bounding box center [931, 347] width 1274 height 695
click at [494, 200] on textarea "Construct a block retaining wall approximately 45 feet long with 4' wide embedd…" at bounding box center [931, 278] width 1235 height 238
click at [316, 196] on textarea "Construct a block retaining wall approximately 45 feet long with 4' wide embedd…" at bounding box center [931, 278] width 1235 height 238
click at [312, 221] on div "Work Authorized * Construct a block retaining wall approximately 45 feet long w…" at bounding box center [931, 258] width 1259 height 281
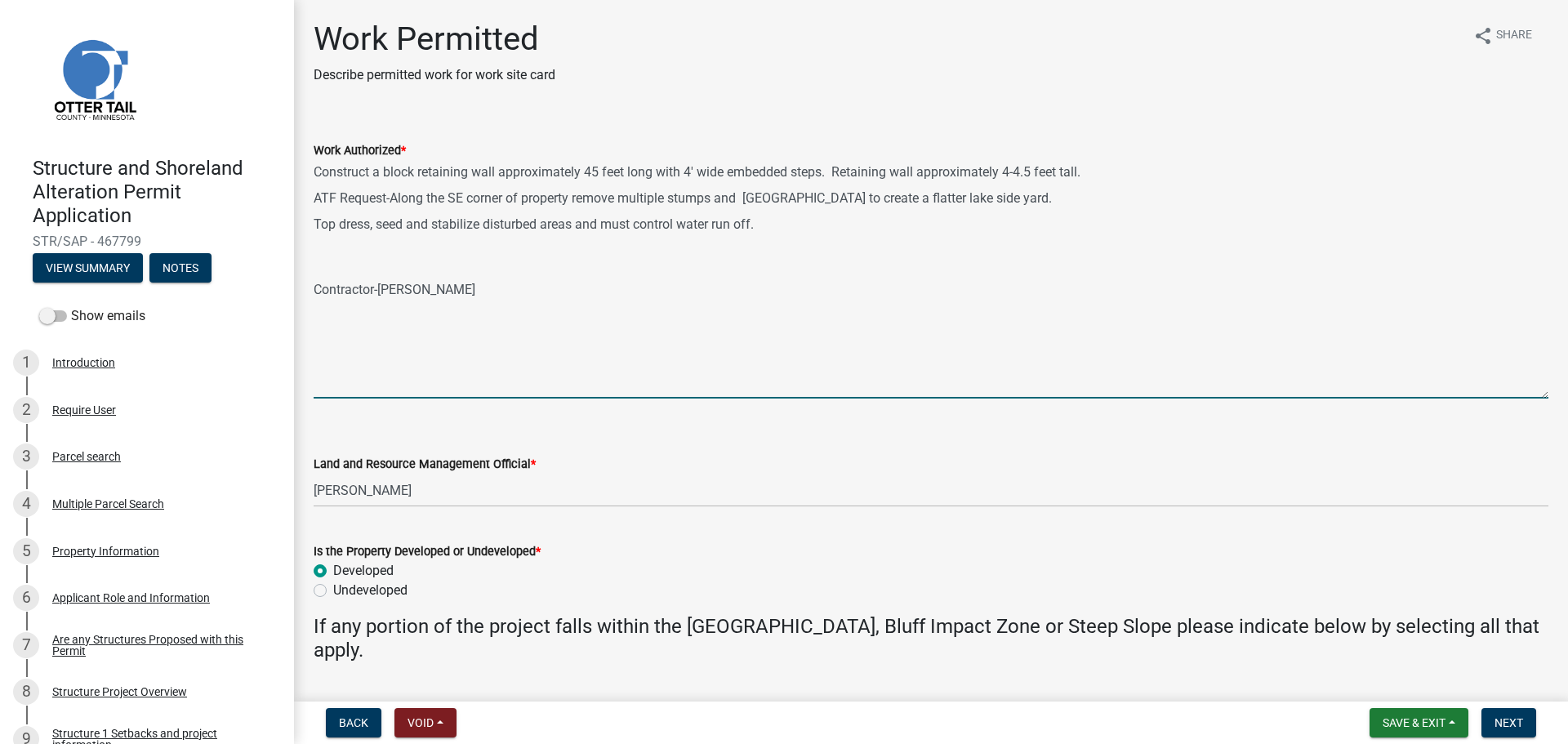
click at [314, 221] on textarea "Construct a block retaining wall approximately 45 feet long with 4' wide embedd…" at bounding box center [931, 278] width 1235 height 238
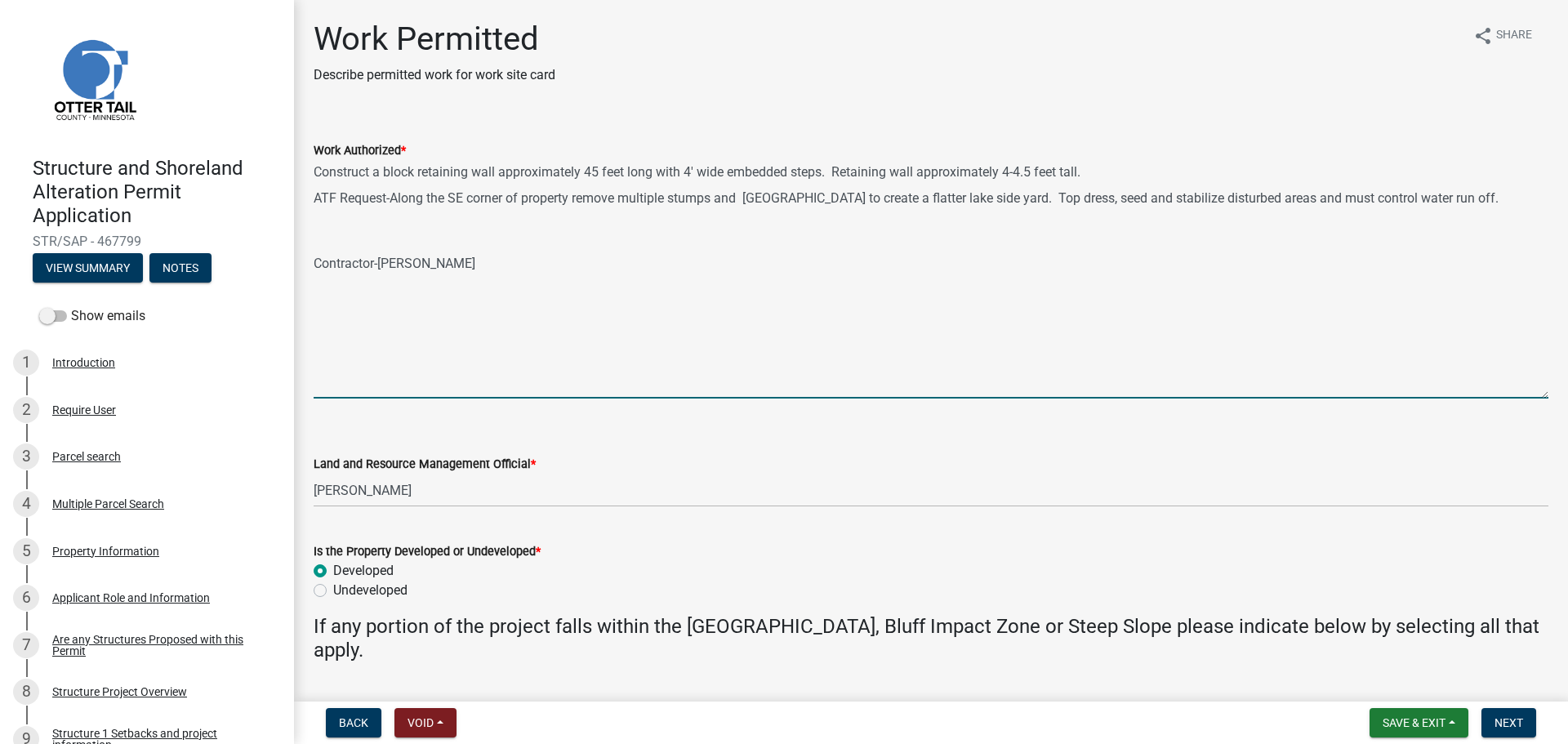
click at [1464, 197] on textarea "Construct a block retaining wall approximately 45 feet long with 4' wide embedd…" at bounding box center [931, 278] width 1235 height 238
click at [577, 215] on textarea "Construct a block retaining wall approximately 45 feet long with 4' wide embedd…" at bounding box center [931, 278] width 1235 height 238
click at [411, 238] on textarea "Construct a block retaining wall approximately 45 feet long with 4' wide embedd…" at bounding box center [931, 278] width 1235 height 238
paste textarea "Remove multiple stumps and create a level area along the shoreline."
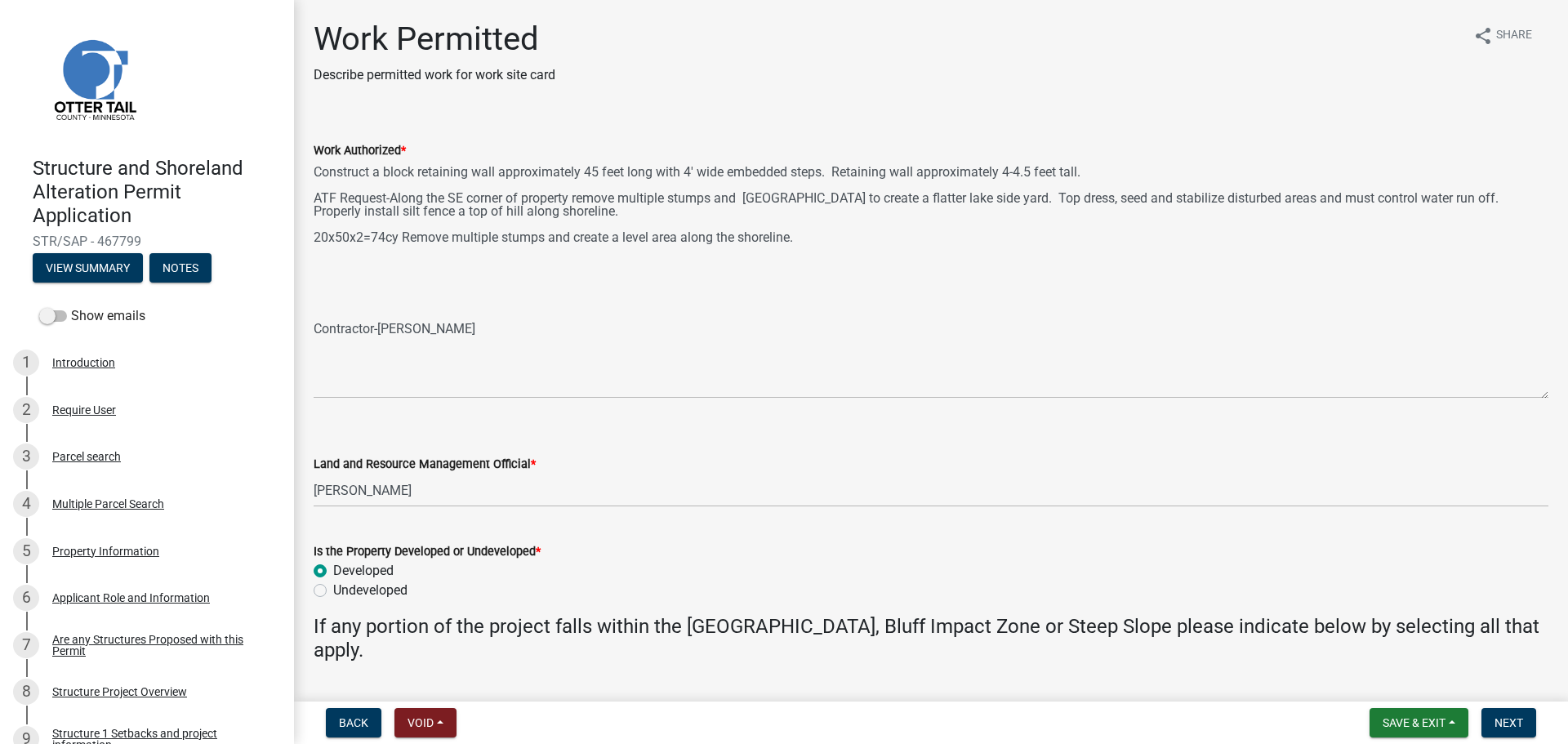
click at [310, 234] on div "Work Authorized * Construct a block retaining wall approximately 45 feet long w…" at bounding box center [931, 258] width 1259 height 281
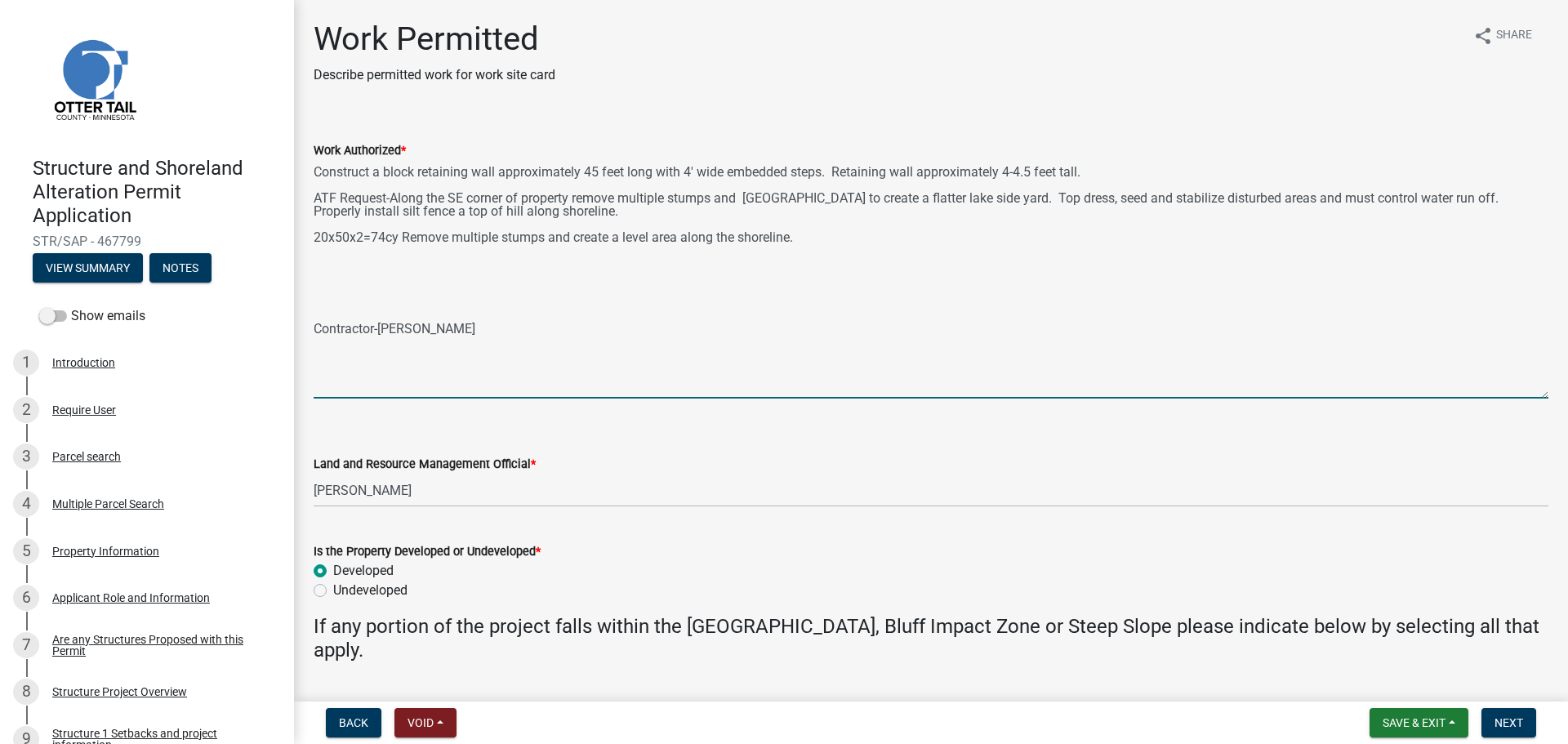
click at [314, 236] on textarea "Construct a block retaining wall approximately 45 feet long with 4' wide embedd…" at bounding box center [931, 278] width 1235 height 238
click at [327, 259] on textarea "Construct a block retaining wall approximately 45 feet long with 4' wide embedd…" at bounding box center [931, 278] width 1235 height 238
click at [313, 246] on textarea "Construct a block retaining wall approximately 45 feet long with 4' wide embedd…" at bounding box center [931, 278] width 1235 height 238
click at [316, 315] on textarea "Construct a block retaining wall approximately 45 feet long with 4' wide embedd…" at bounding box center [931, 278] width 1235 height 238
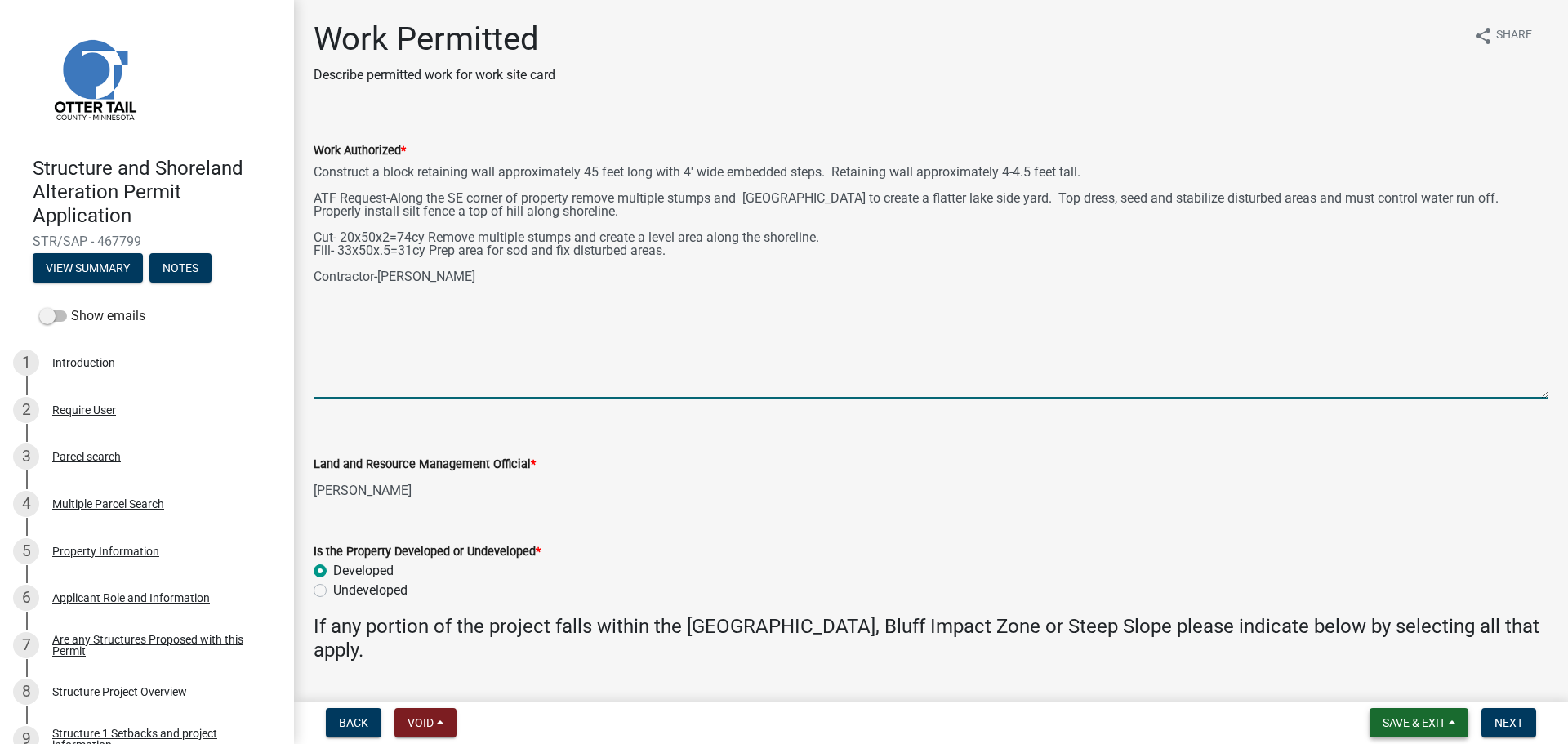
type textarea "Construct a block retaining wall approximately 45 feet long with 4' wide embedd…"
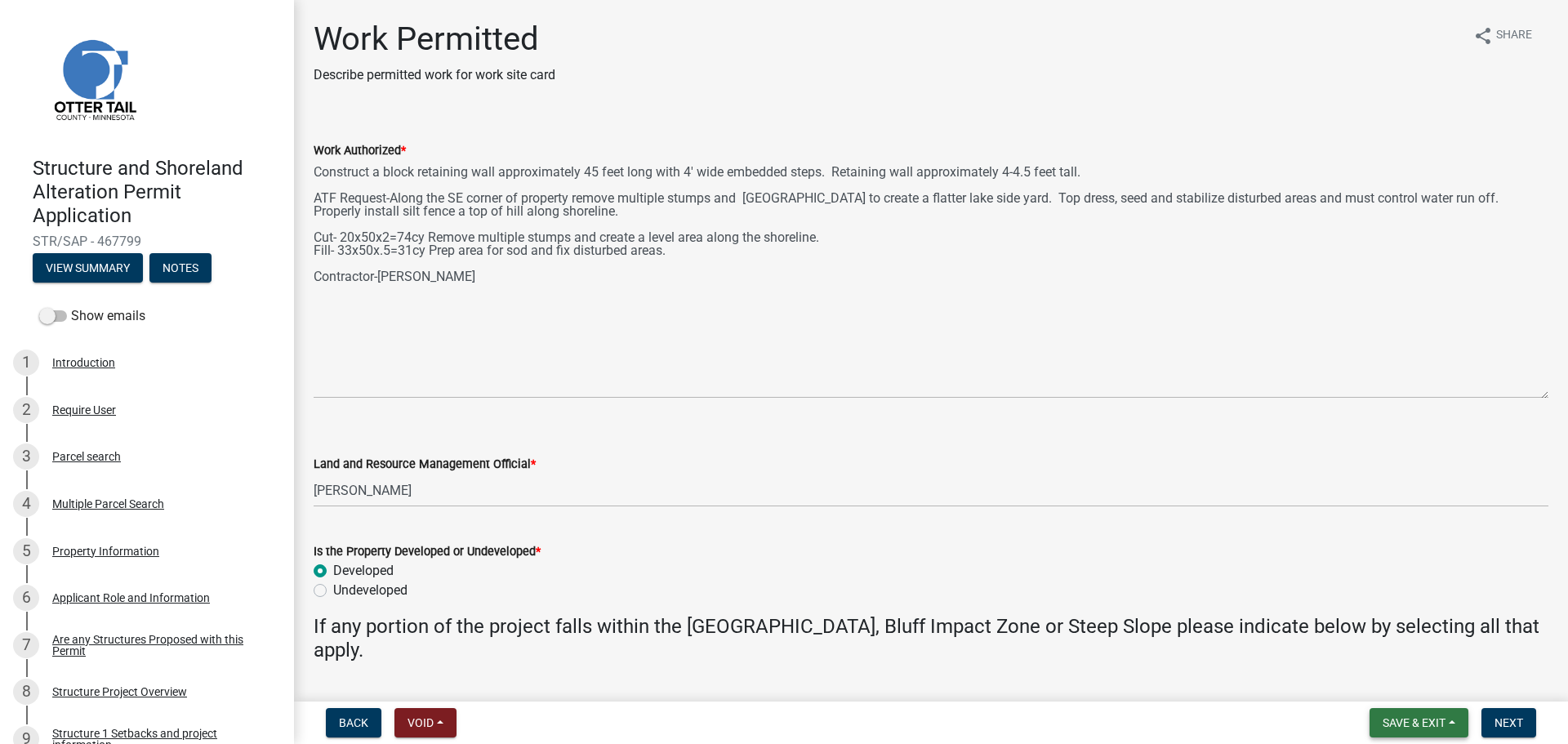
click at [1411, 716] on span "Save & Exit" at bounding box center [1414, 722] width 63 height 13
click at [1374, 642] on button "Save" at bounding box center [1403, 641] width 131 height 39
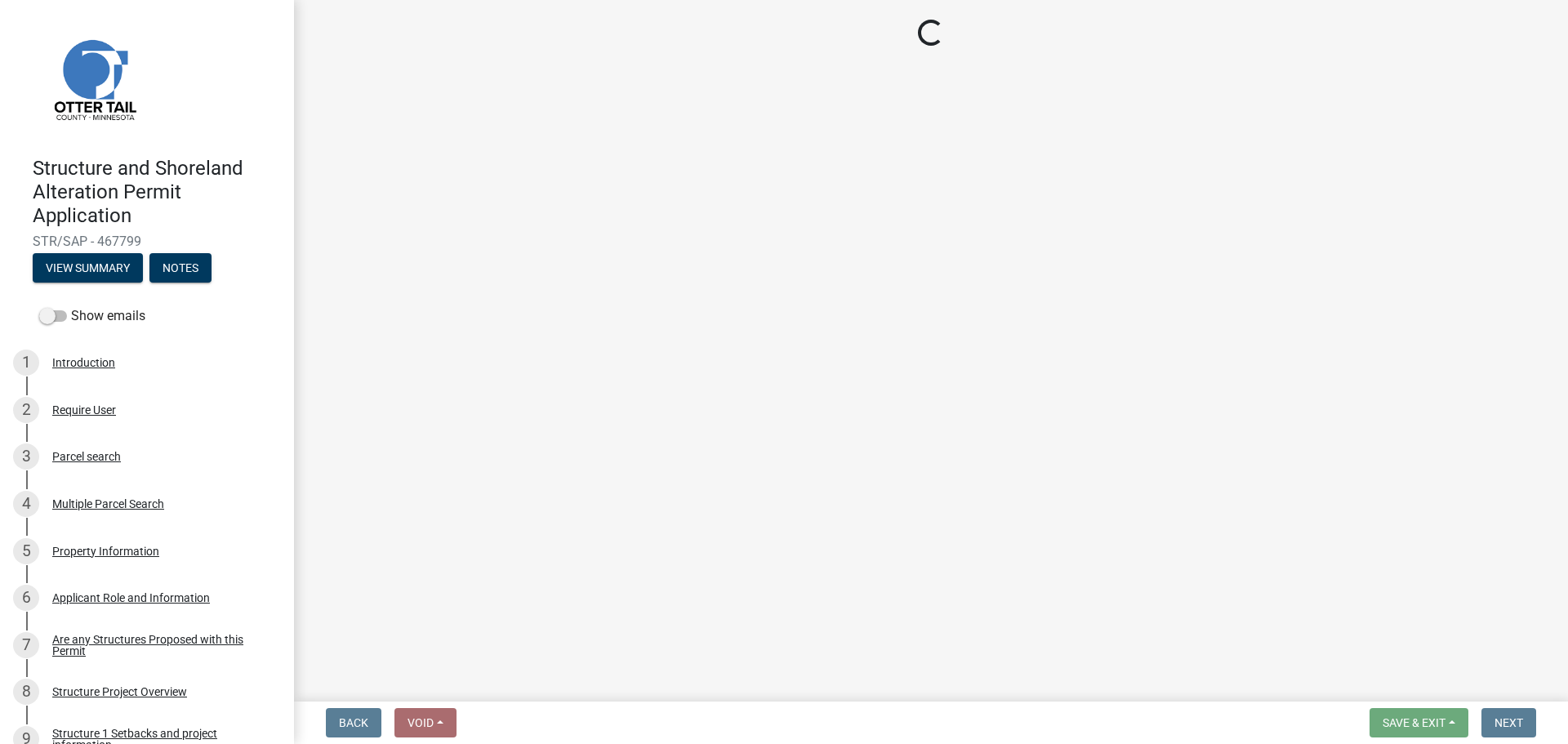
select select "f66be788-4dd6-459d-a9ec-6d83f4dfb709"
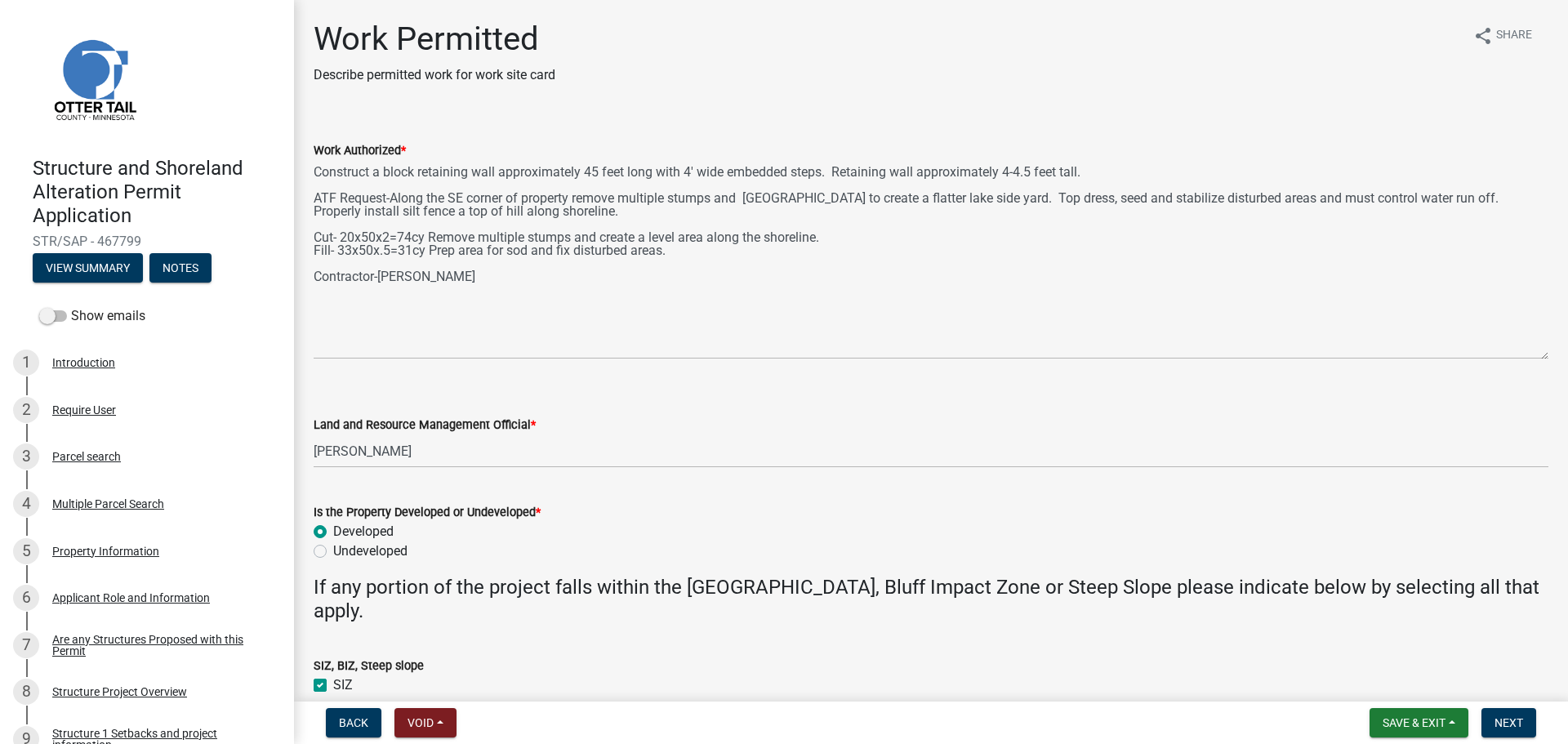
drag, startPoint x: 1543, startPoint y: 236, endPoint x: 1550, endPoint y: 358, distance: 122.2
click at [1550, 358] on div "Work Permitted Describe permitted work for work site card share Share Work Auth…" at bounding box center [931, 391] width 1274 height 744
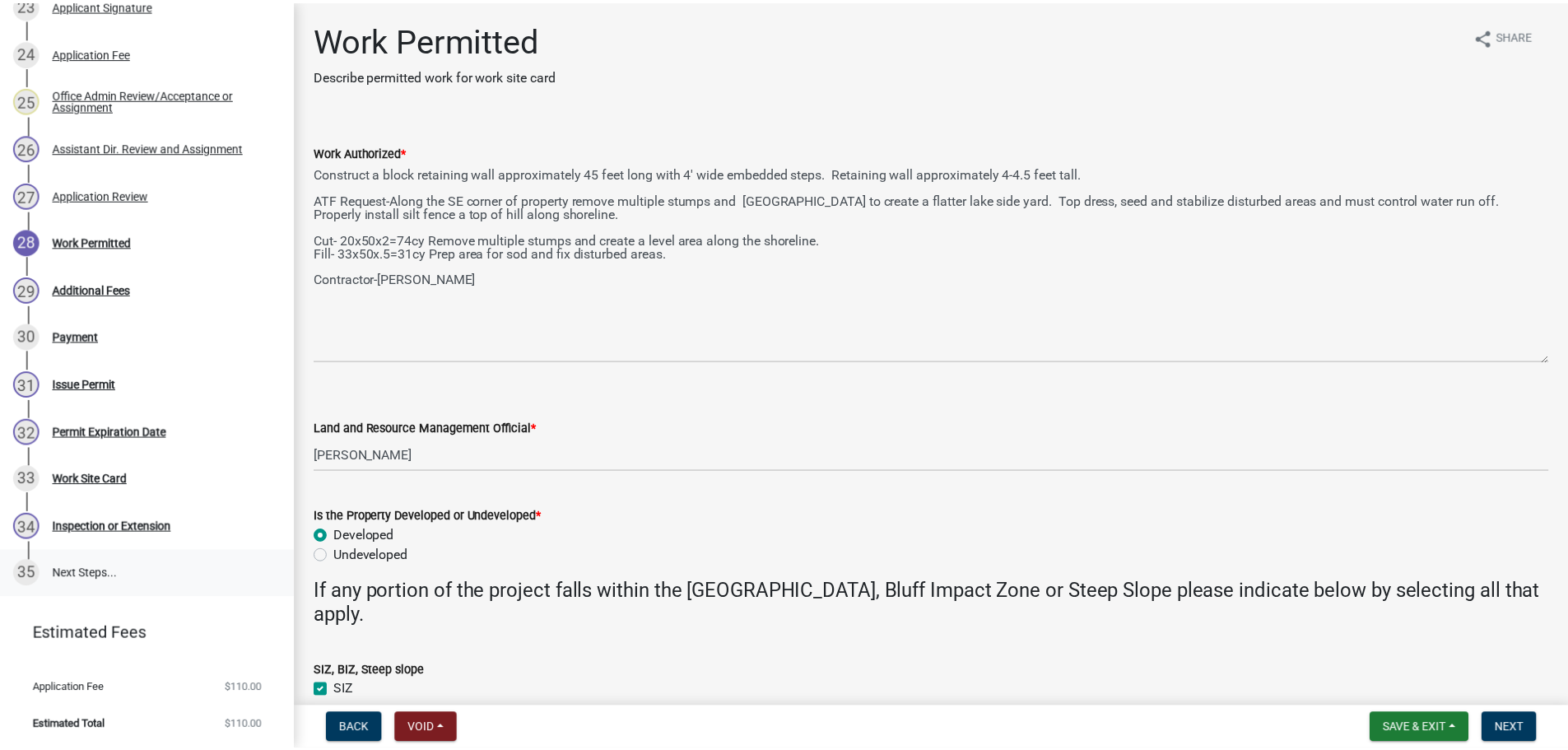
scroll to position [1404, 0]
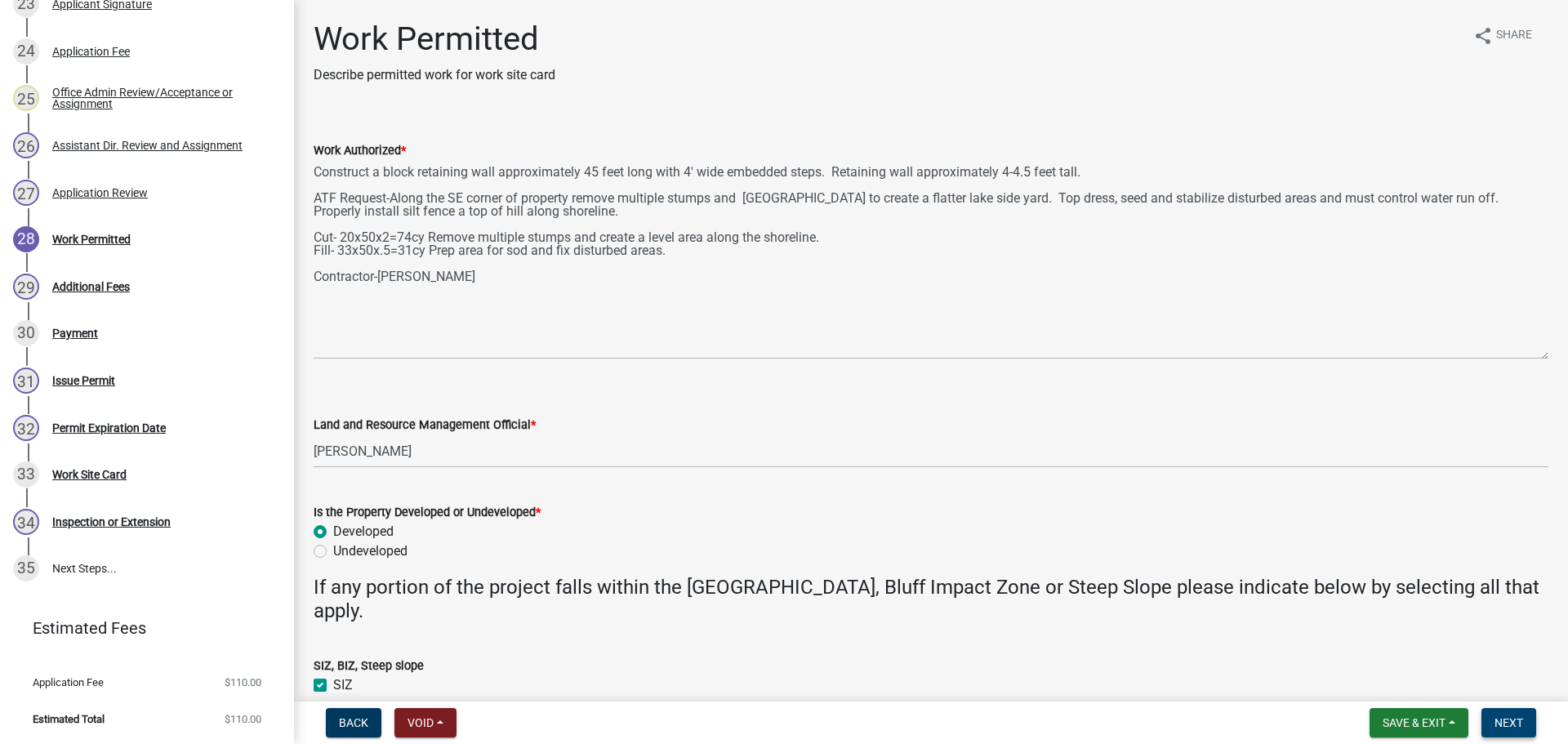
click at [1500, 718] on span "Next" at bounding box center [1509, 722] width 28 height 13
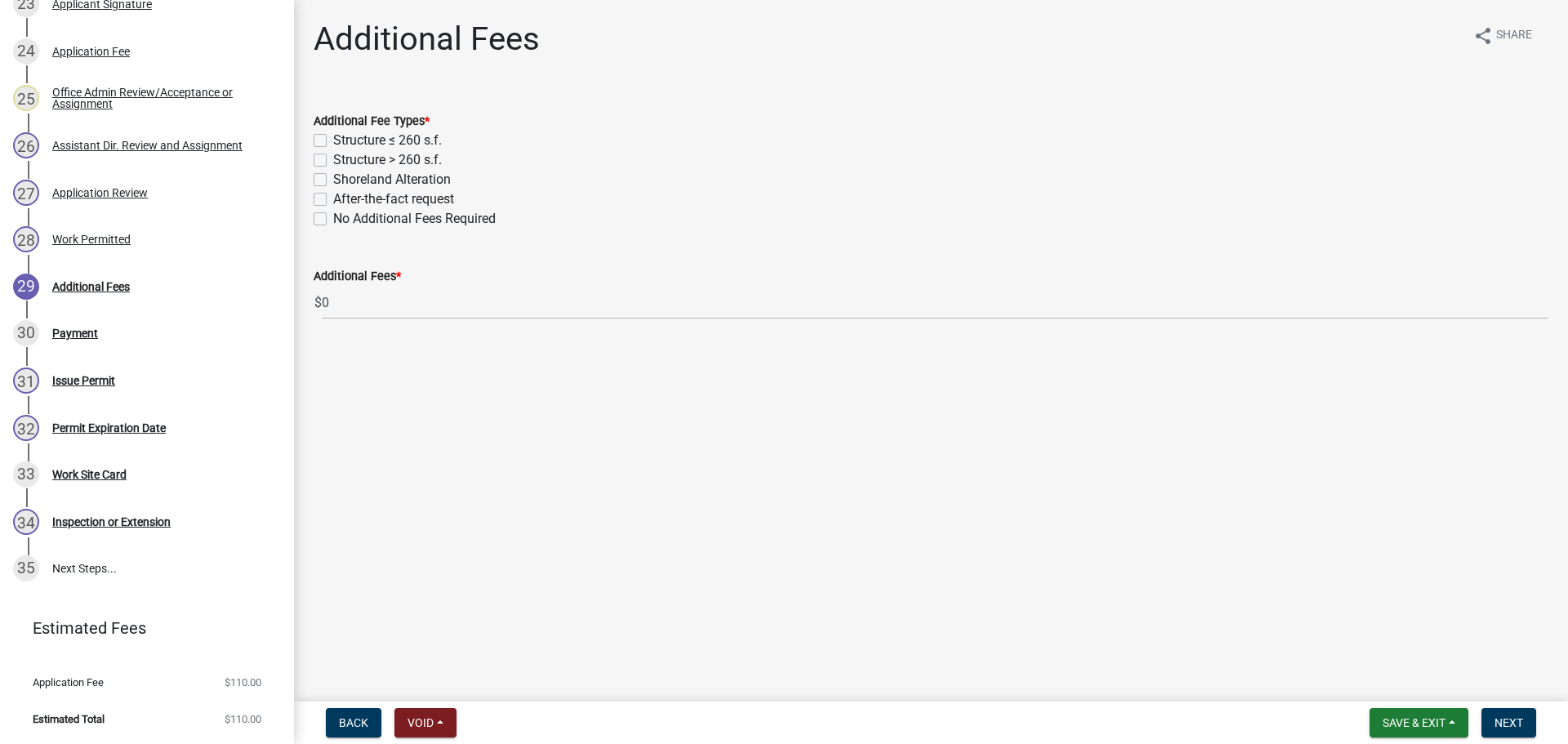
click at [333, 202] on label "After-the-fact request" at bounding box center [394, 199] width 121 height 19
click at [333, 200] on input "After-the-fact request" at bounding box center [339, 195] width 11 height 11
checkbox input "true"
checkbox input "false"
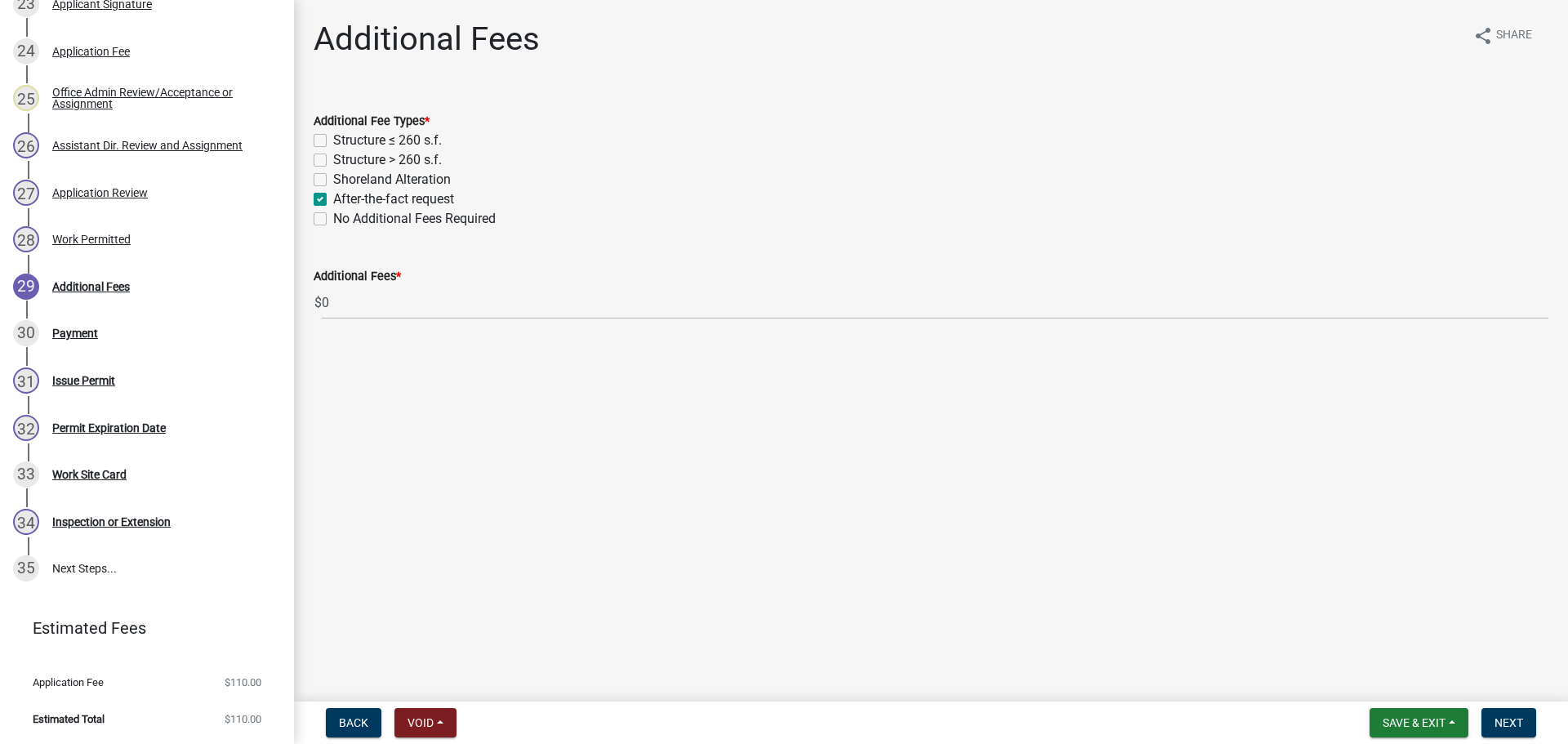
checkbox input "false"
checkbox input "true"
checkbox input "false"
click at [1512, 723] on span "Next" at bounding box center [1509, 722] width 28 height 13
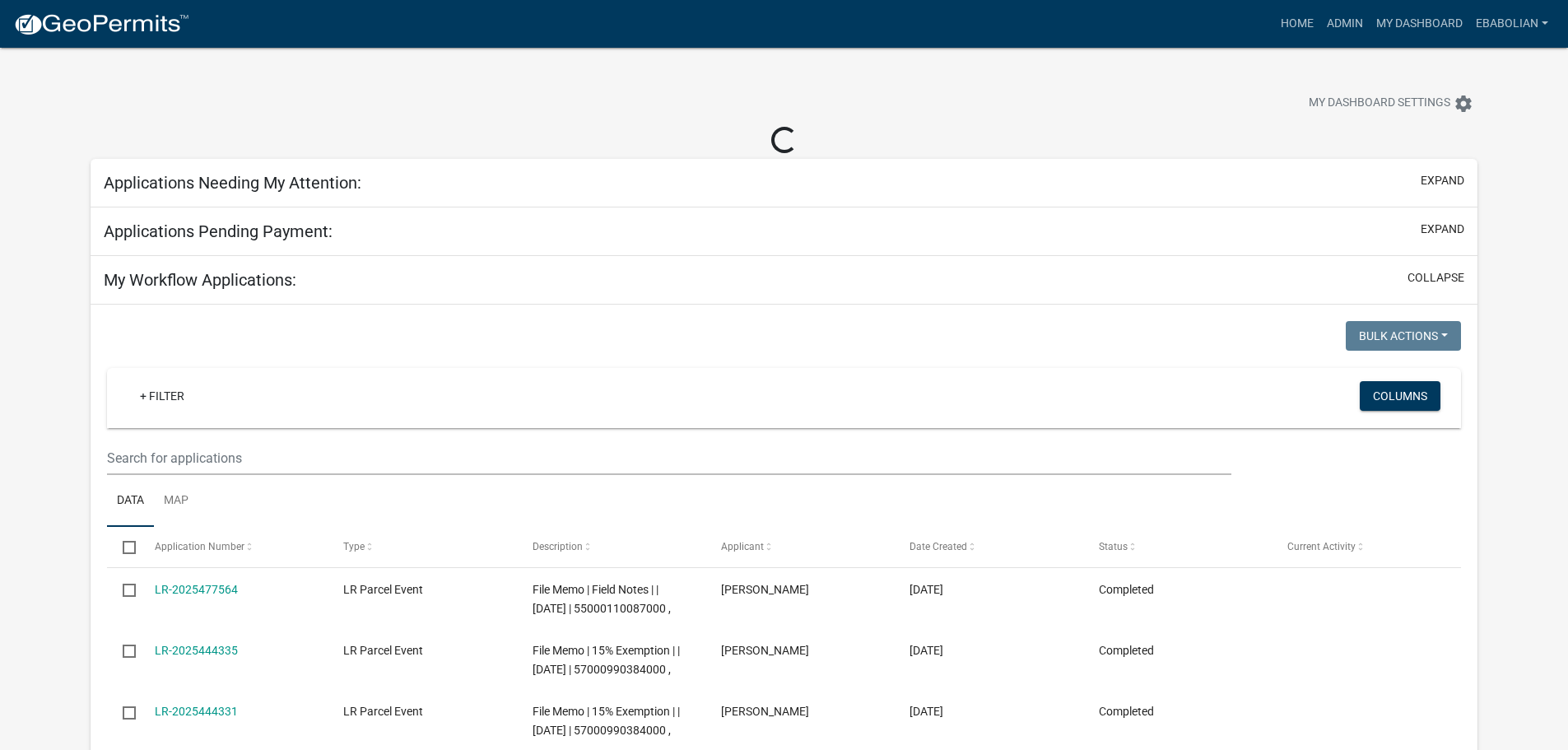
select select "3: 100"
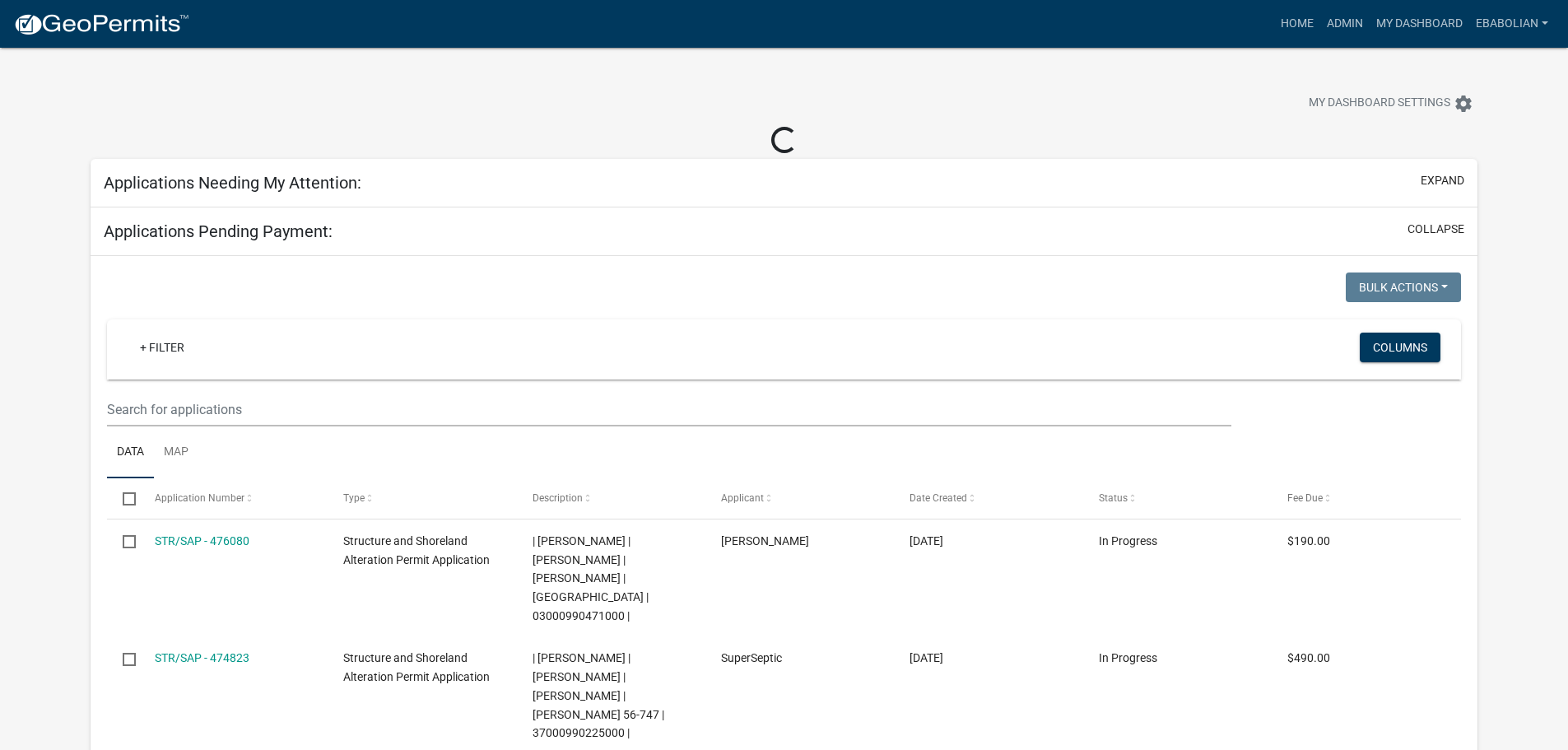
select select "3: 100"
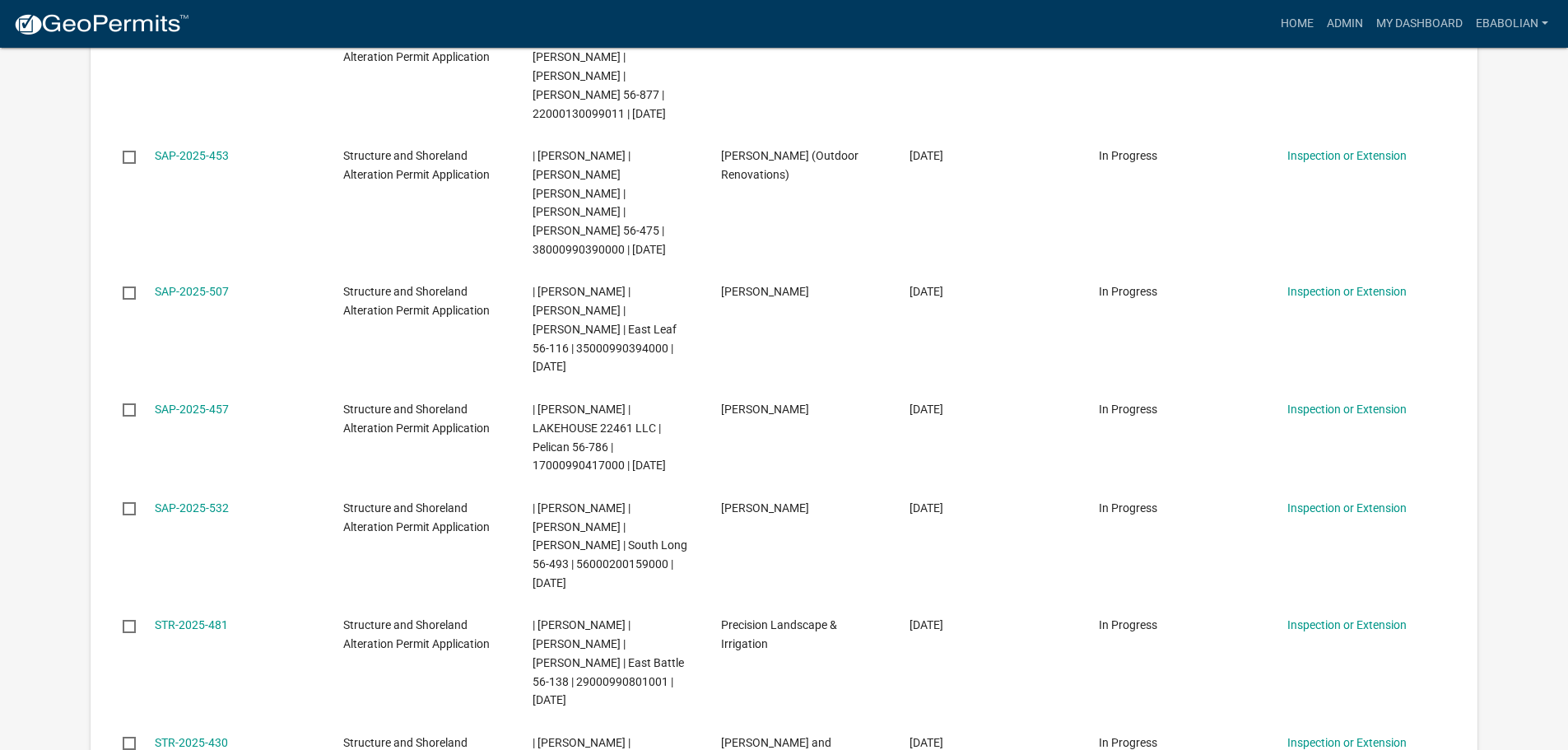
scroll to position [4527, 0]
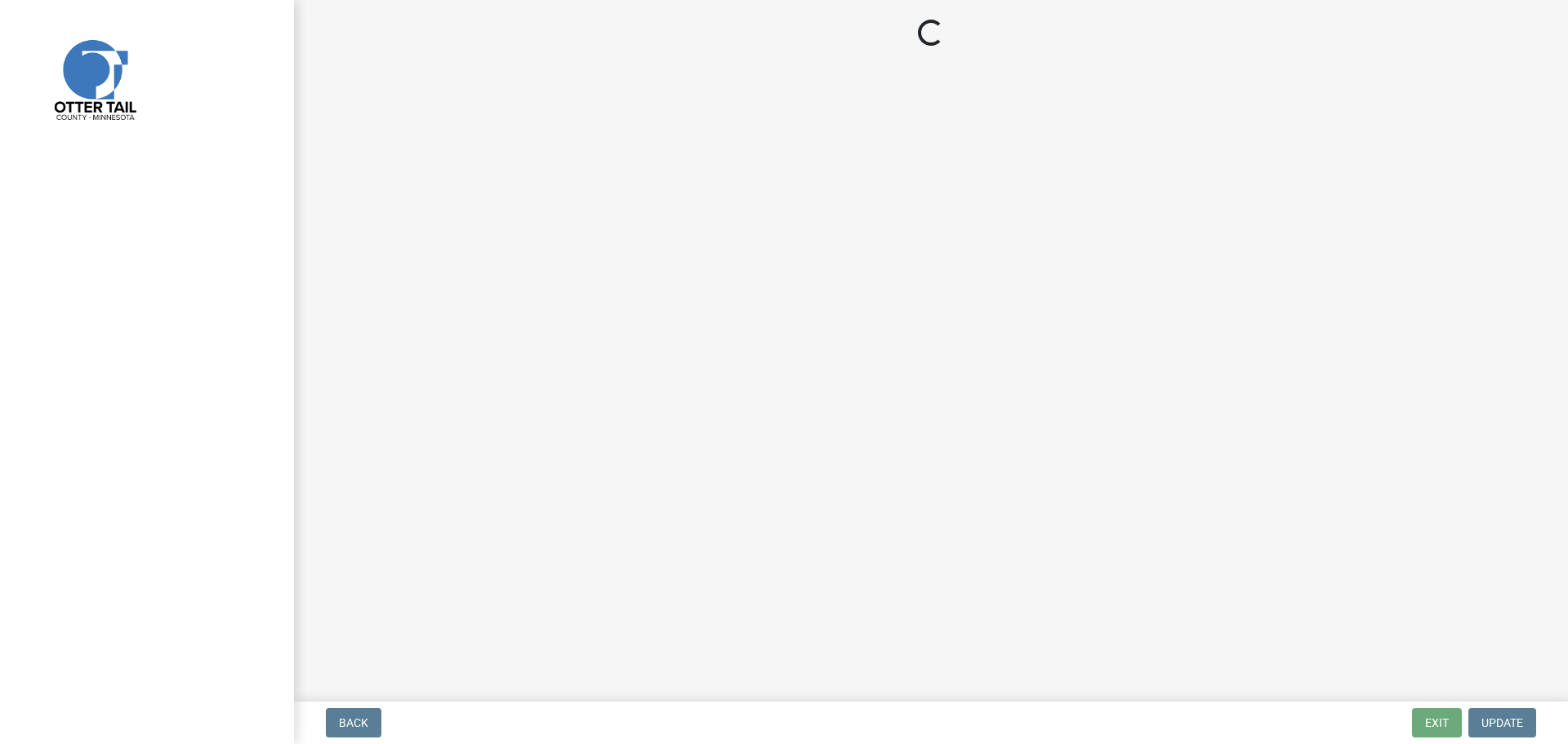
select select "f66be788-4dd6-459d-a9ec-6d83f4dfb709"
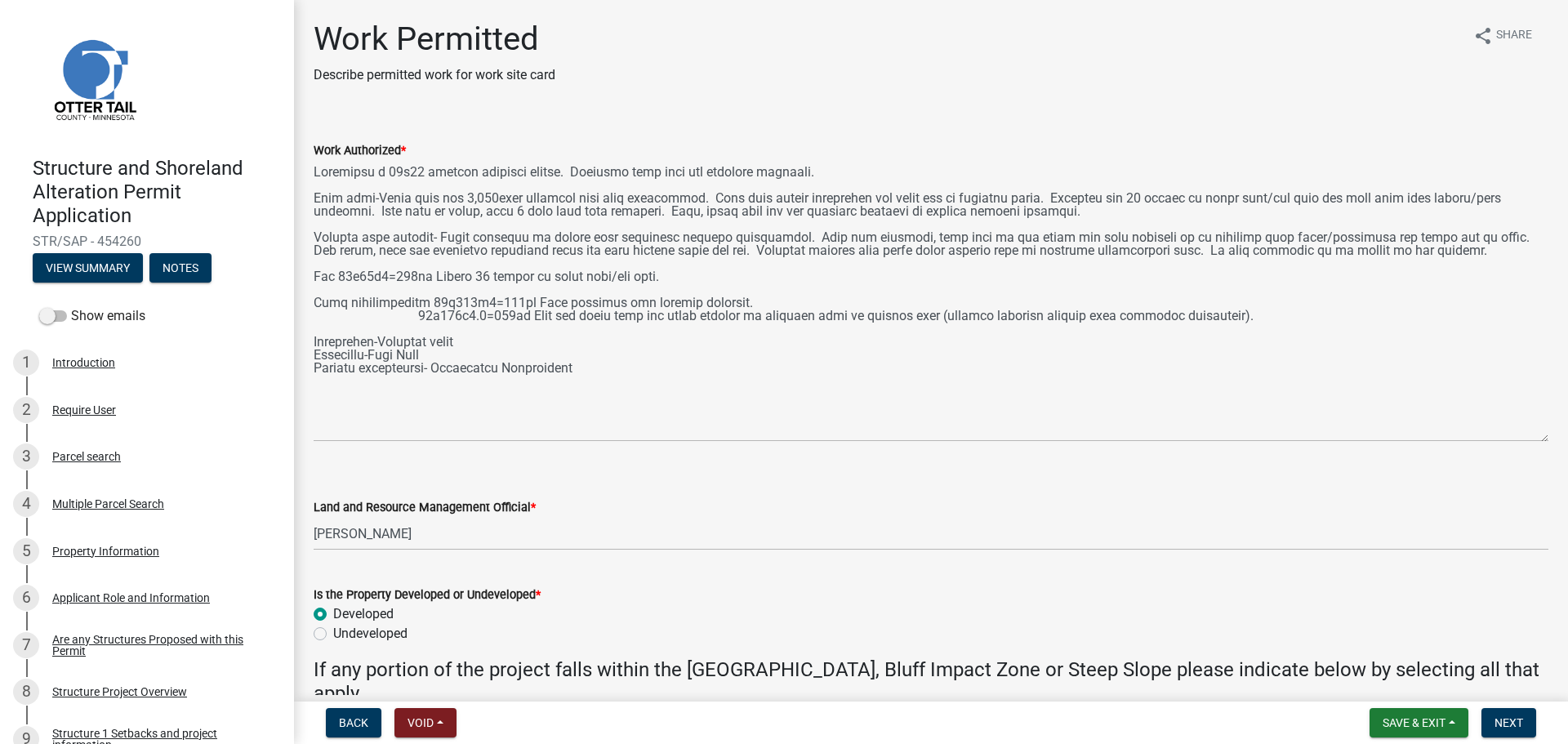
drag, startPoint x: 1545, startPoint y: 236, endPoint x: 1551, endPoint y: 441, distance: 205.1
click at [1551, 441] on div "Work Permitted Describe permitted work for work site card share Share Work Auth…" at bounding box center [931, 432] width 1274 height 826
